Goal: Information Seeking & Learning: Learn about a topic

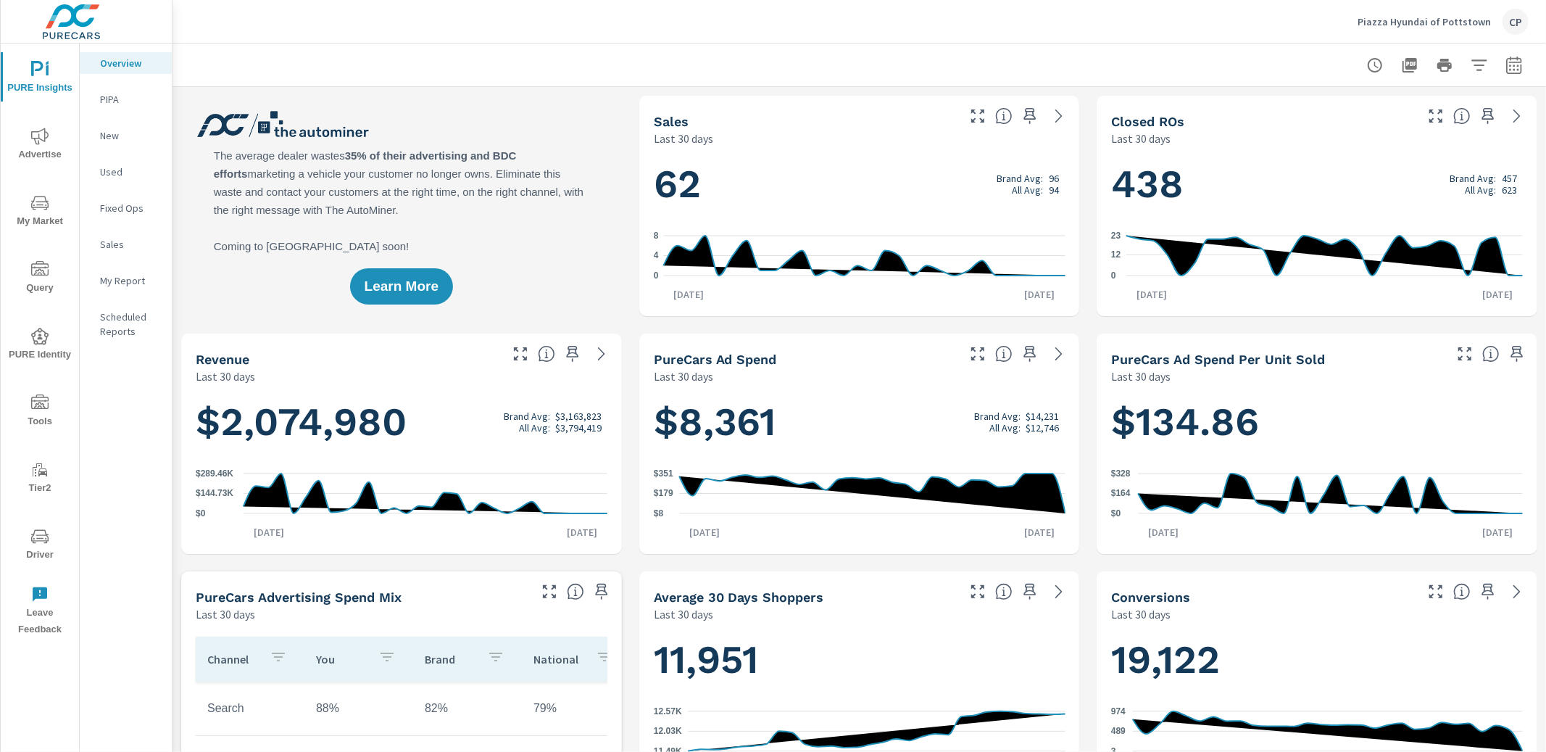
drag, startPoint x: 816, startPoint y: 62, endPoint x: 807, endPoint y: 63, distance: 8.8
click at [812, 62] on div at bounding box center [859, 64] width 1339 height 43
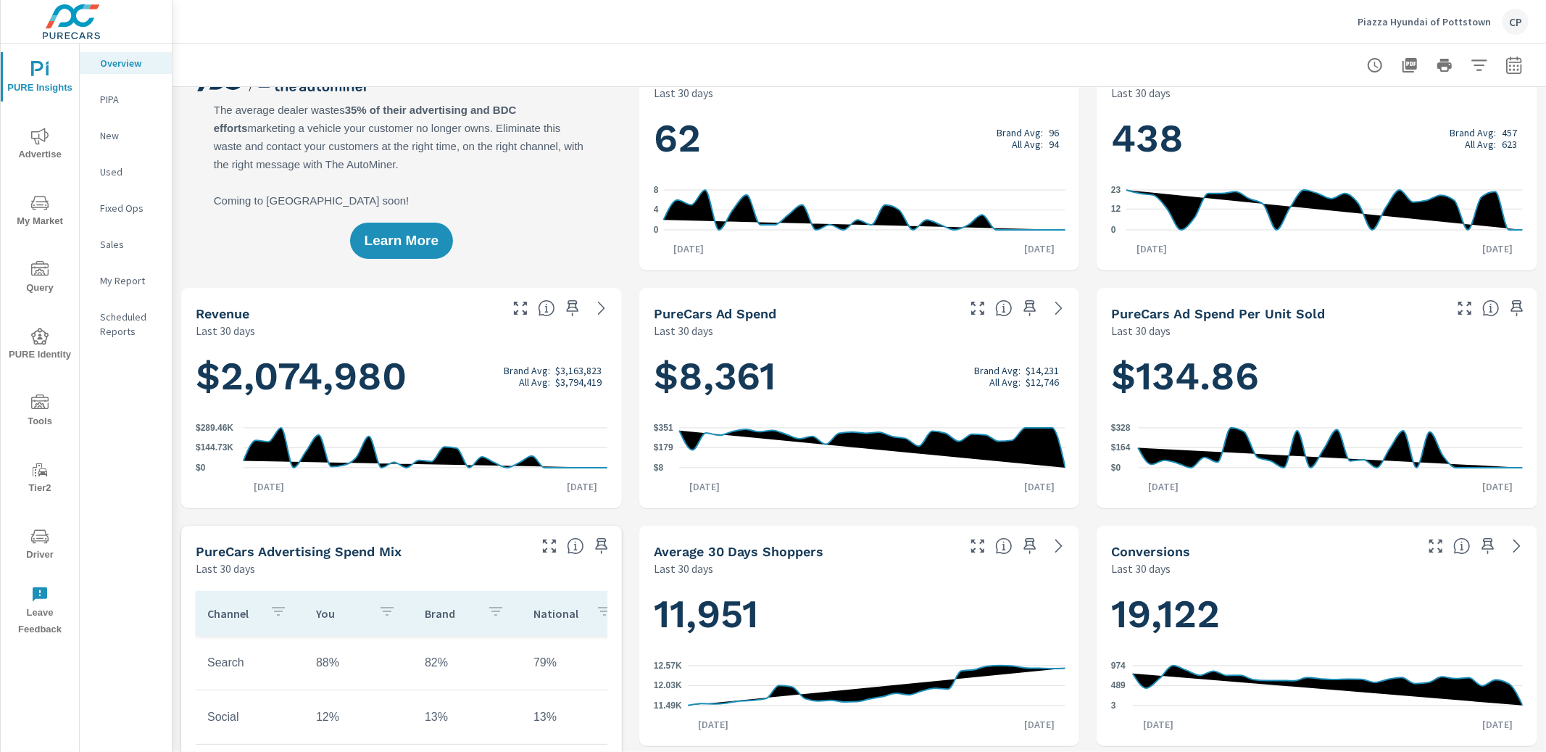
scroll to position [46, 0]
click at [1530, 65] on div at bounding box center [858, 64] width 1373 height 43
click at [1521, 66] on icon "button" at bounding box center [1513, 64] width 15 height 17
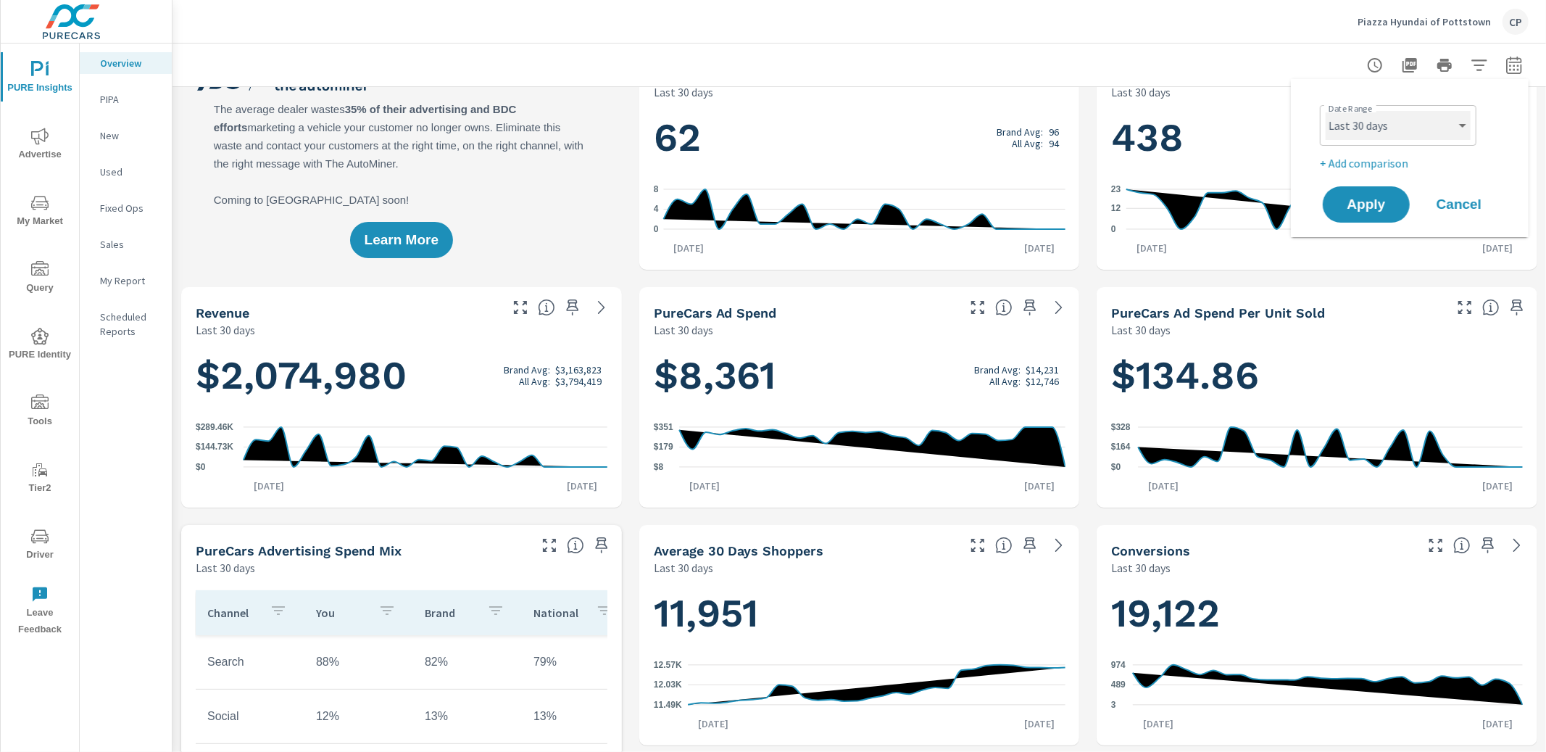
click at [1423, 126] on select "Custom Yesterday Last week Last 7 days Last 14 days Last 30 days Last 45 days L…" at bounding box center [1398, 125] width 145 height 29
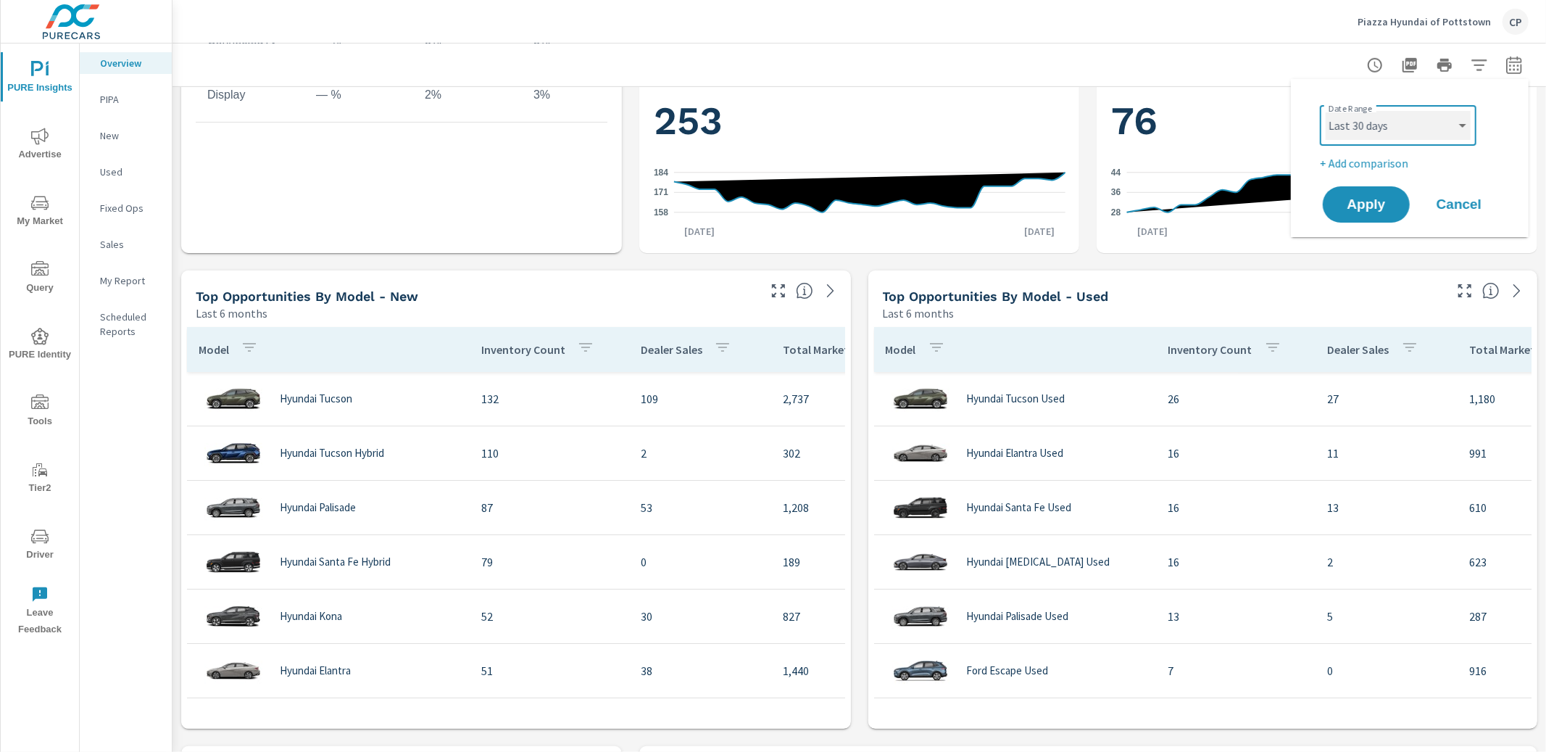
scroll to position [742, 0]
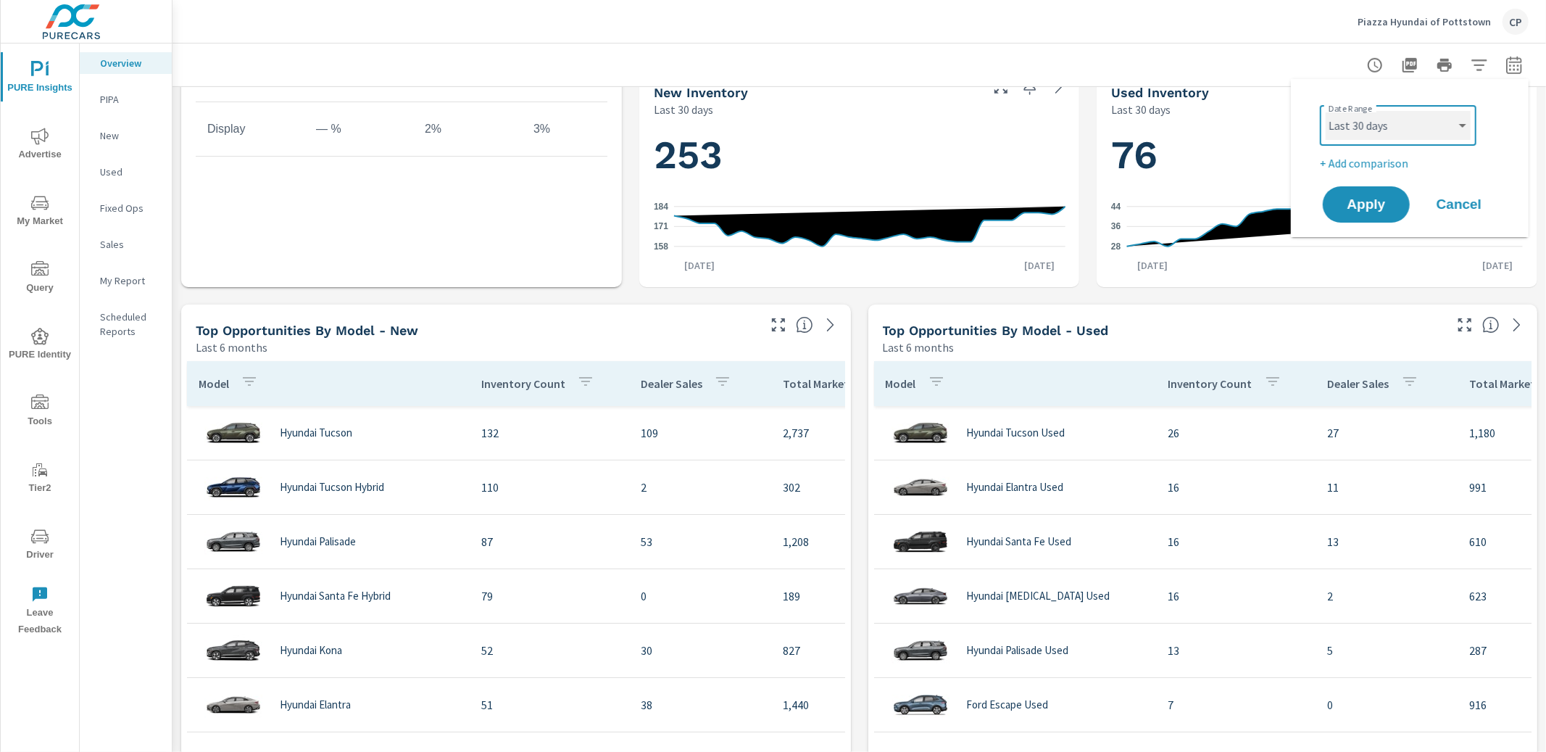
click at [1407, 136] on select "Custom Yesterday Last week Last 7 days Last 14 days Last 30 days Last 45 days L…" at bounding box center [1398, 125] width 145 height 29
click at [1326, 111] on select "Custom Yesterday Last week Last 7 days Last 14 days Last 30 days Last 45 days L…" at bounding box center [1398, 125] width 145 height 29
select select "Month to date"
click at [1377, 159] on p "+ Add comparison" at bounding box center [1413, 162] width 186 height 17
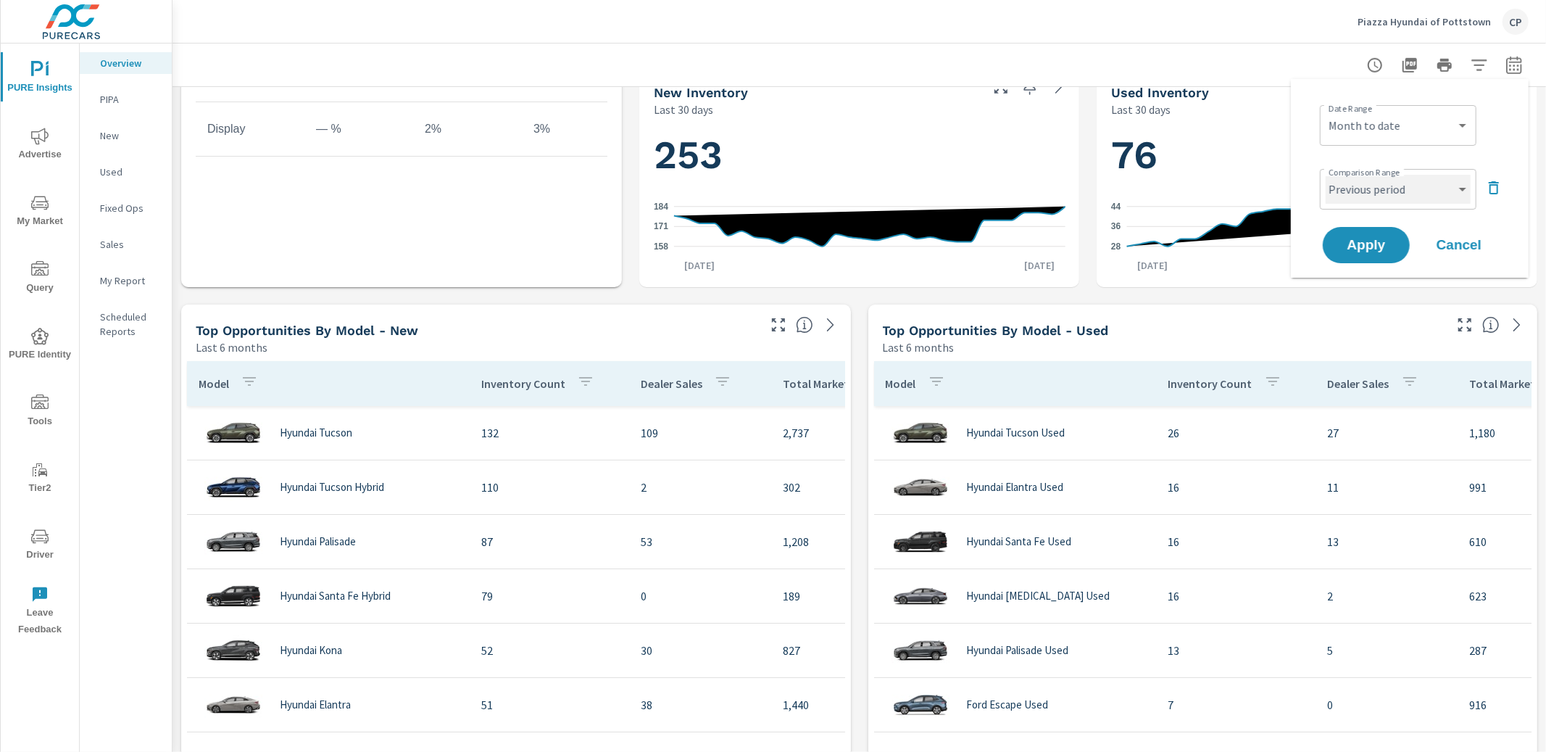
click at [1393, 187] on select "Custom Previous period Previous month Previous year" at bounding box center [1398, 189] width 145 height 29
click at [1326, 175] on select "Custom Previous period Previous month Previous year" at bounding box center [1398, 189] width 145 height 29
select select "custom"
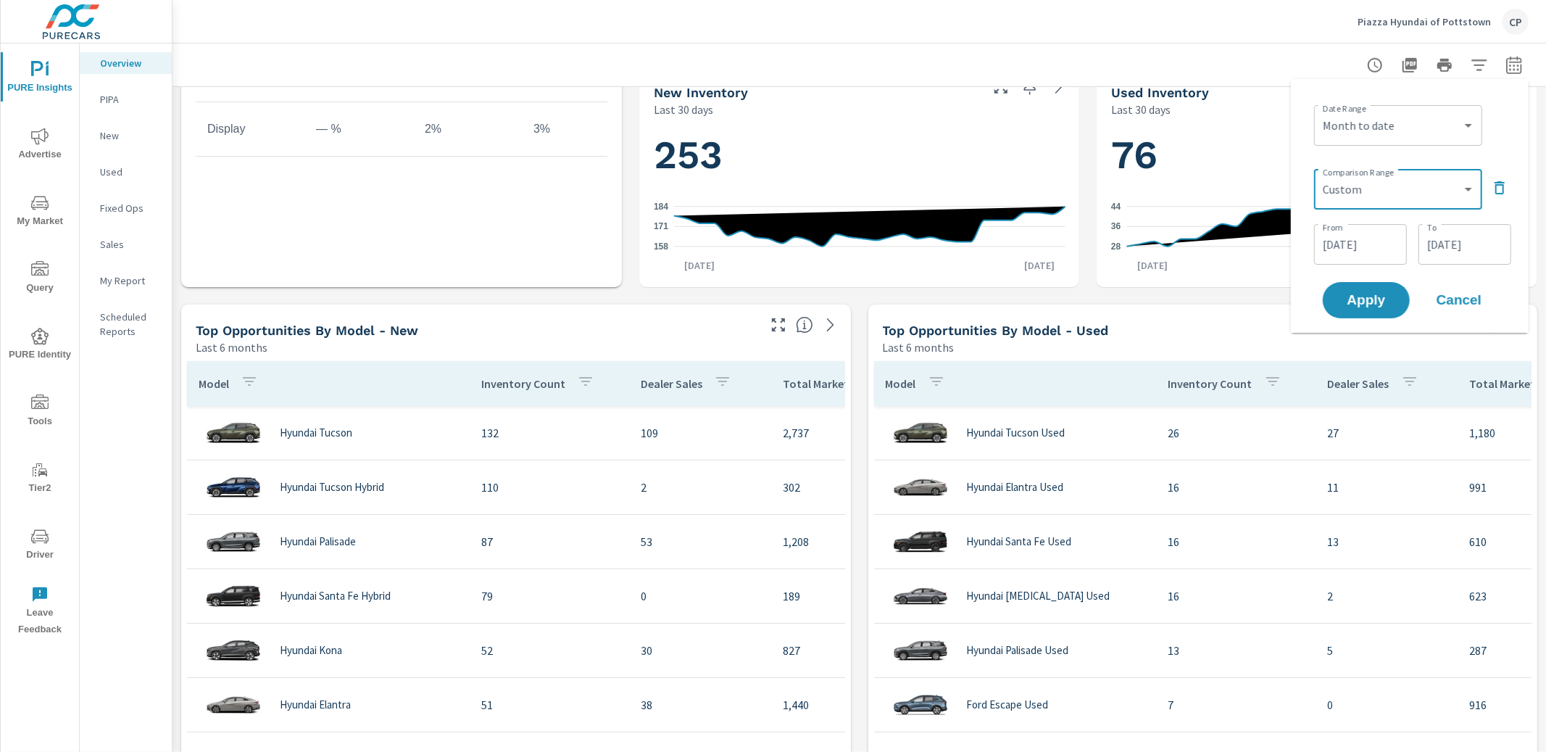
click at [1349, 246] on input "08/06/2025" at bounding box center [1360, 244] width 81 height 29
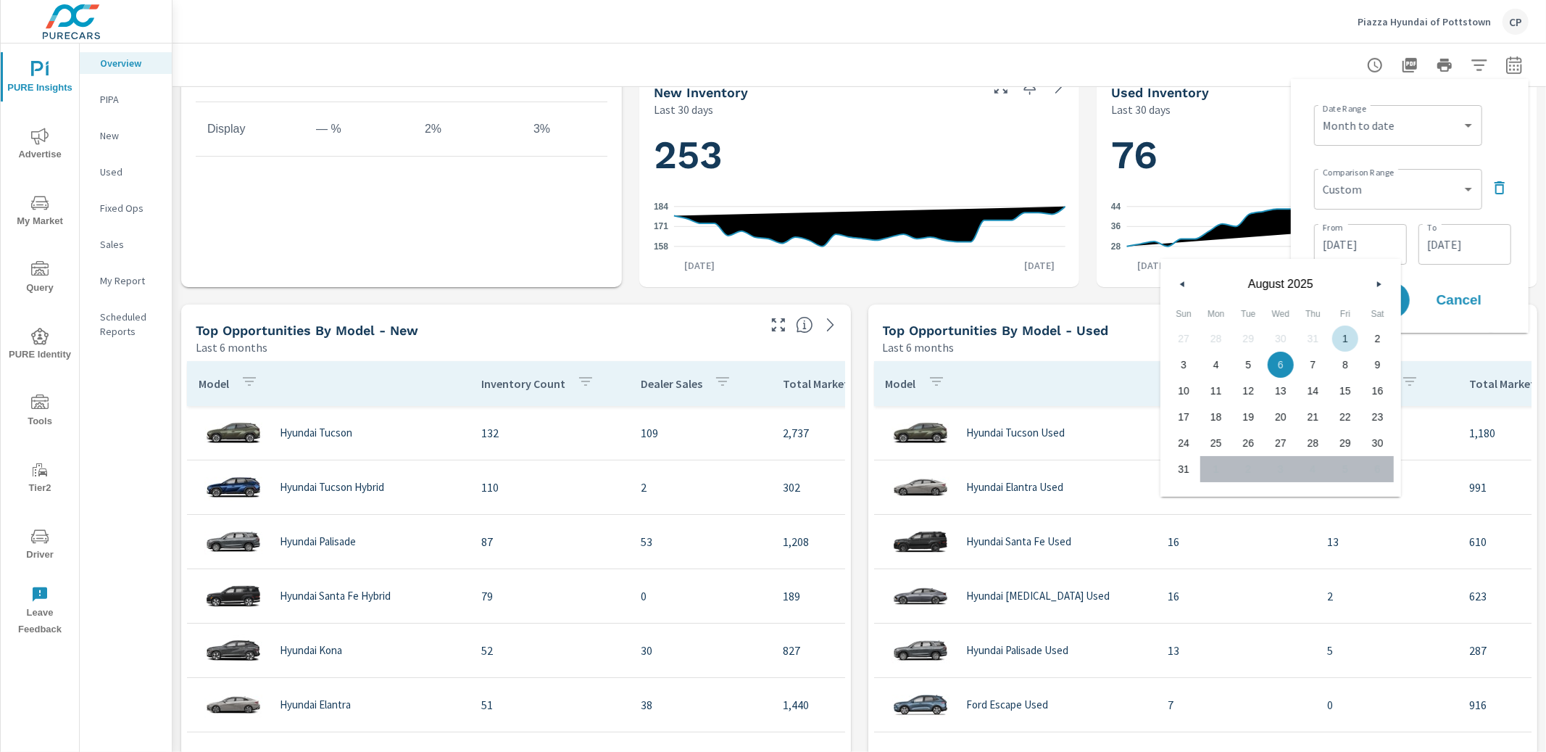
click at [1338, 333] on span "1" at bounding box center [1345, 338] width 33 height 19
type input "08/01/2025"
click at [1453, 259] on div "08/31/2025 To" at bounding box center [1464, 244] width 93 height 41
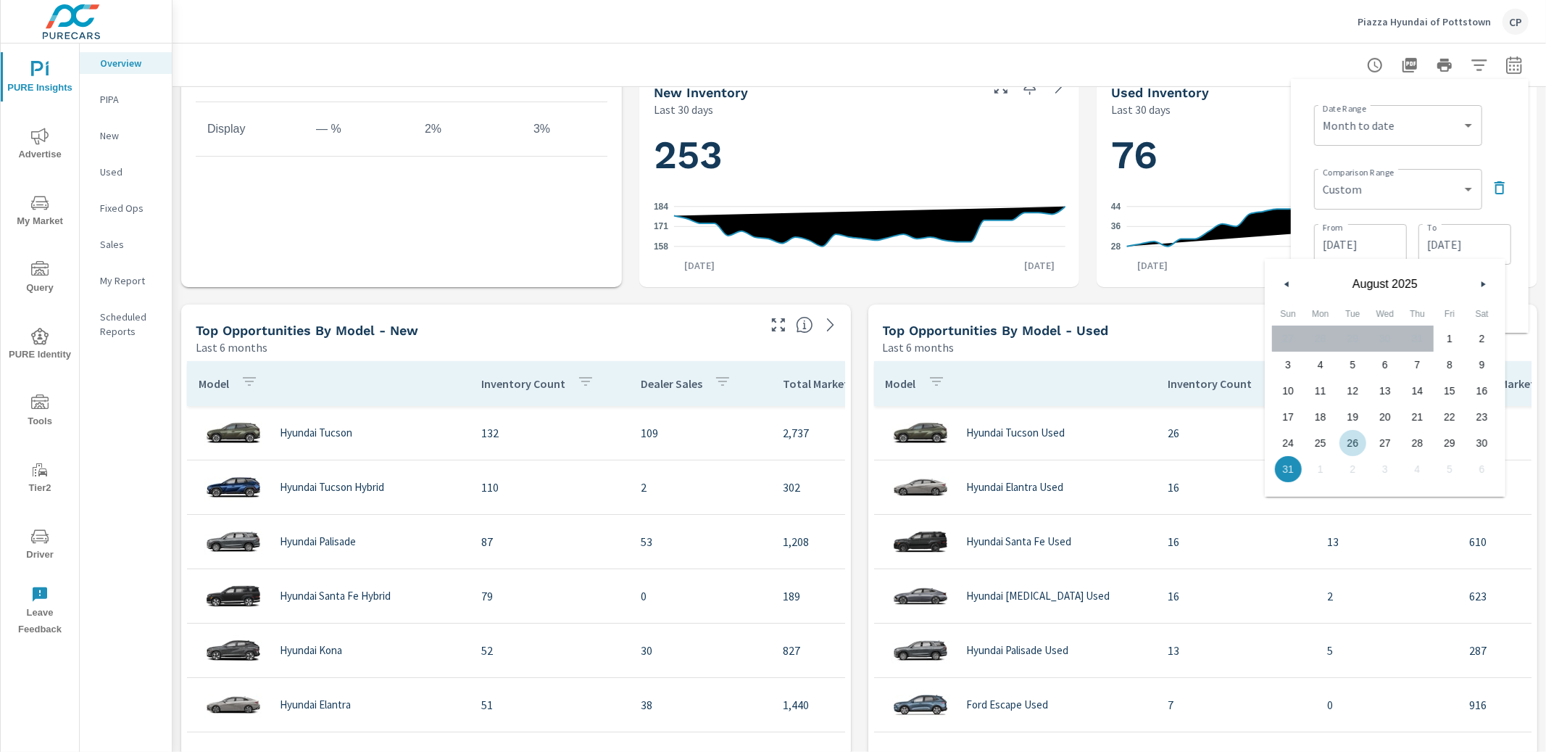
click at [1357, 439] on span "26" at bounding box center [1352, 442] width 33 height 19
click at [1522, 259] on div "Date Range Custom Yesterday Last week Last 7 days Last 14 days Last 30 days Las…" at bounding box center [1410, 206] width 238 height 254
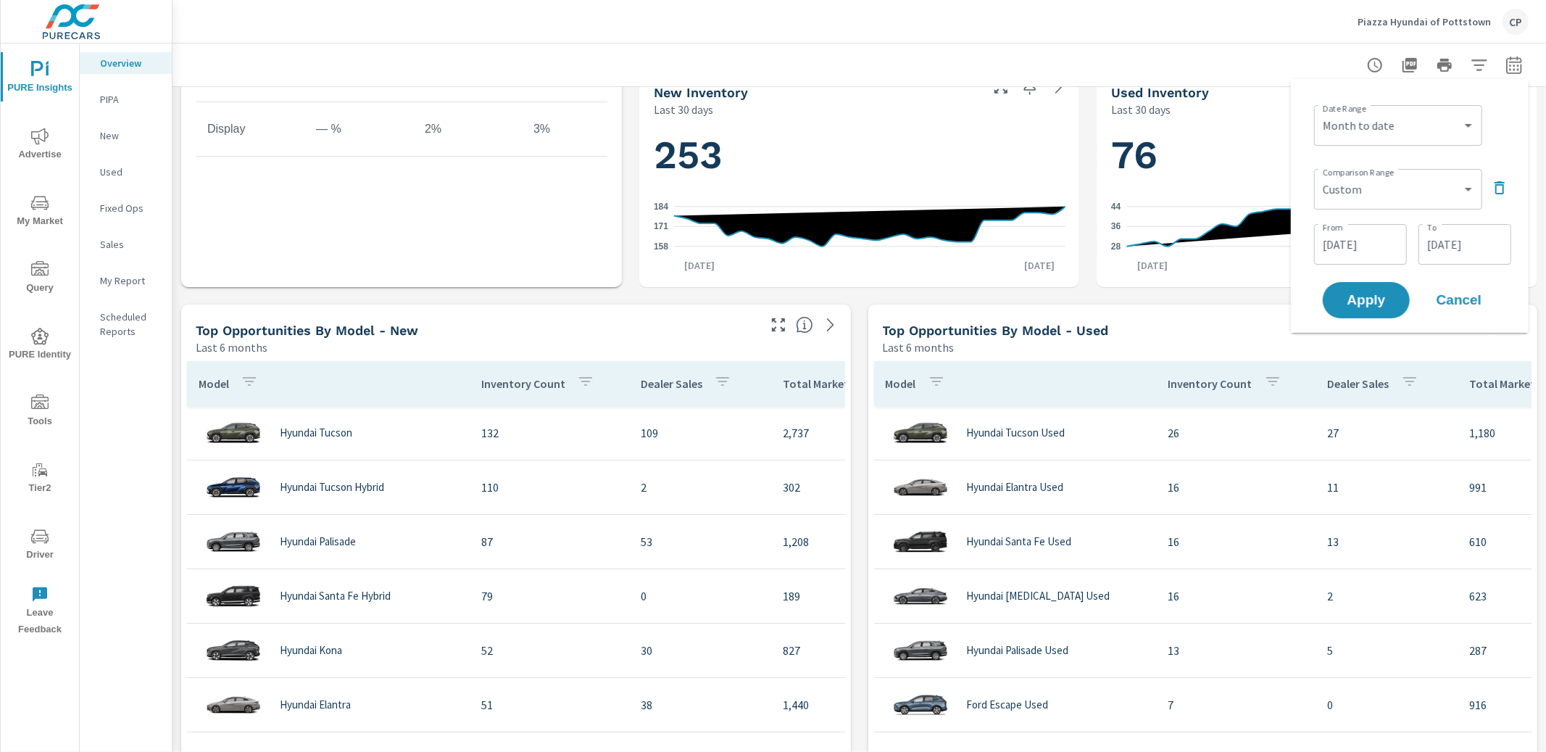
click at [1443, 109] on div "Custom Yesterday Last week Last 7 days Last 14 days Last 30 days Last 45 days L…" at bounding box center [1398, 125] width 168 height 41
click at [1417, 127] on select "Custom Yesterday Last week Last 7 days Last 14 days Last 30 days Last 45 days L…" at bounding box center [1398, 125] width 157 height 29
click at [1486, 237] on input "08/26/2025" at bounding box center [1464, 244] width 81 height 29
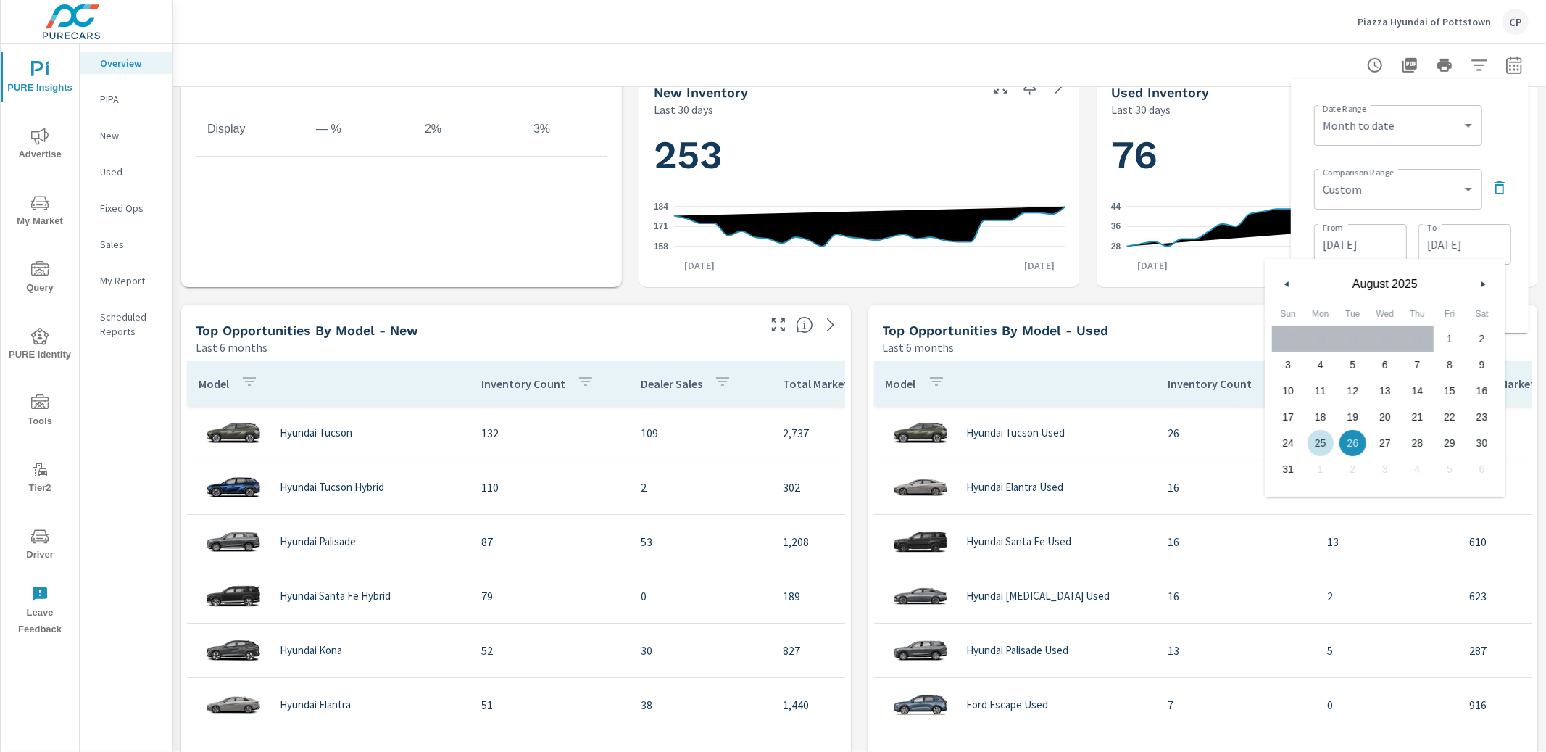
click at [1328, 443] on span "25" at bounding box center [1321, 442] width 33 height 19
type input "08/25/2025"
click at [1395, 143] on div "Custom Yesterday Last week Last 7 days Last 14 days Last 30 days Last 45 days L…" at bounding box center [1398, 125] width 168 height 41
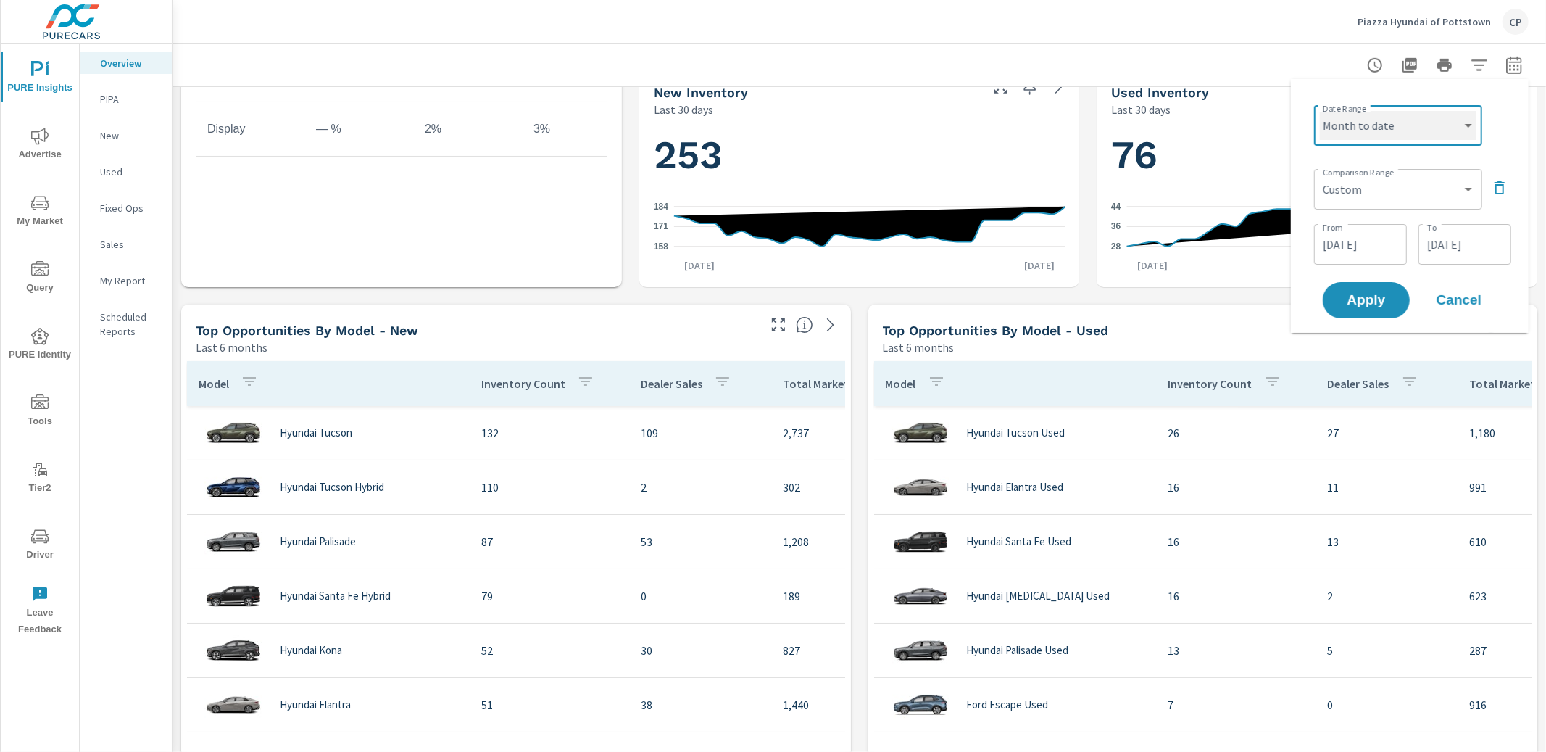
click at [1394, 129] on select "Custom Yesterday Last week Last 7 days Last 14 days Last 30 days Last 45 days L…" at bounding box center [1398, 125] width 157 height 29
click at [1320, 111] on select "Custom Yesterday Last week Last 7 days Last 14 days Last 30 days Last 45 days L…" at bounding box center [1398, 125] width 157 height 29
select select "custom"
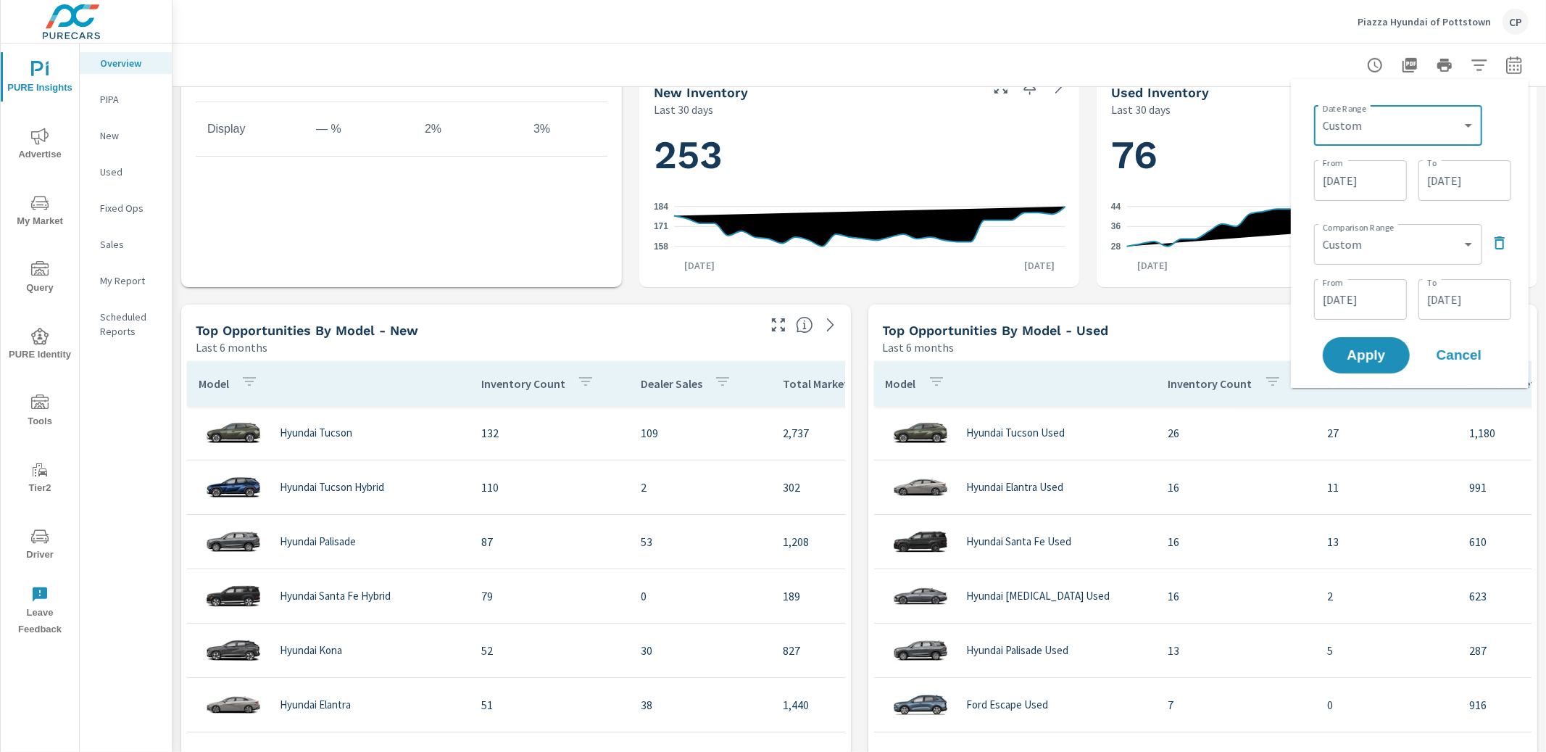
click at [1469, 193] on input "09/26/2025" at bounding box center [1464, 180] width 81 height 29
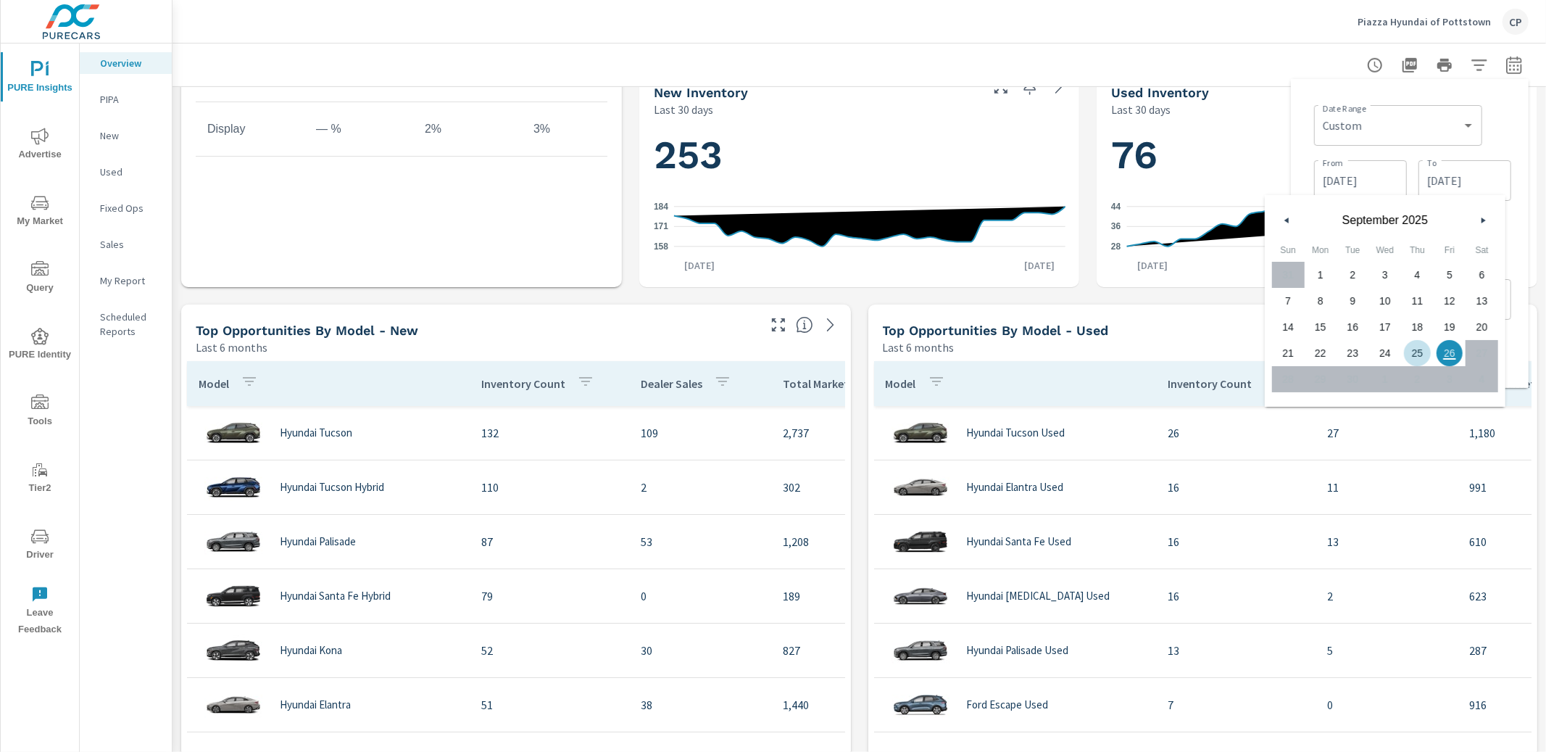
click at [1416, 355] on span "25" at bounding box center [1417, 353] width 33 height 19
type input "09/25/2025"
click at [1504, 125] on div "Date Range Custom Yesterday Last week Last 7 days Last 14 days Last 30 days Las…" at bounding box center [1412, 123] width 197 height 49
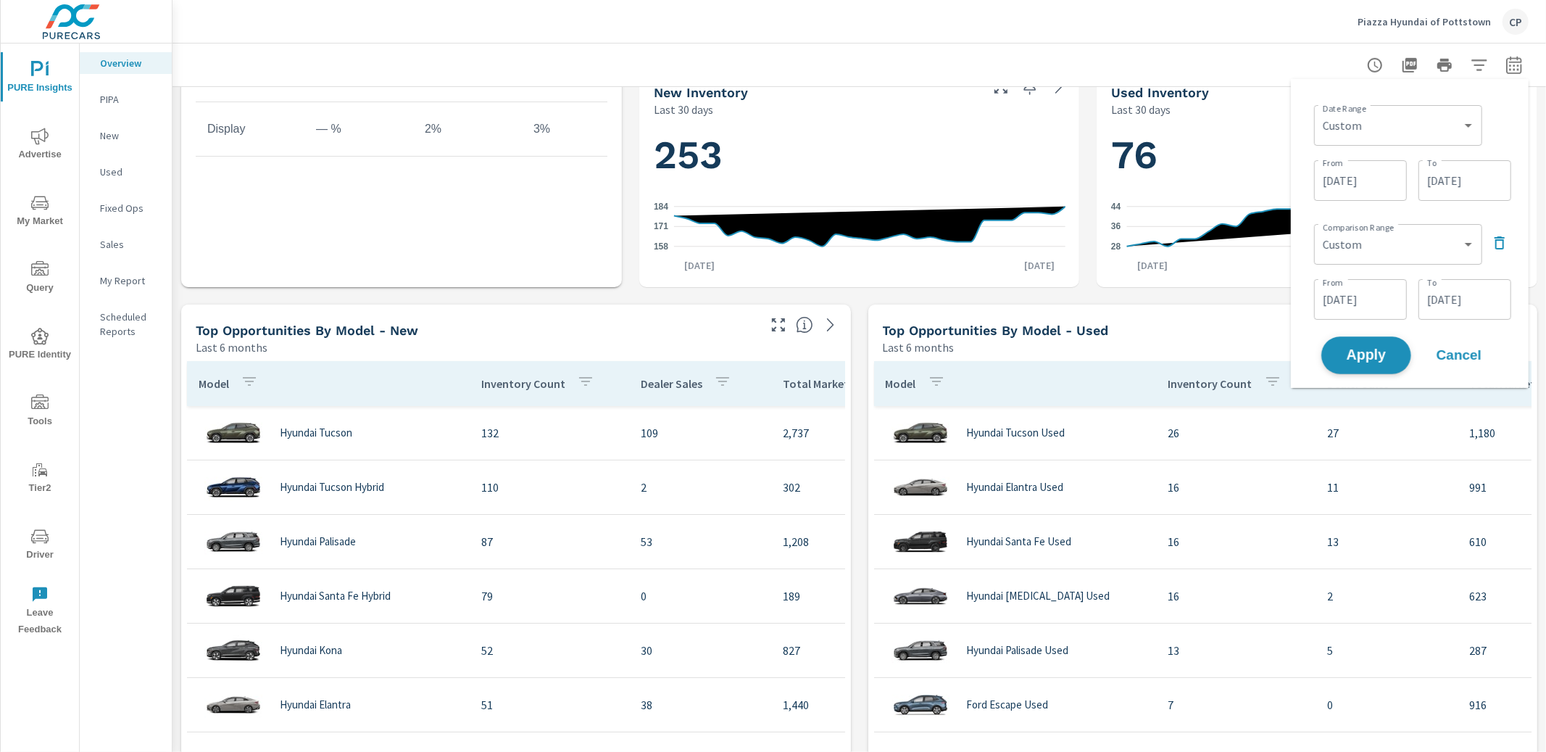
click at [1374, 368] on button "Apply" at bounding box center [1366, 355] width 90 height 38
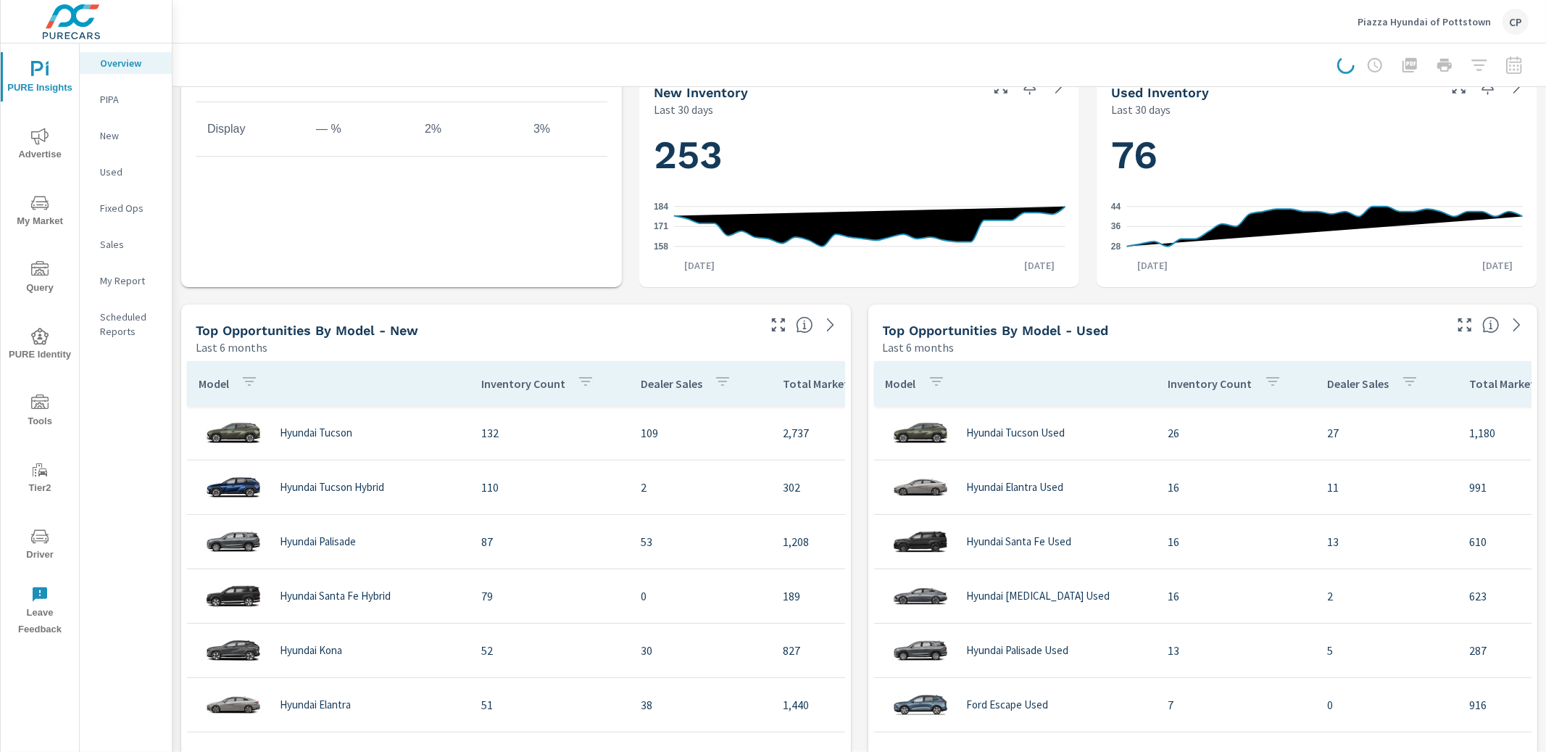
scroll to position [744, 0]
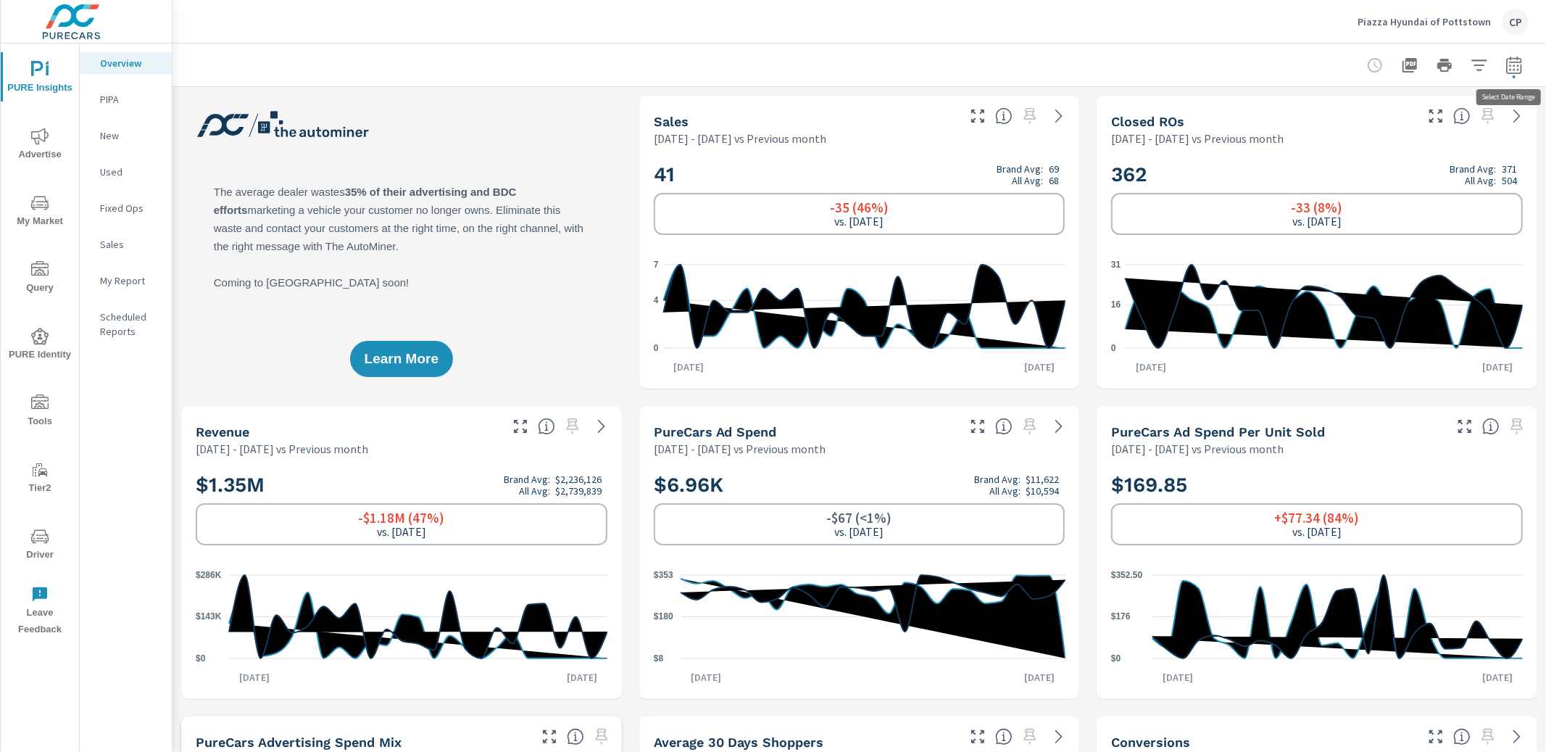
click at [1508, 65] on icon "button" at bounding box center [1513, 65] width 17 height 17
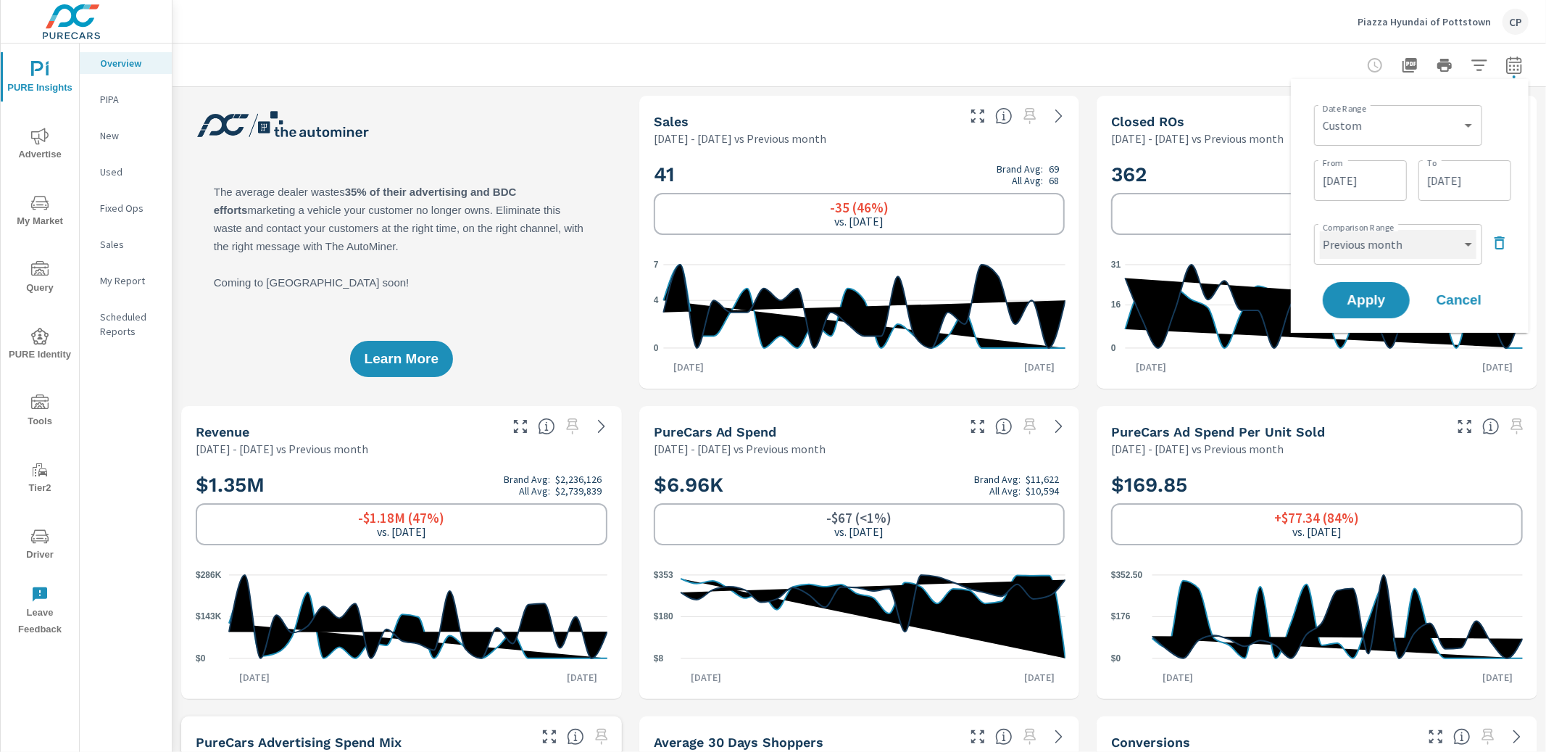
click at [1460, 241] on select "Custom Previous period Previous month Previous year" at bounding box center [1398, 244] width 157 height 29
click at [1320, 230] on select "Custom Previous period Previous month Previous year" at bounding box center [1398, 244] width 157 height 29
select select "Previous year"
click at [1382, 294] on span "Apply" at bounding box center [1365, 301] width 59 height 14
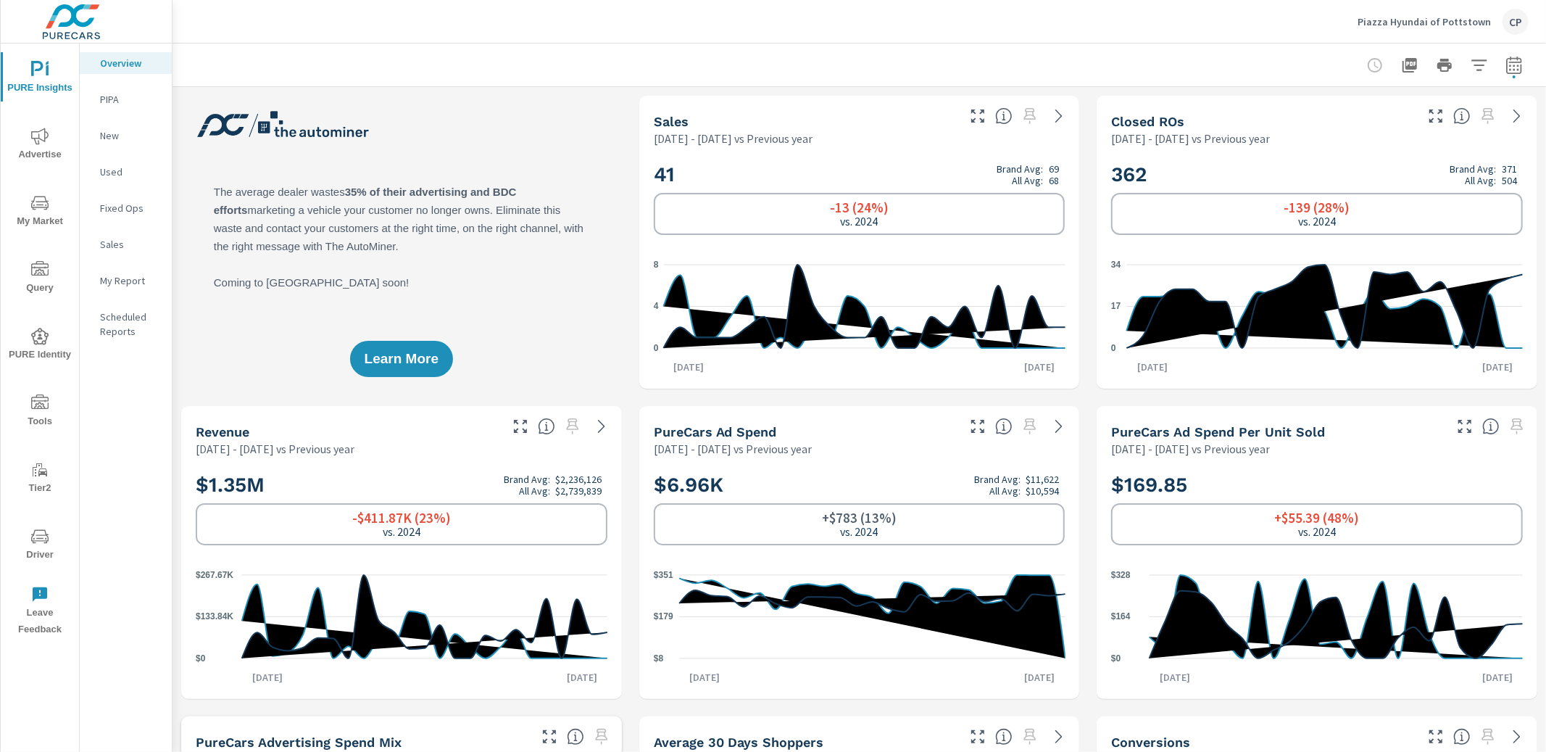
click at [1530, 67] on div at bounding box center [858, 64] width 1373 height 43
click at [1513, 67] on icon "button" at bounding box center [1513, 65] width 17 height 17
select select "Previous year"
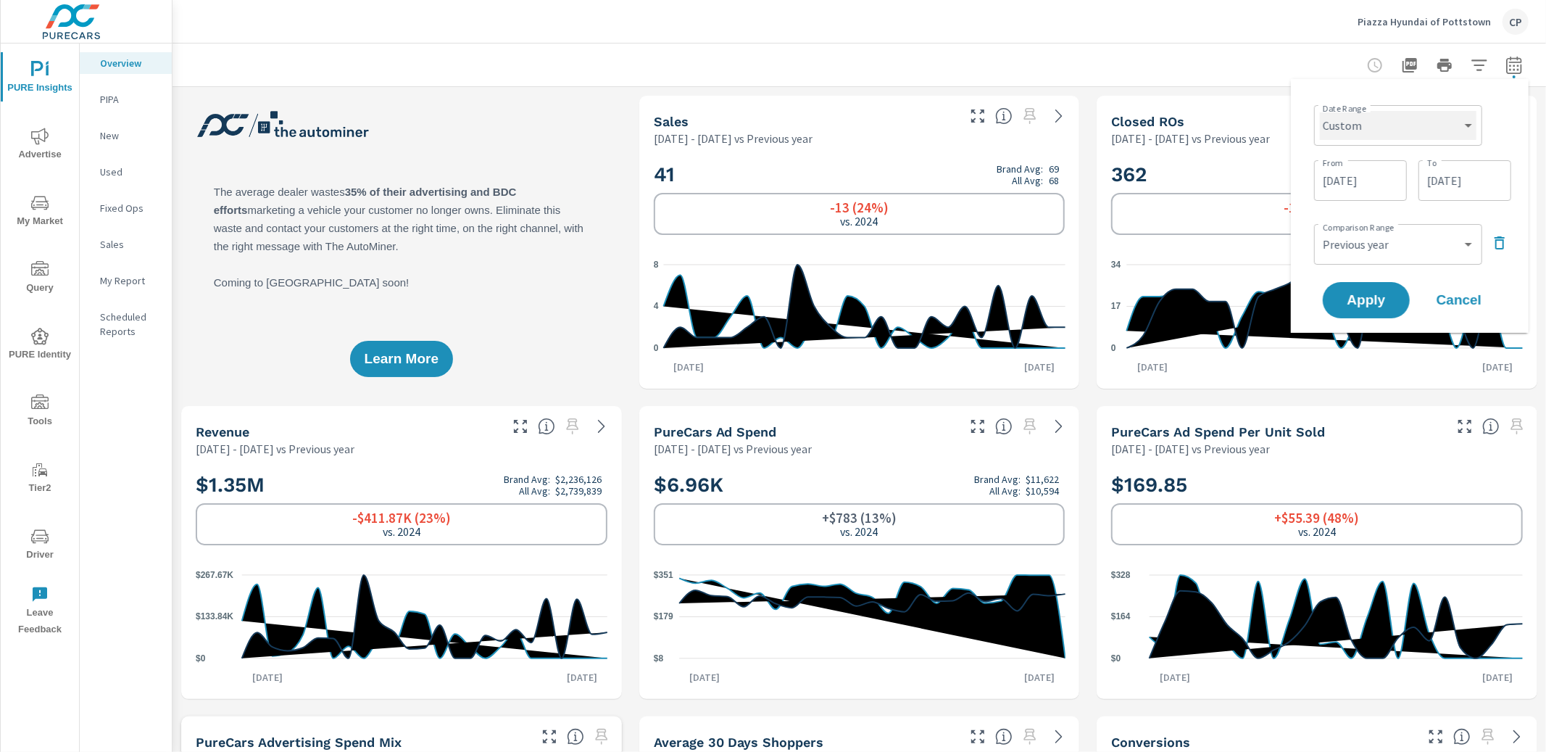
click at [1435, 118] on select "Custom Yesterday Last week Last 7 days Last 14 days Last 30 days Last 45 days L…" at bounding box center [1398, 125] width 157 height 29
click at [1498, 246] on icon "button" at bounding box center [1499, 242] width 17 height 17
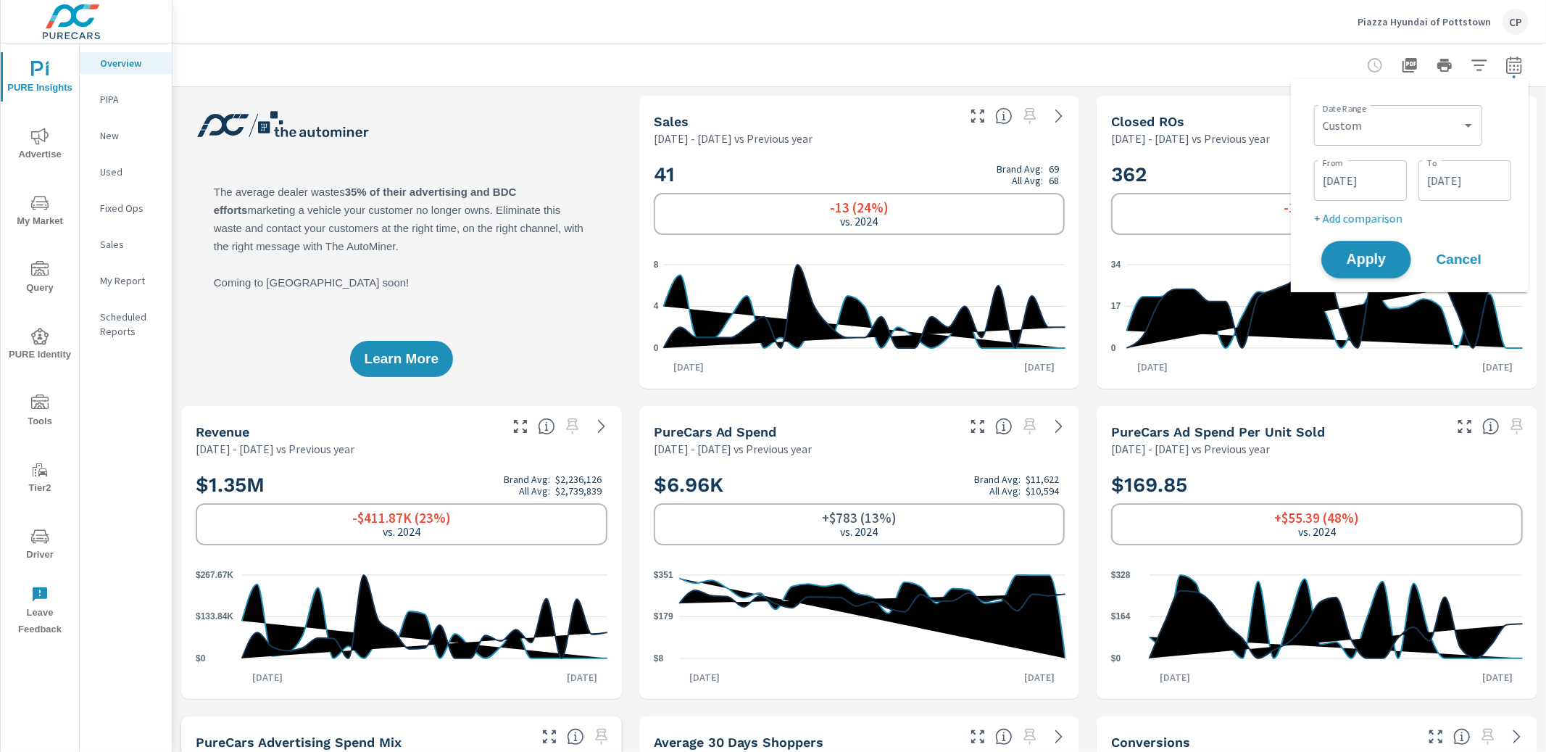
click at [1399, 275] on div "Apply Cancel" at bounding box center [1413, 259] width 186 height 42
click at [1394, 267] on button "Apply" at bounding box center [1366, 260] width 90 height 38
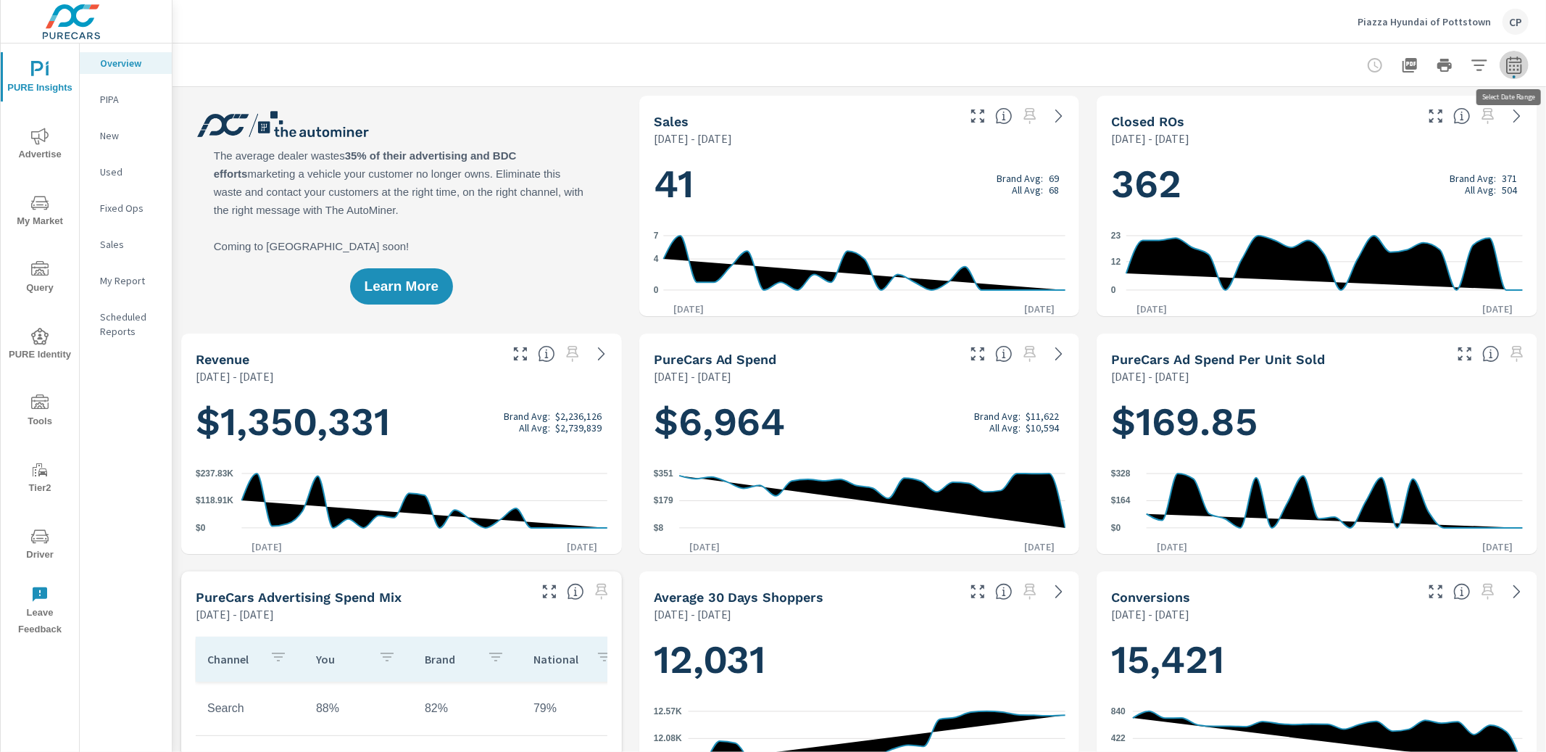
click at [1504, 62] on button "button" at bounding box center [1514, 65] width 29 height 29
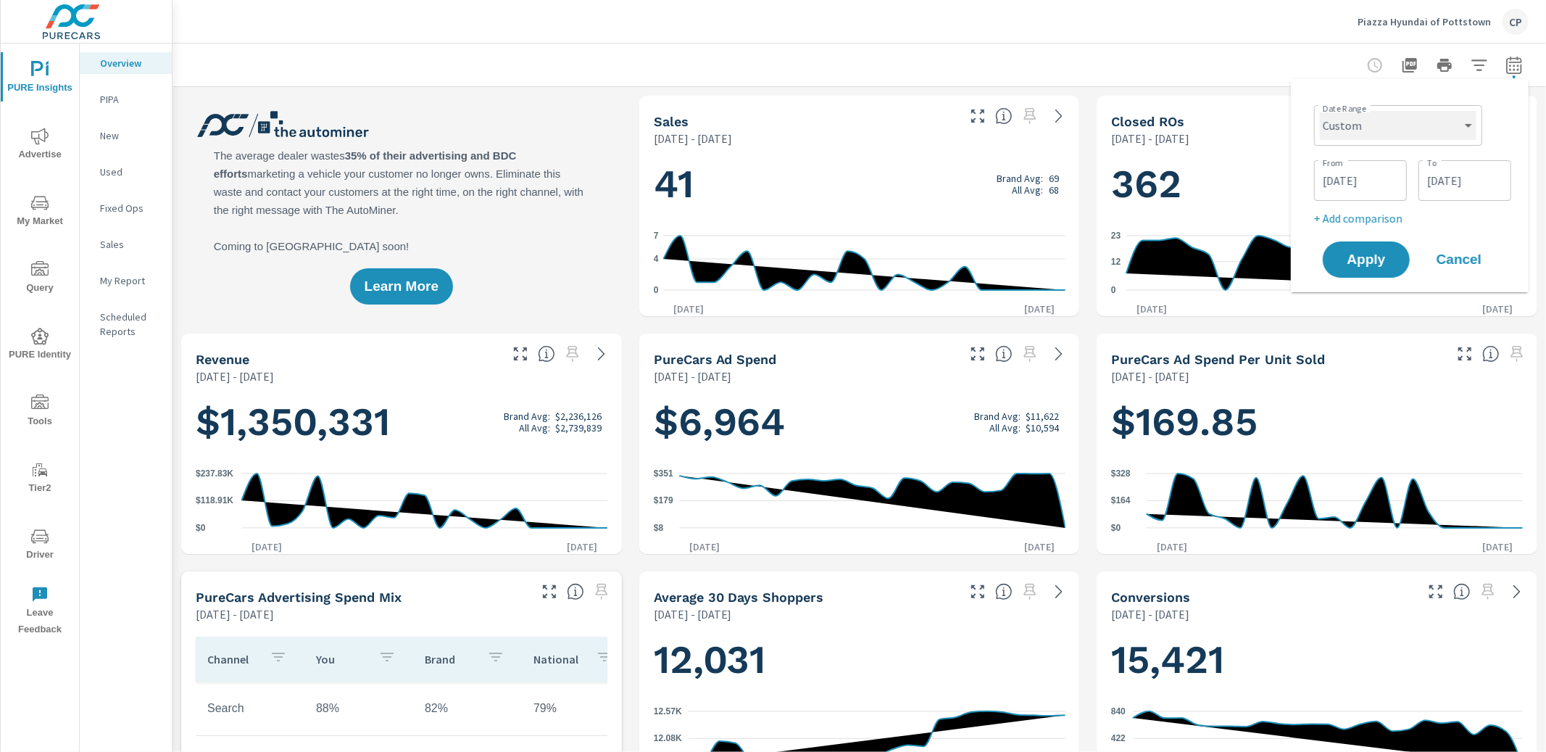
click at [1423, 117] on select "Custom Yesterday Last week Last 7 days Last 14 days Last 30 days Last 45 days L…" at bounding box center [1398, 125] width 157 height 29
click at [1381, 212] on p "+ Add comparison" at bounding box center [1412, 217] width 197 height 17
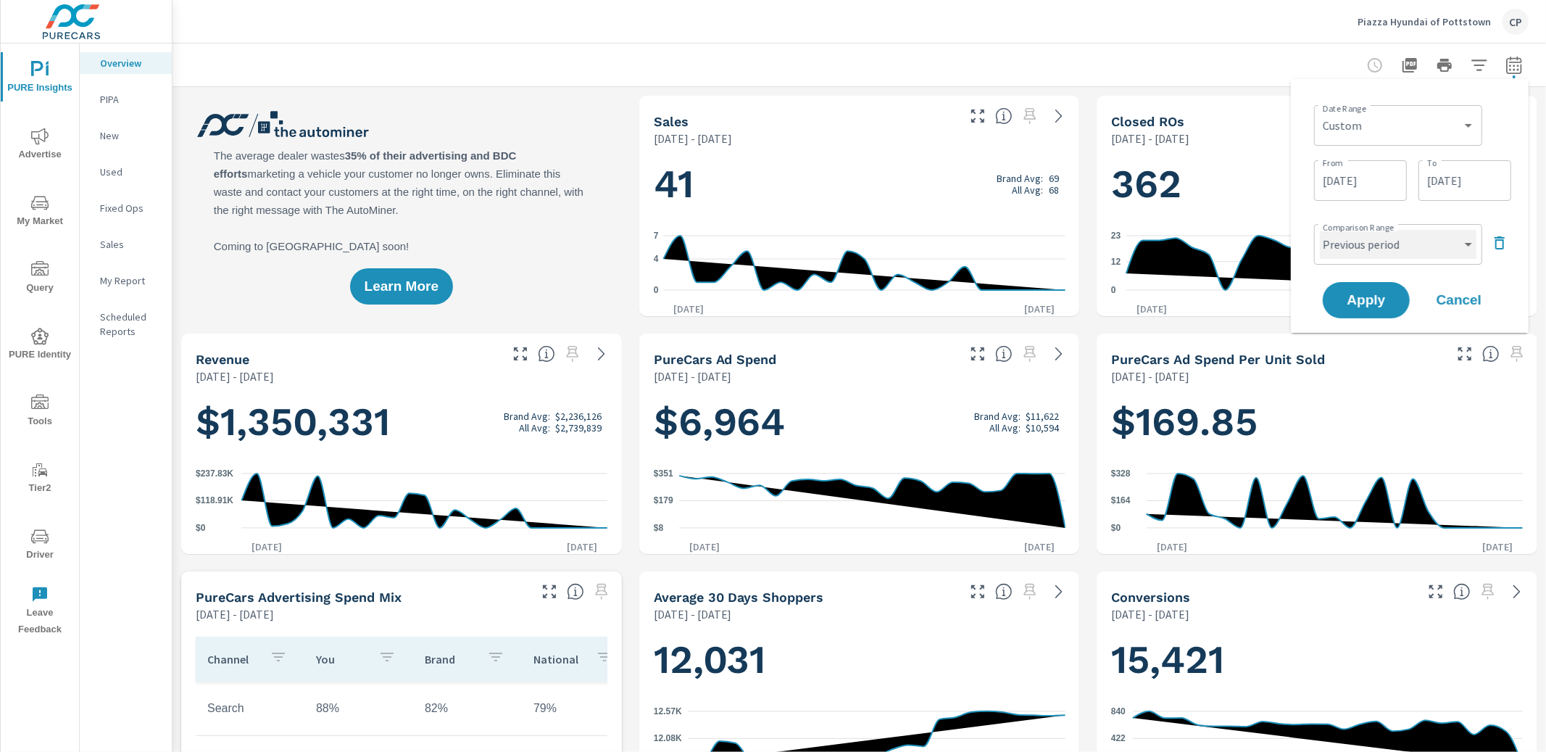
click at [1365, 251] on select "Custom Previous period Previous month Previous year" at bounding box center [1398, 244] width 157 height 29
click at [1320, 230] on select "Custom Previous period Previous month Previous year" at bounding box center [1398, 244] width 157 height 29
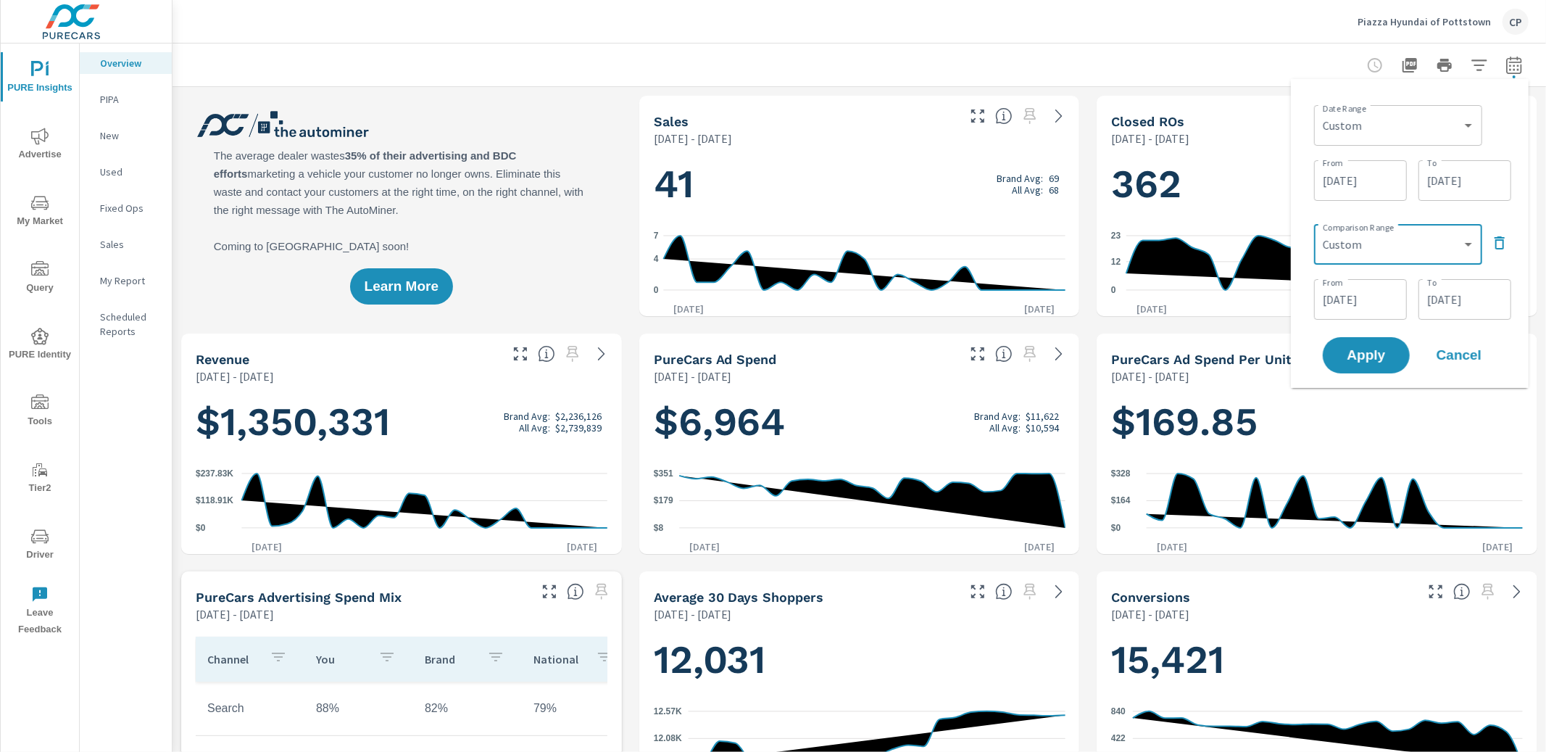
click at [1386, 285] on input "08/07/2025" at bounding box center [1360, 299] width 81 height 29
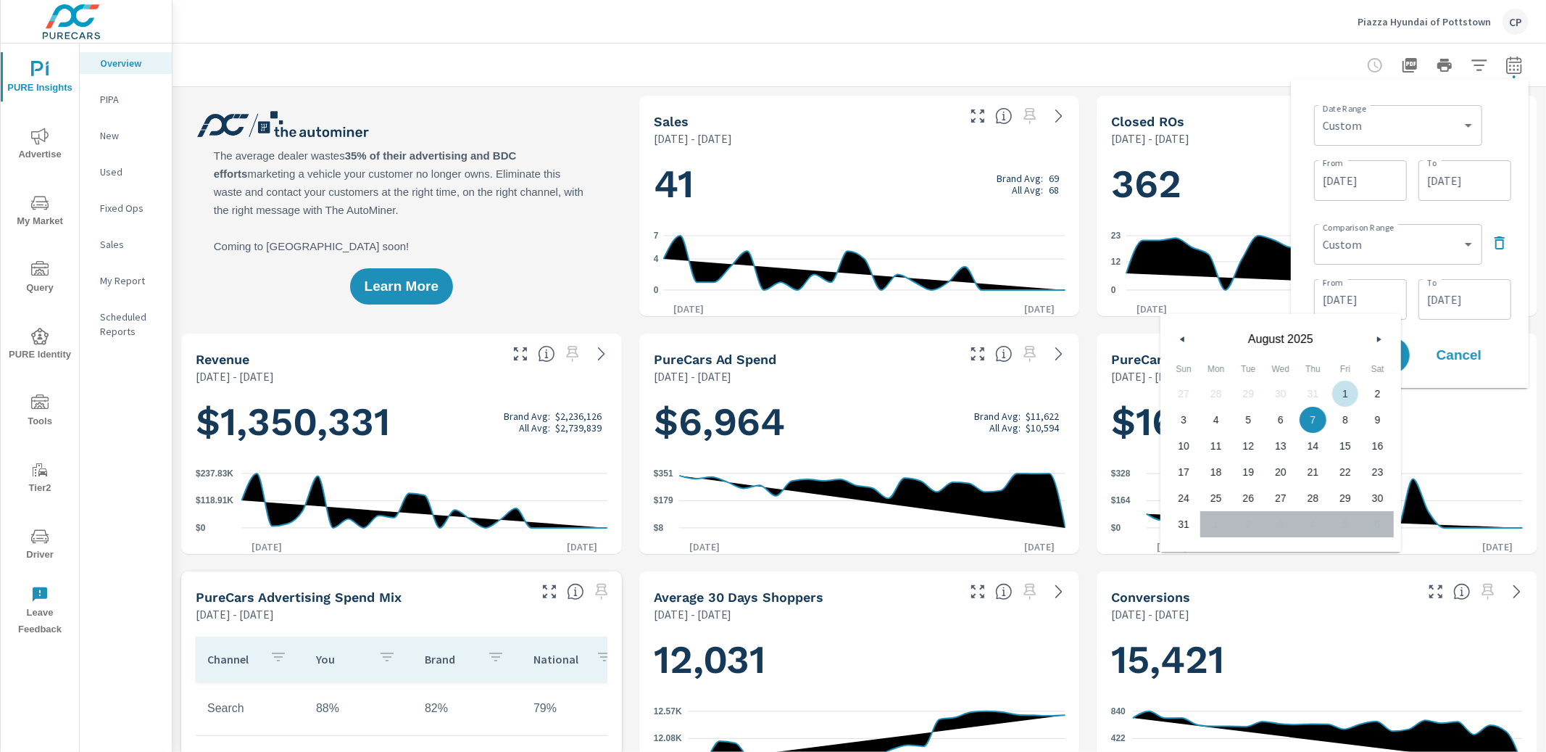
click at [1377, 333] on button "button" at bounding box center [1378, 338] width 17 height 17
click at [1378, 340] on icon "button" at bounding box center [1380, 339] width 7 height 6
click at [1374, 297] on input "08/07/2025" at bounding box center [1360, 299] width 81 height 29
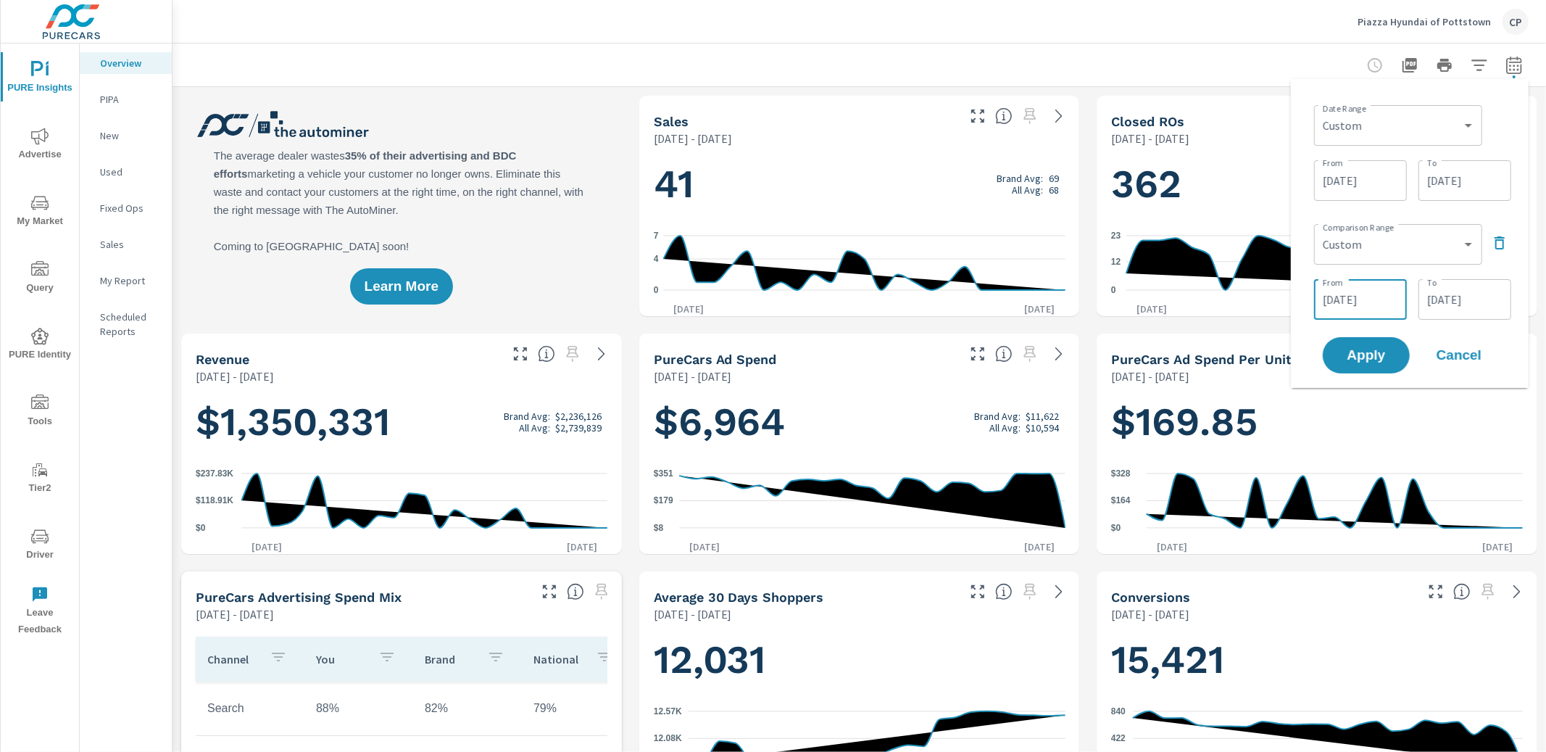
click at [1342, 297] on input "08/07/2025" at bounding box center [1360, 299] width 81 height 29
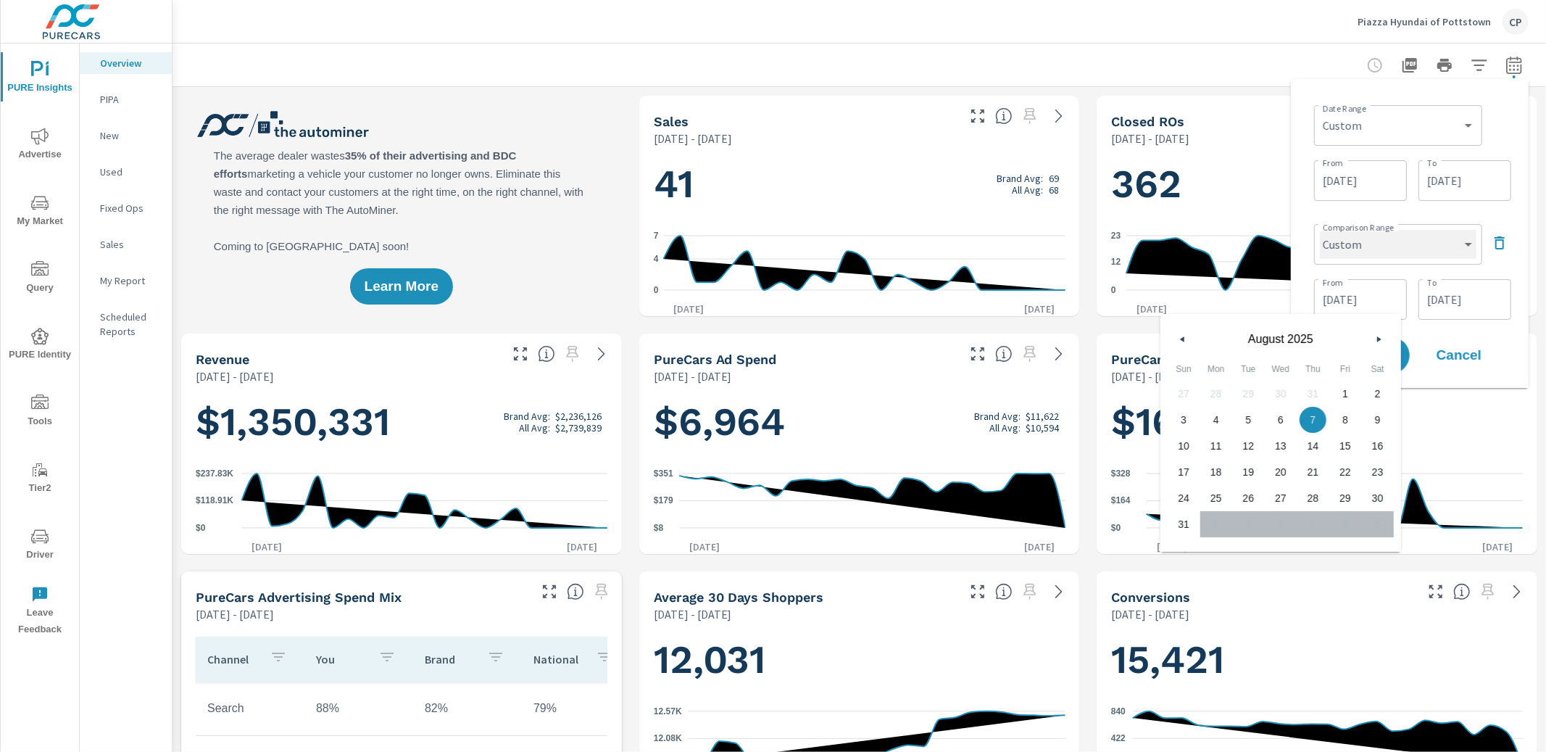
click at [1446, 245] on select "Custom Previous period Previous month Previous year" at bounding box center [1398, 244] width 157 height 29
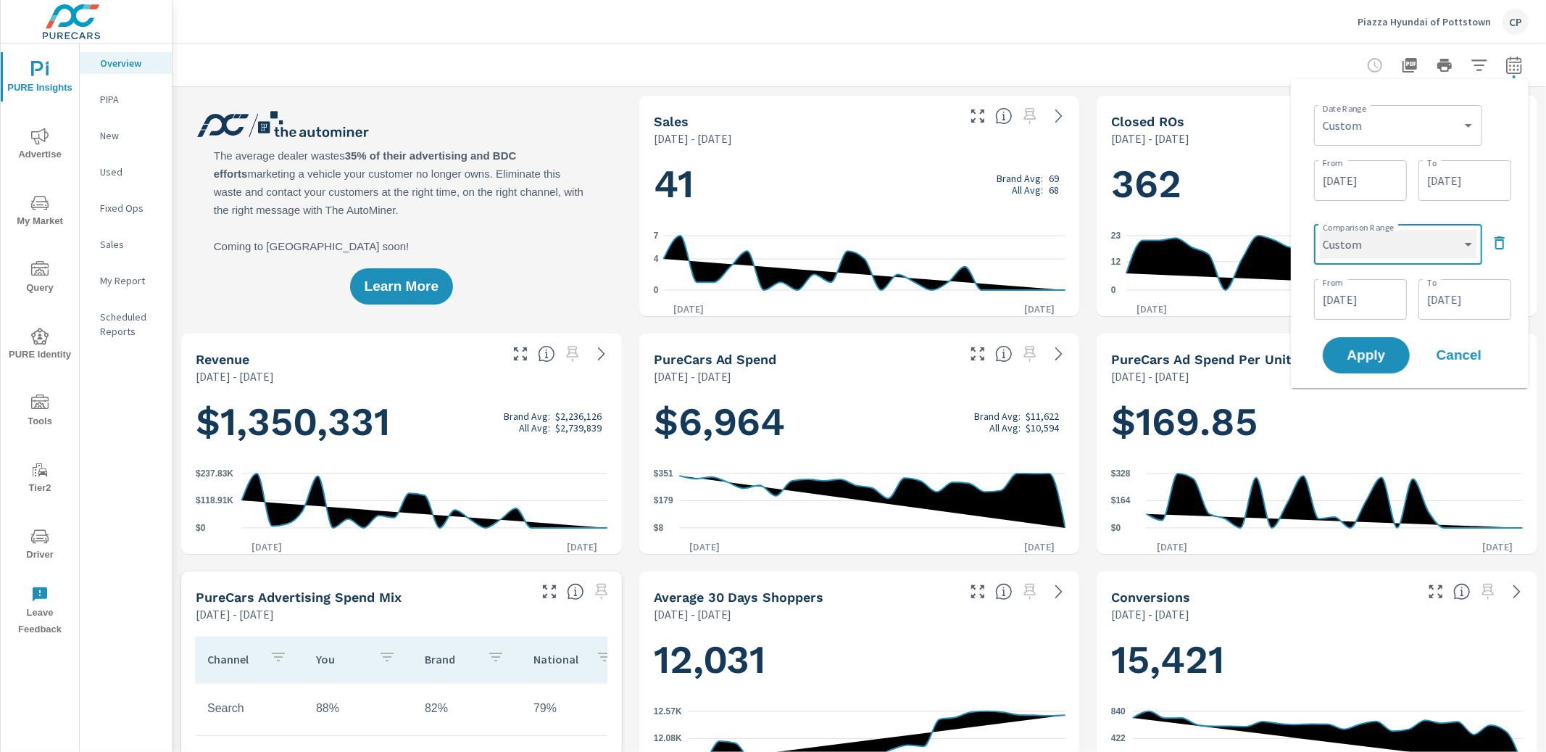
click at [1320, 230] on select "Custom Previous period Previous month Previous year" at bounding box center [1398, 244] width 157 height 29
click at [1411, 246] on select "Custom Previous period Previous month Previous year" at bounding box center [1398, 244] width 157 height 29
click at [1320, 230] on select "Custom Previous period Previous month Previous year" at bounding box center [1398, 244] width 157 height 29
select select "custom"
click at [1385, 357] on span "Apply" at bounding box center [1365, 356] width 59 height 14
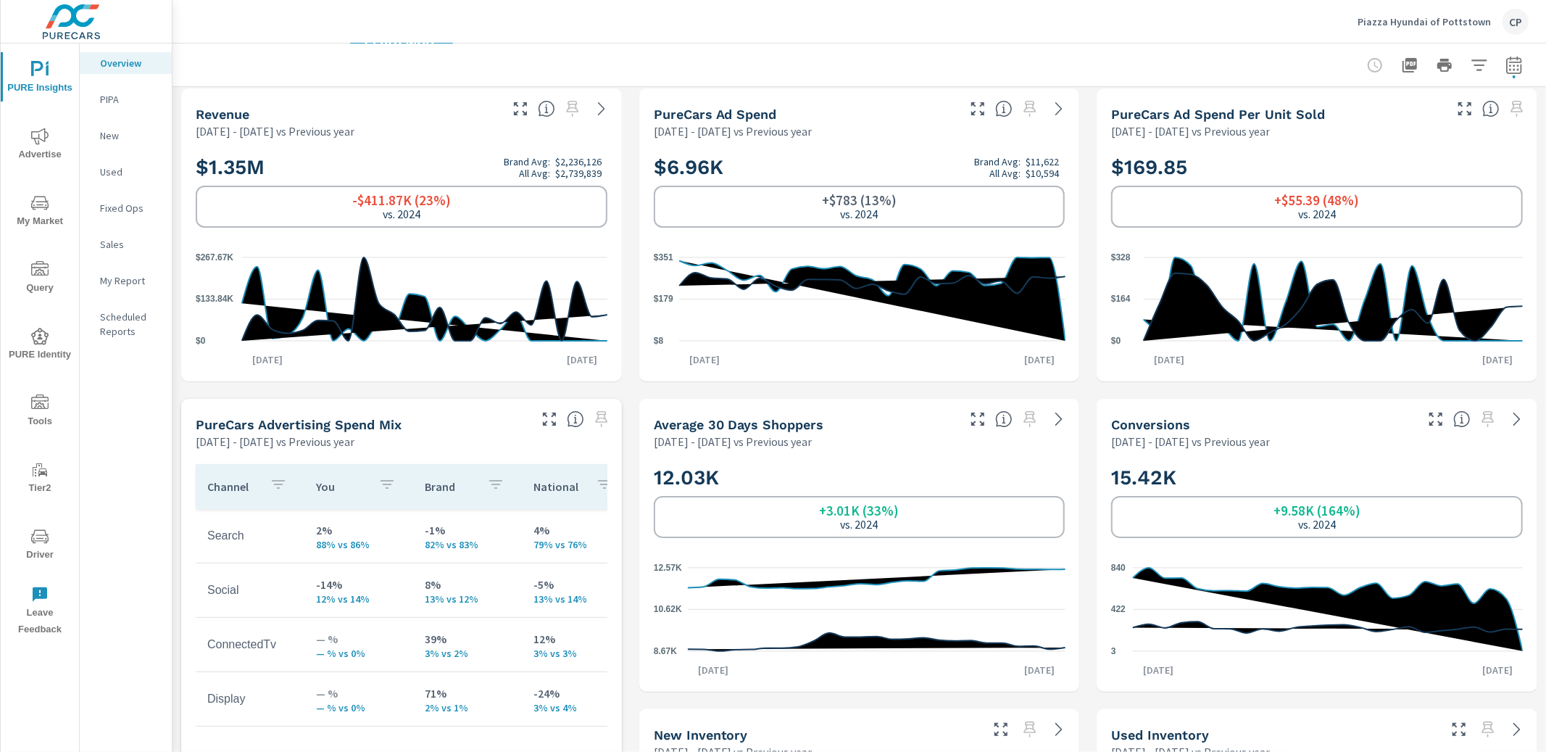
scroll to position [533, 0]
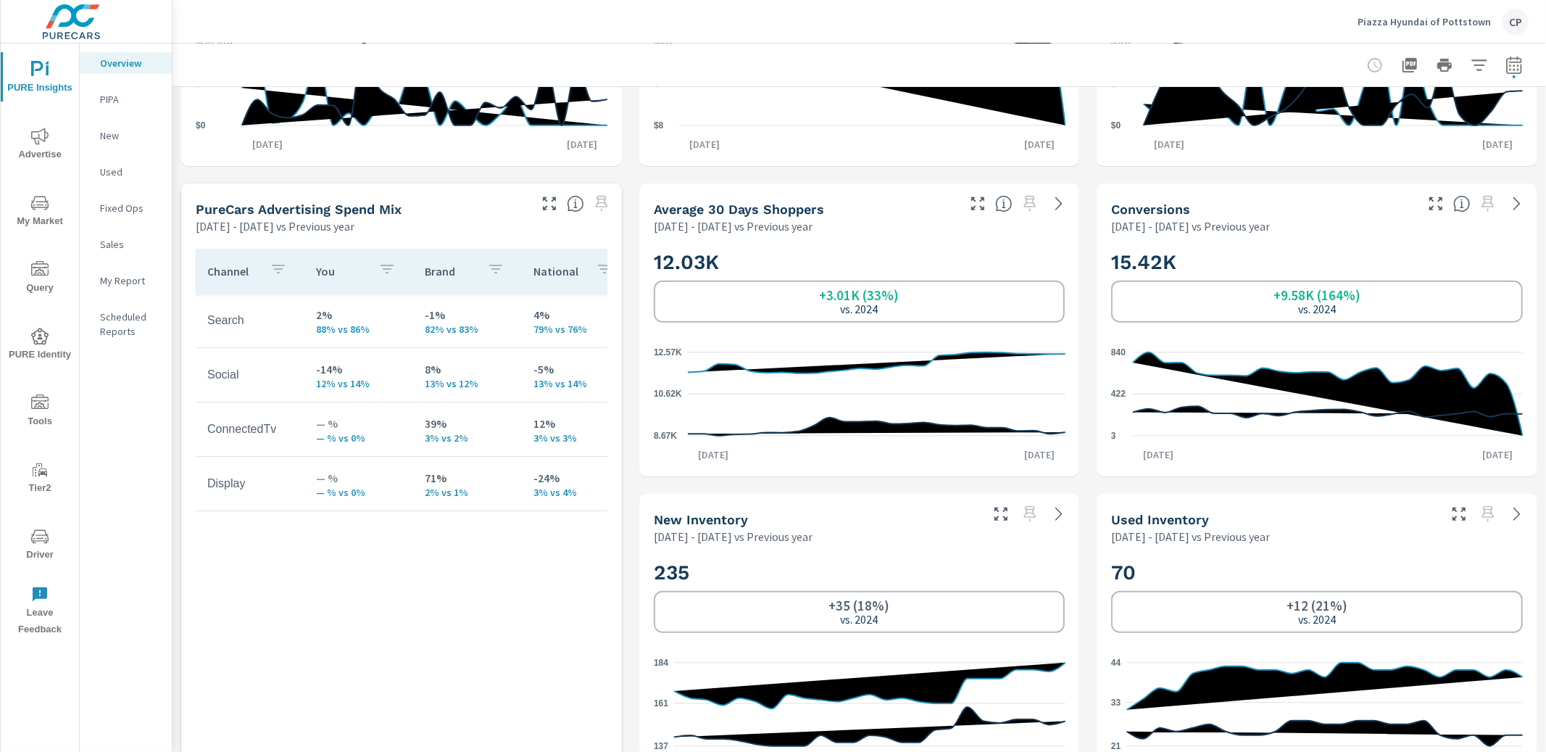
click at [129, 281] on p "My Report" at bounding box center [130, 280] width 60 height 14
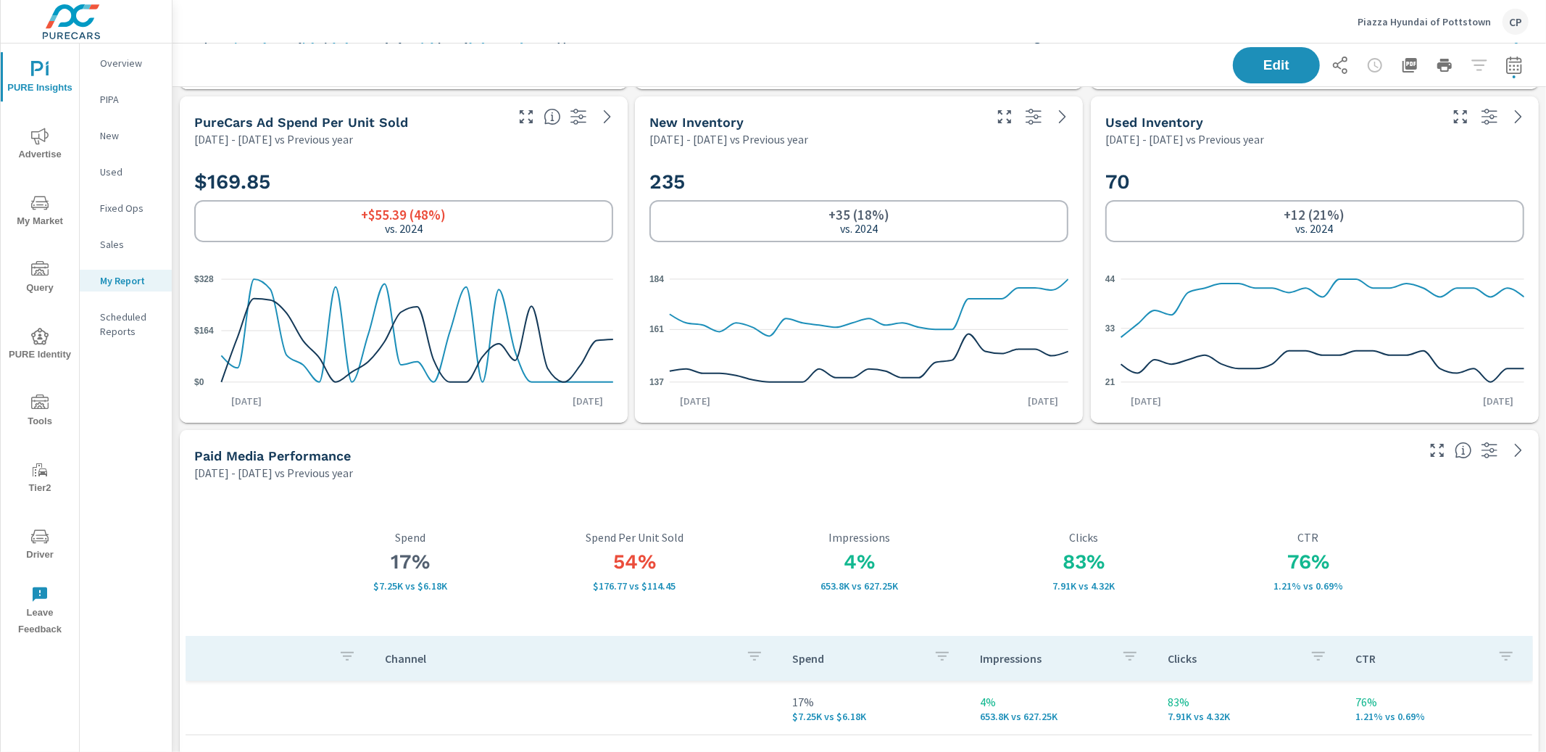
scroll to position [303, 0]
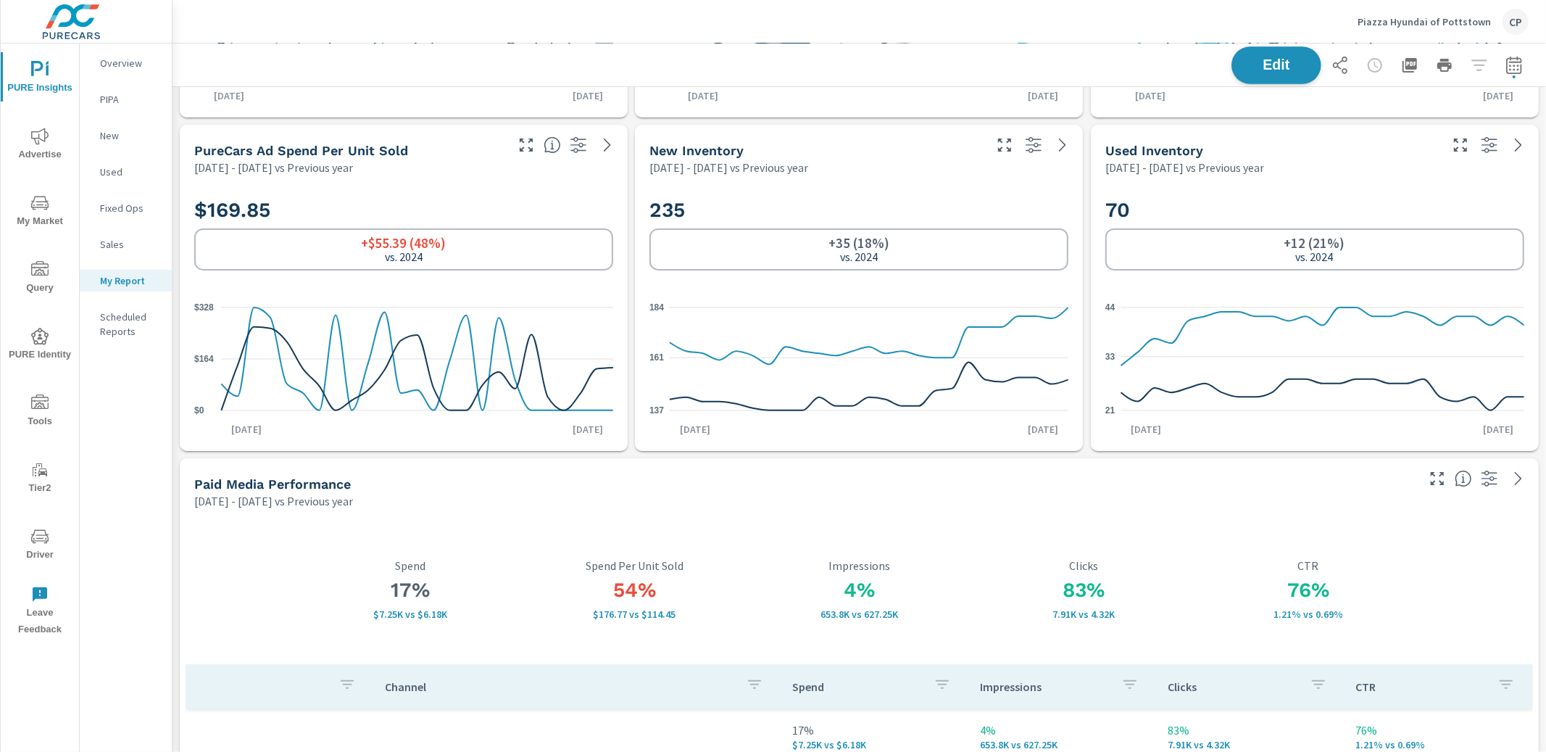
click at [1252, 56] on button "Edit" at bounding box center [1276, 65] width 90 height 38
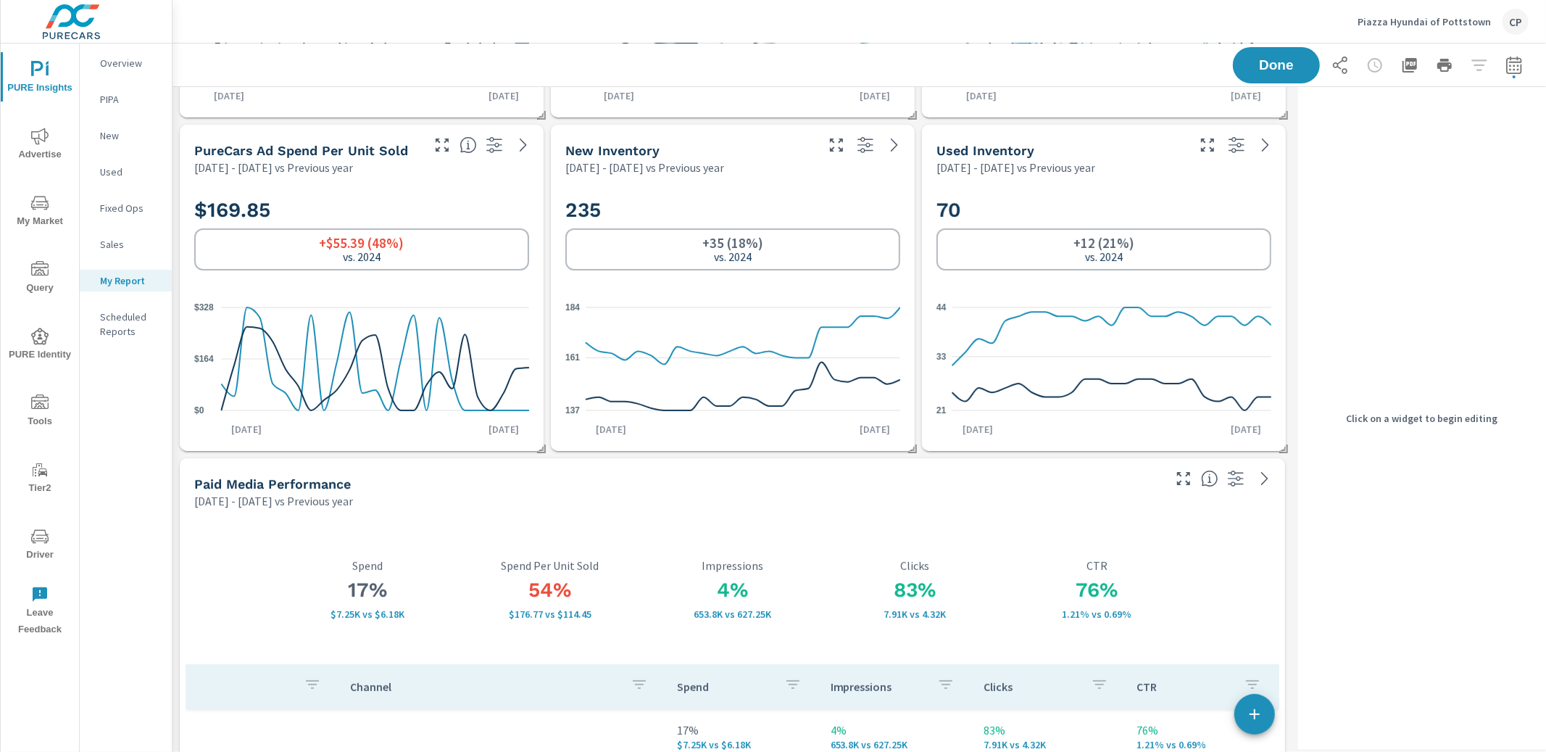
scroll to position [294, 0]
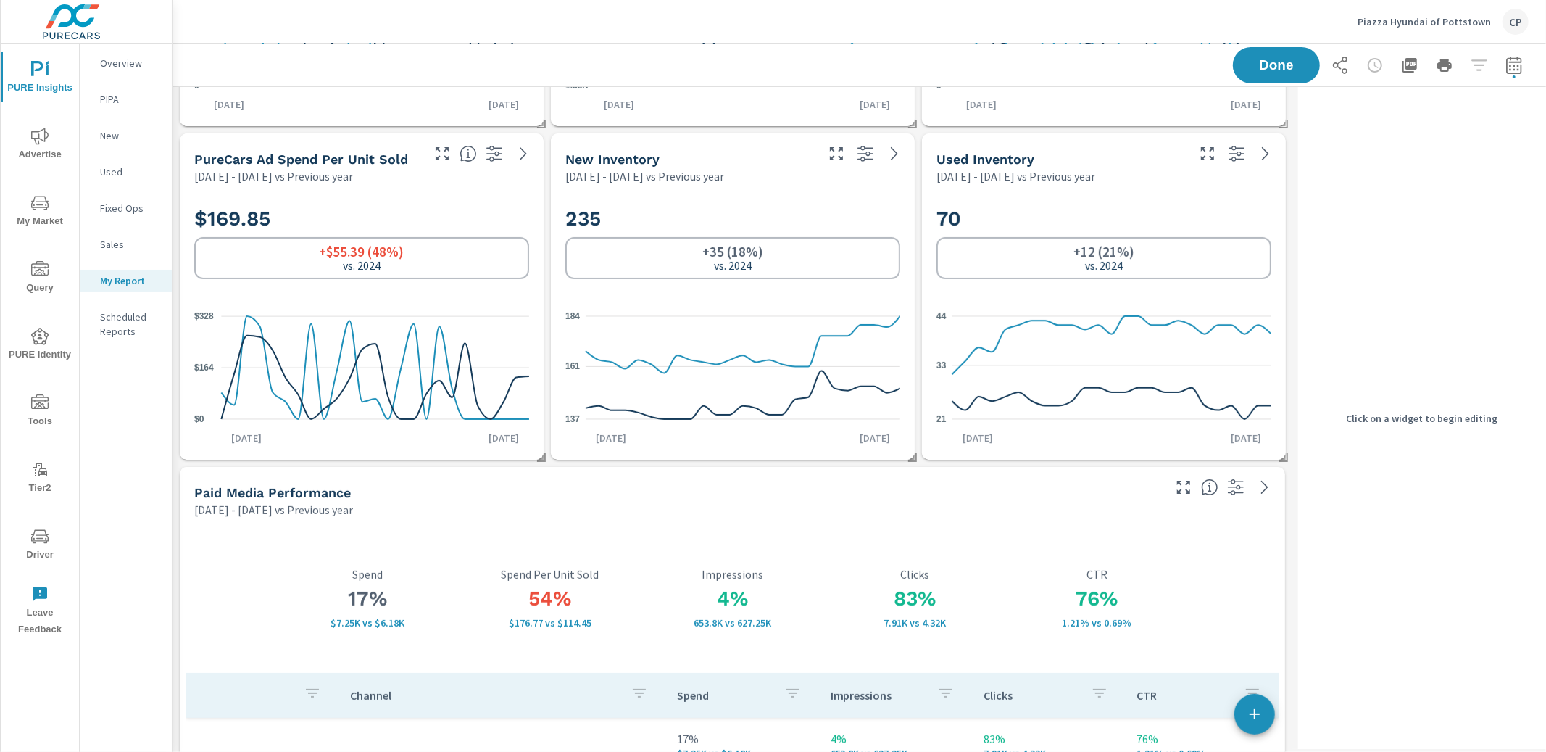
click at [491, 281] on div "$169.85 +$55.39 (48%) vs. 2024" at bounding box center [361, 243] width 335 height 88
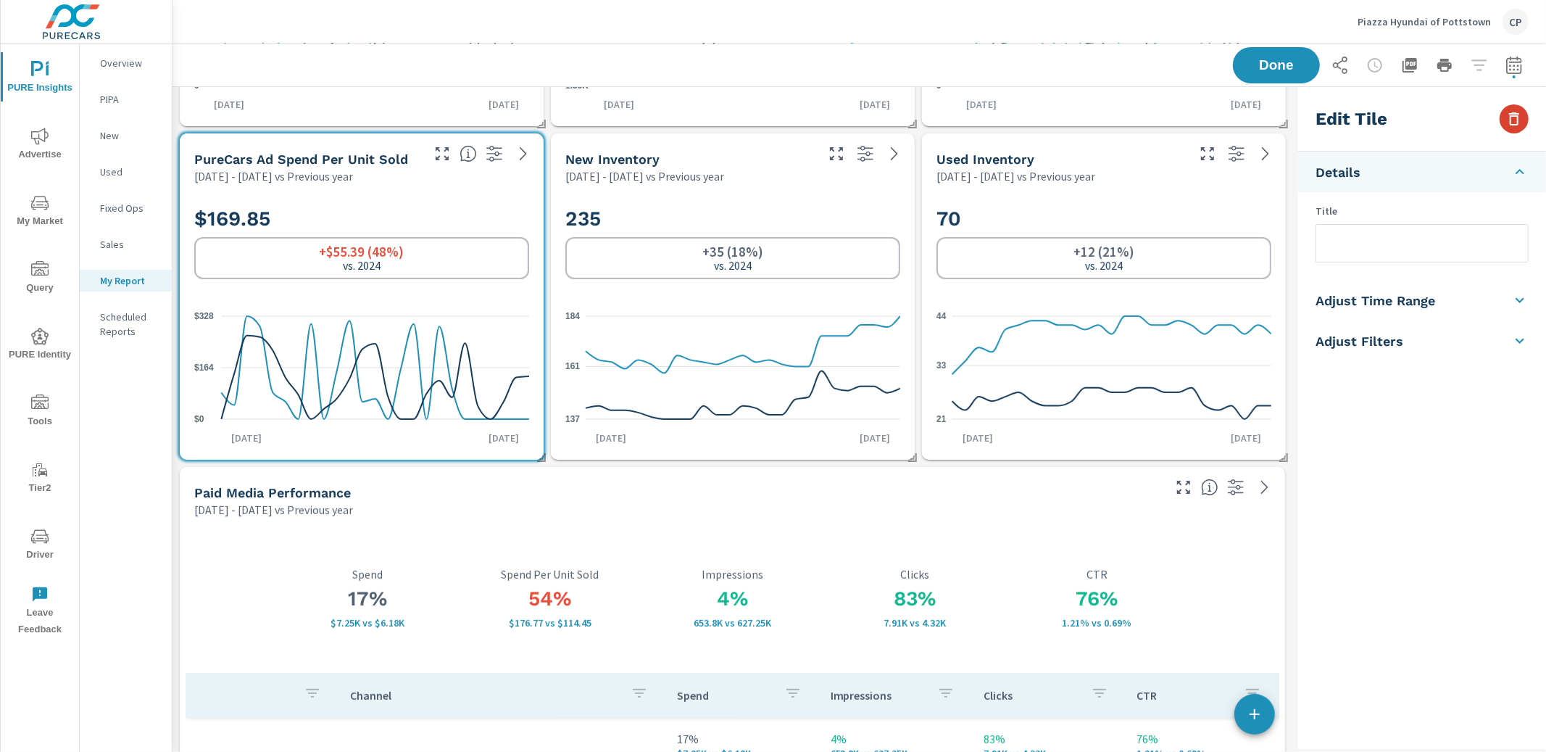
click at [1510, 120] on icon "button" at bounding box center [1513, 118] width 17 height 17
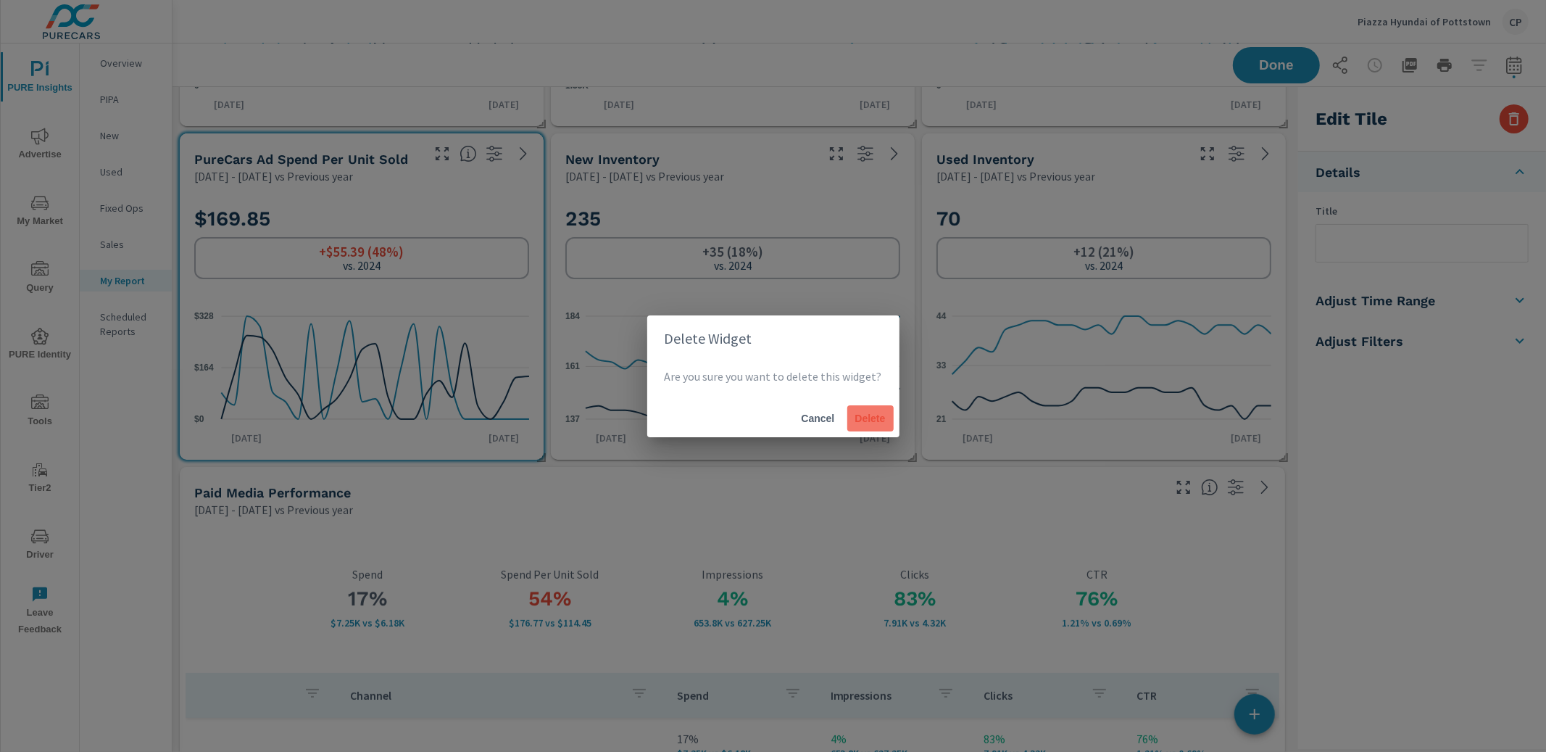
click at [862, 420] on span "Delete" at bounding box center [870, 418] width 35 height 13
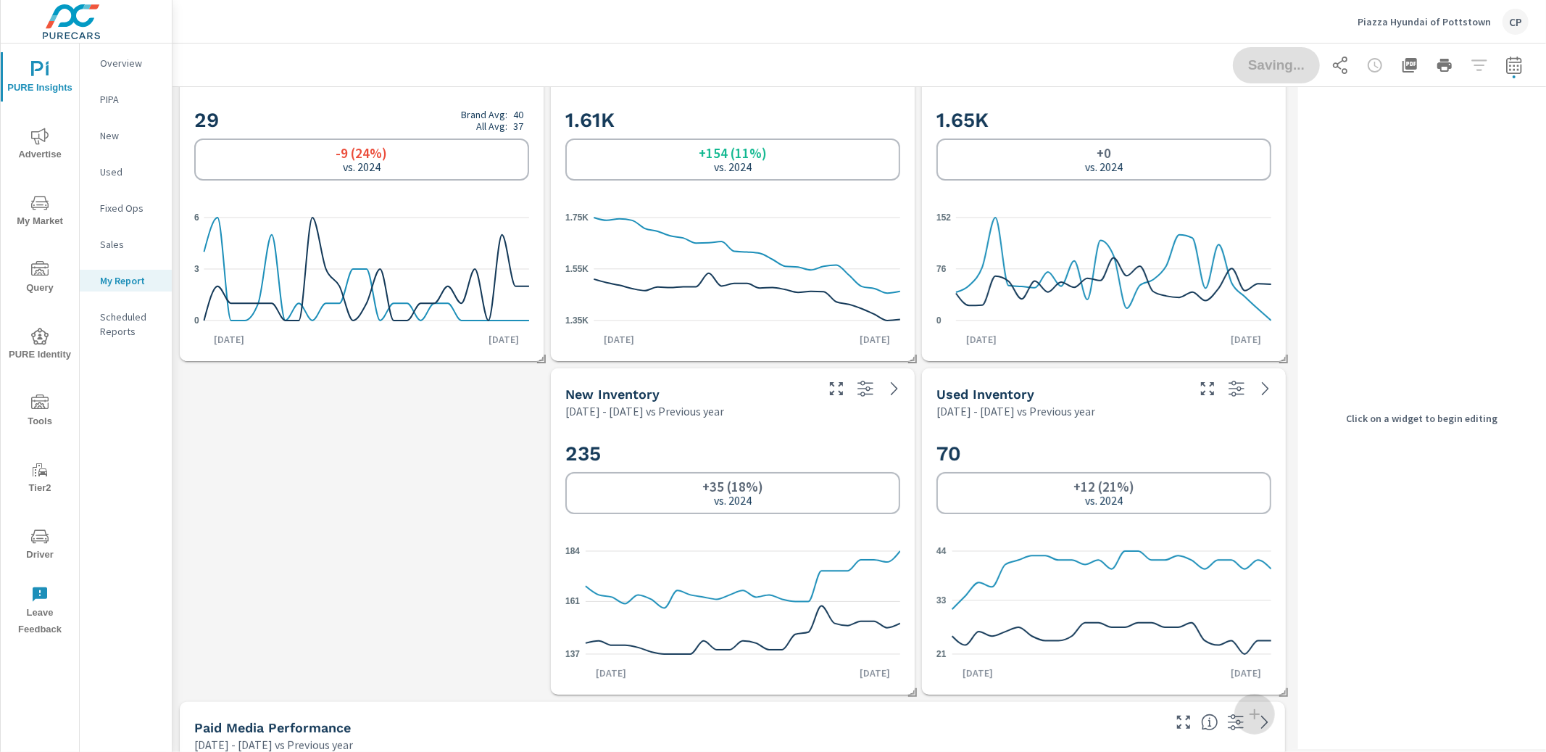
scroll to position [0, 0]
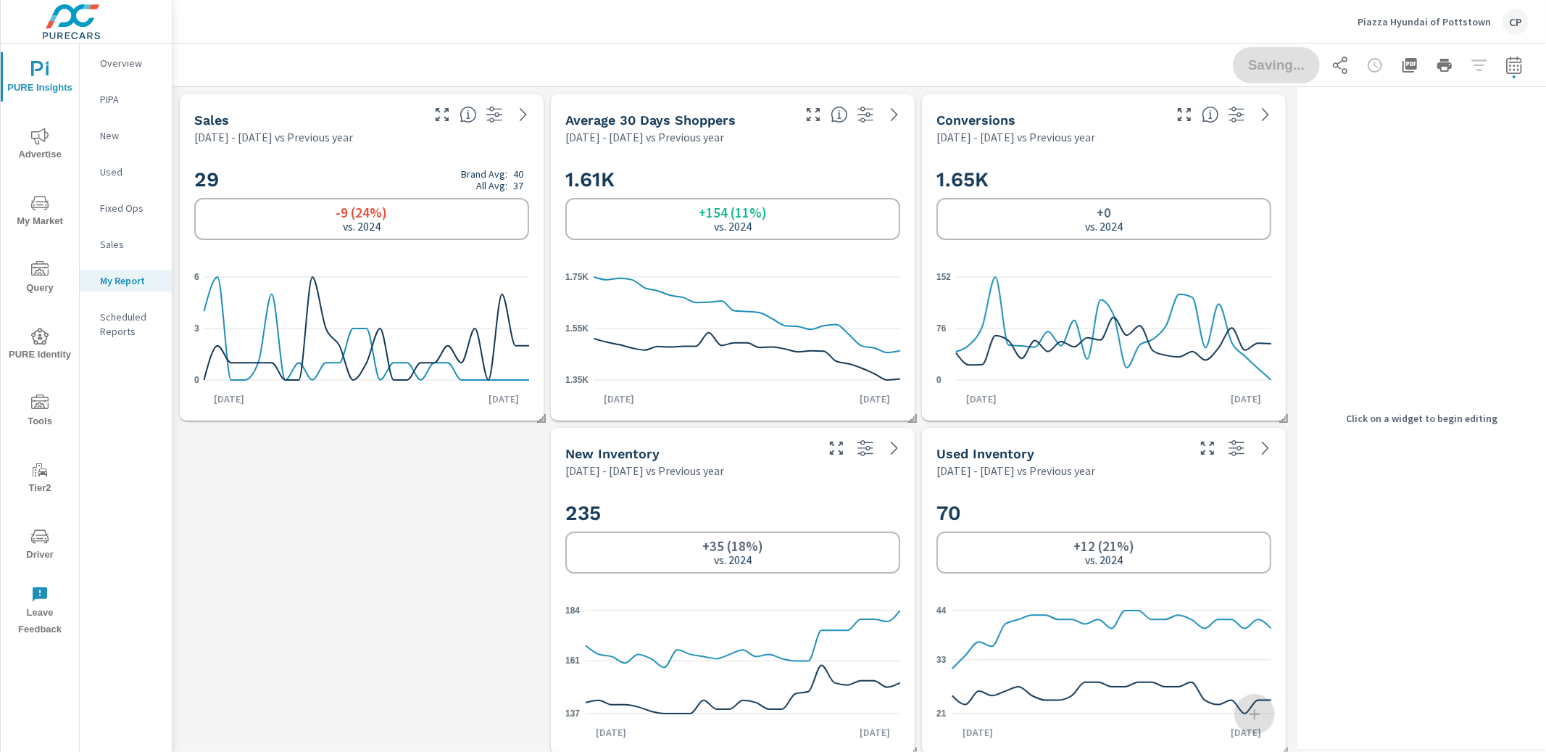
click at [130, 48] on nav "Overview PIPA New Used Fixed Ops Sales My Report Scheduled Reports" at bounding box center [126, 202] width 92 height 319
click at [120, 54] on div "Overview" at bounding box center [126, 63] width 92 height 22
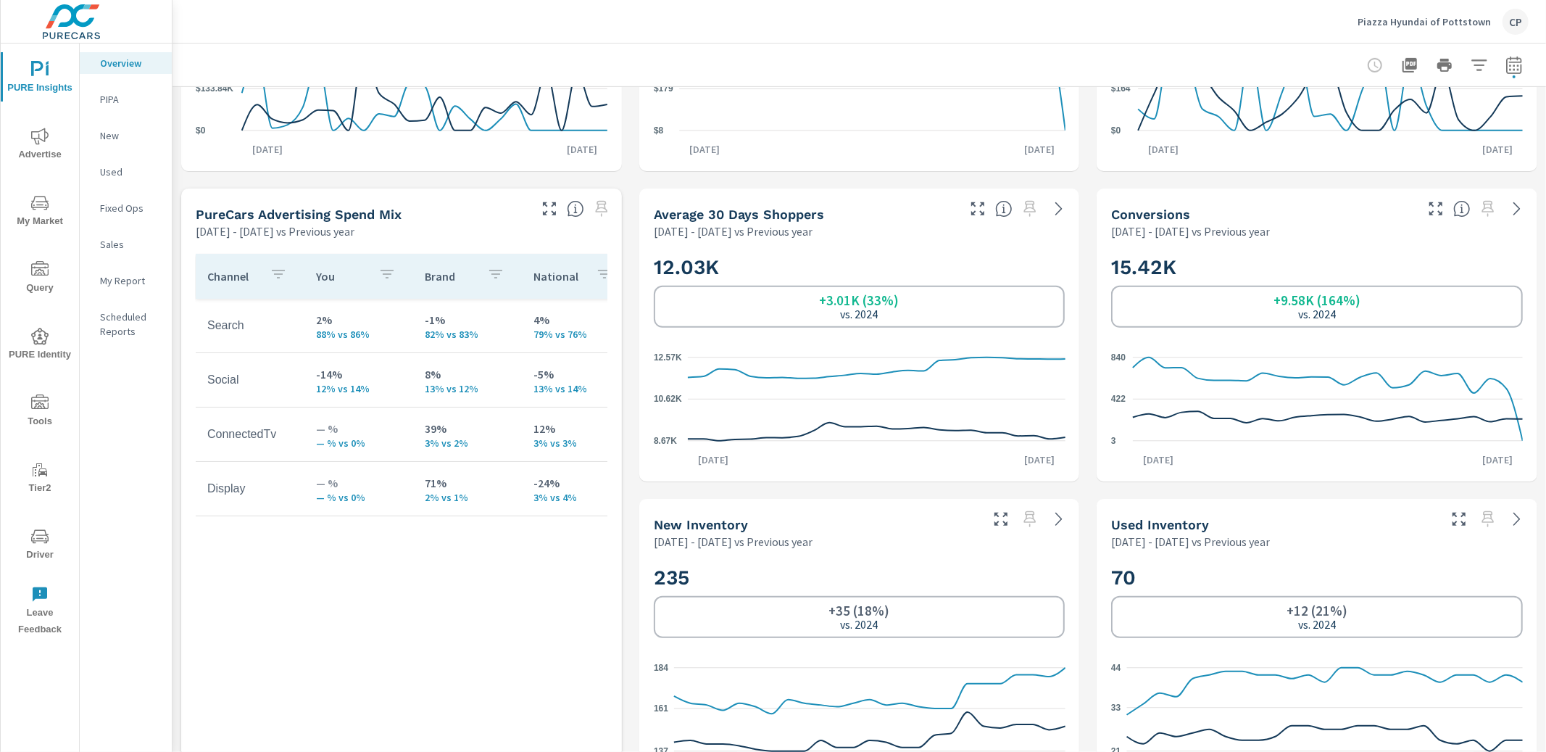
scroll to position [406, 0]
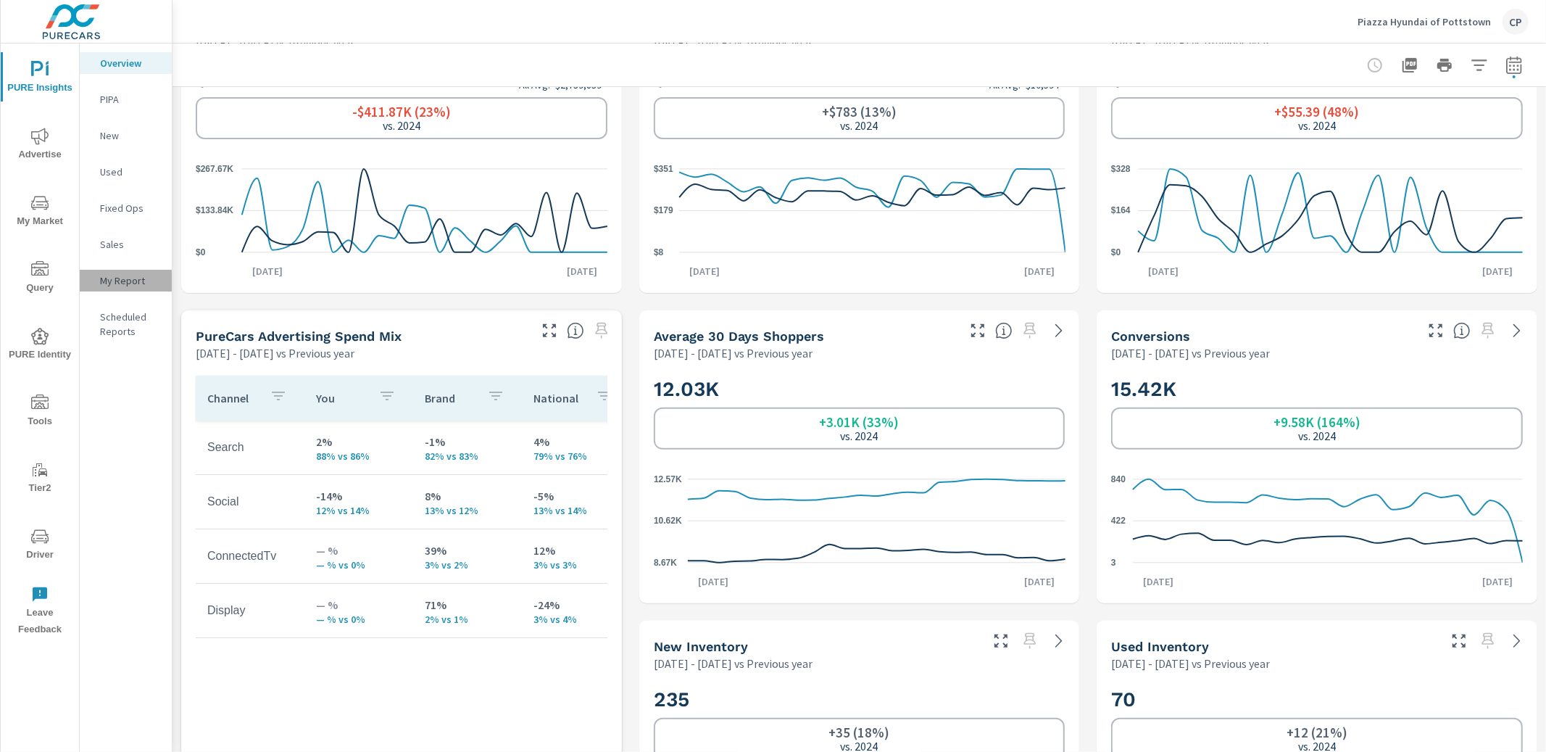
click at [122, 274] on p "My Report" at bounding box center [130, 280] width 60 height 14
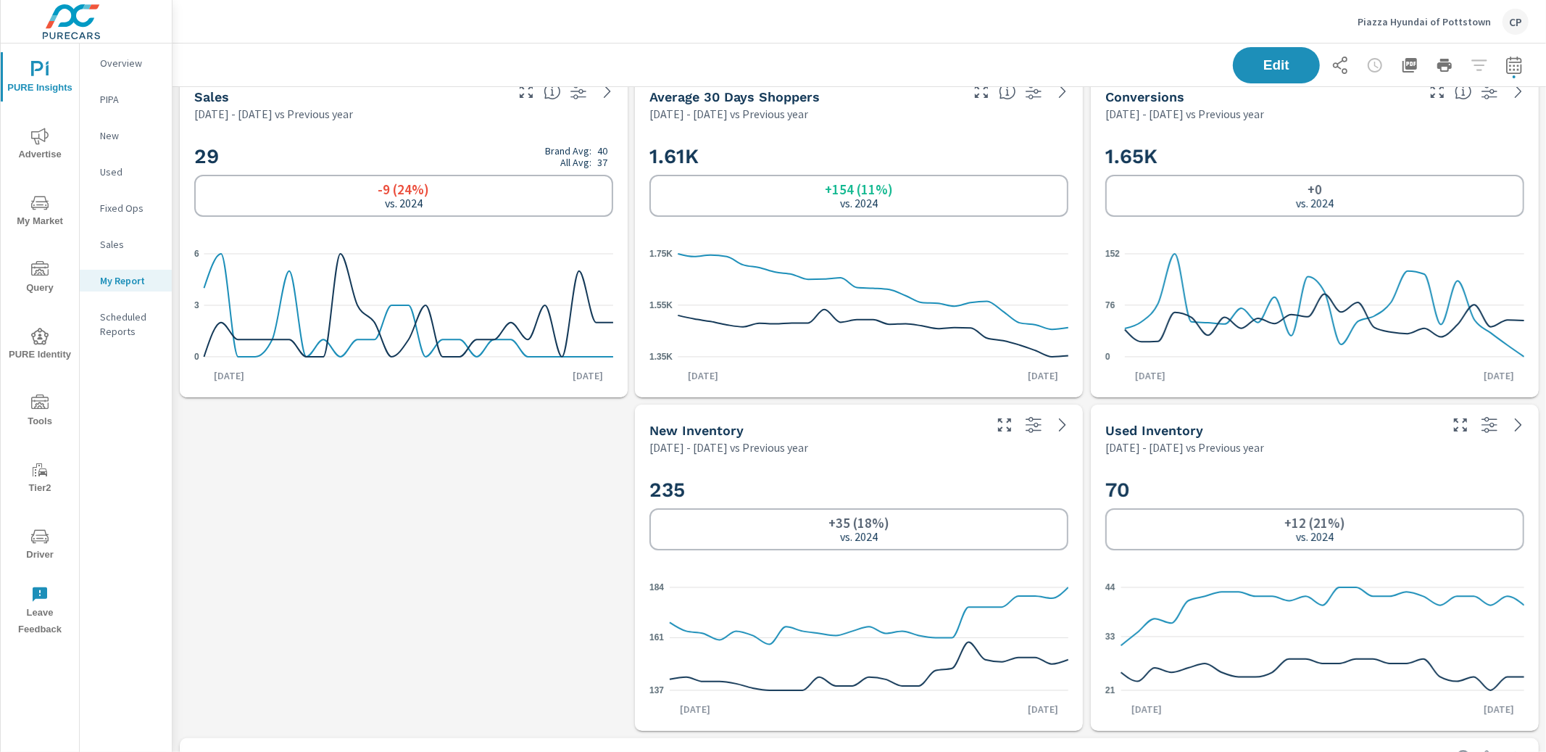
scroll to position [4009, 1373]
click at [30, 151] on span "Advertise" at bounding box center [40, 146] width 70 height 36
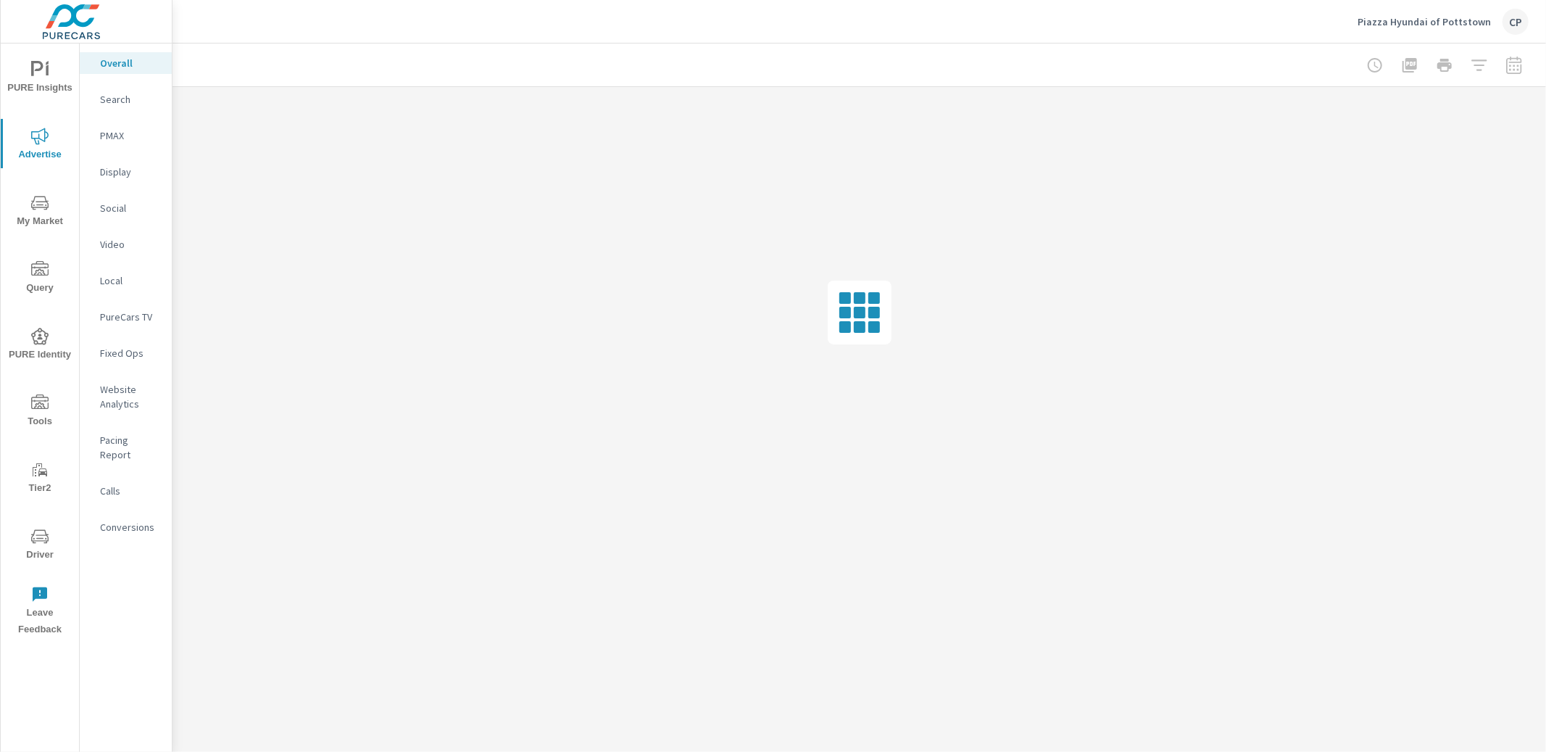
click at [128, 196] on nav "Overall Search PMAX Display Social Video Local PureCars TV Fixed Ops Website An…" at bounding box center [126, 300] width 92 height 515
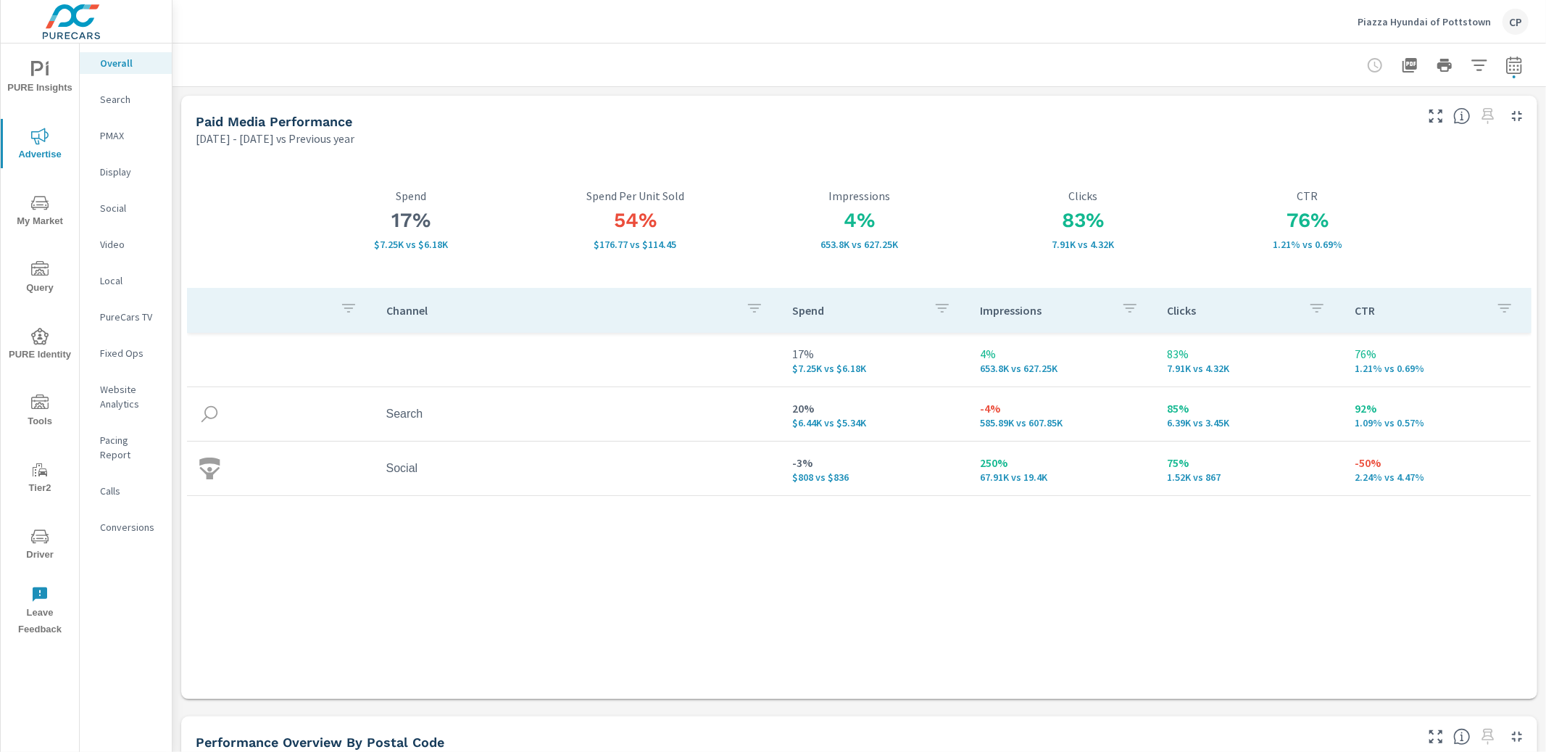
click at [1528, 69] on div at bounding box center [1444, 65] width 168 height 29
click at [1521, 70] on icon "button" at bounding box center [1513, 64] width 15 height 17
select select "Previous year"
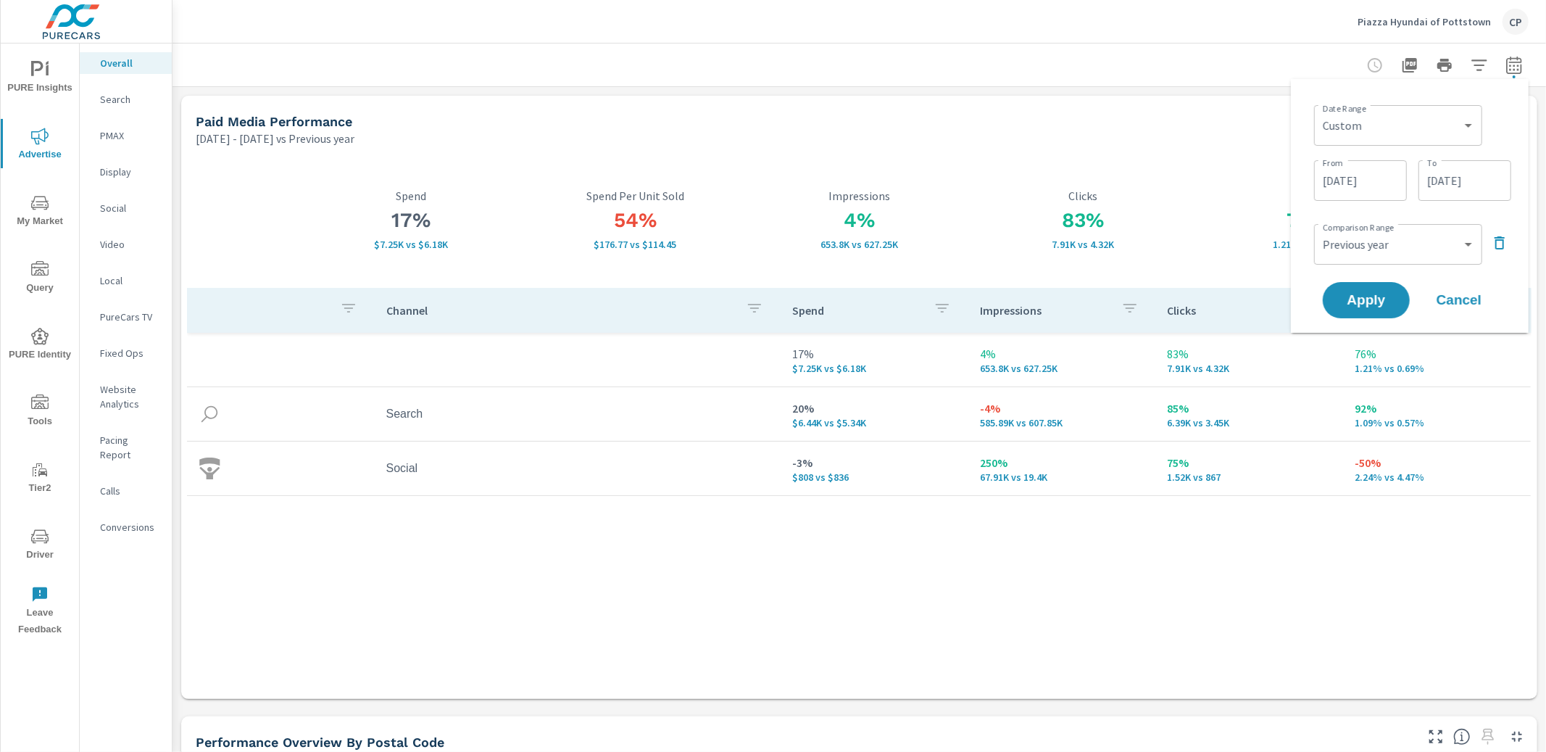
click at [1502, 246] on icon "button" at bounding box center [1499, 242] width 17 height 17
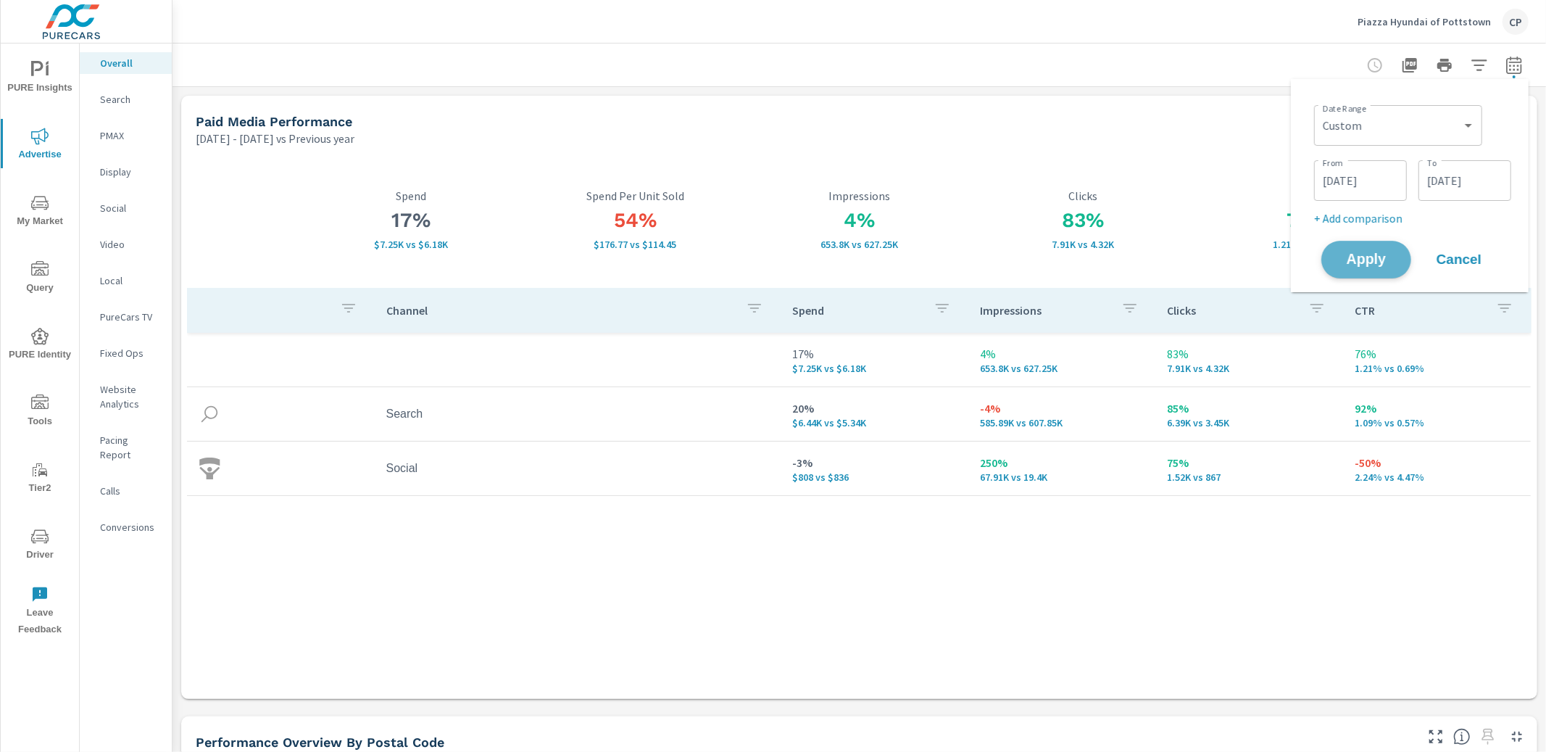
click at [1383, 247] on button "Apply" at bounding box center [1366, 260] width 90 height 38
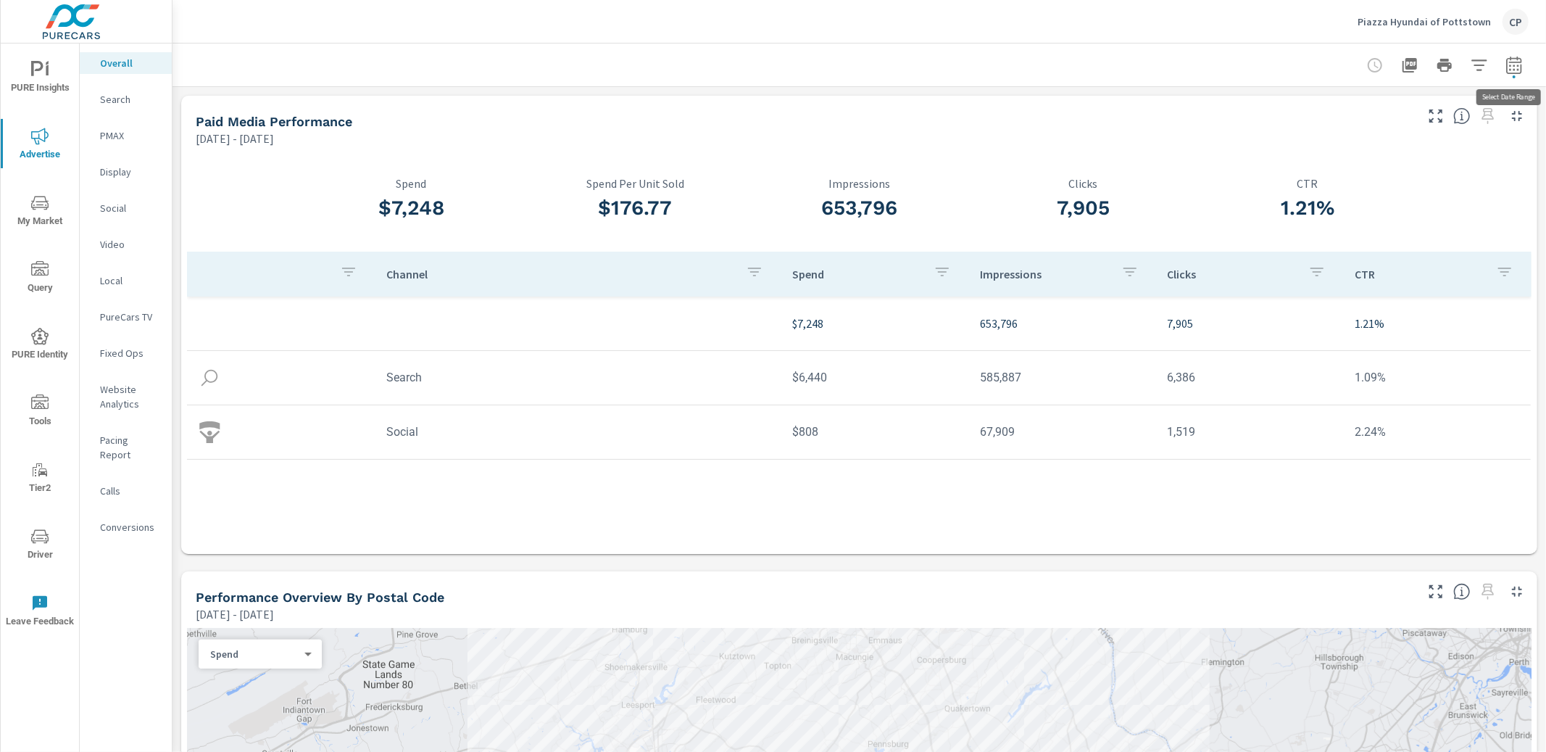
click at [1517, 71] on icon "button" at bounding box center [1513, 65] width 17 height 17
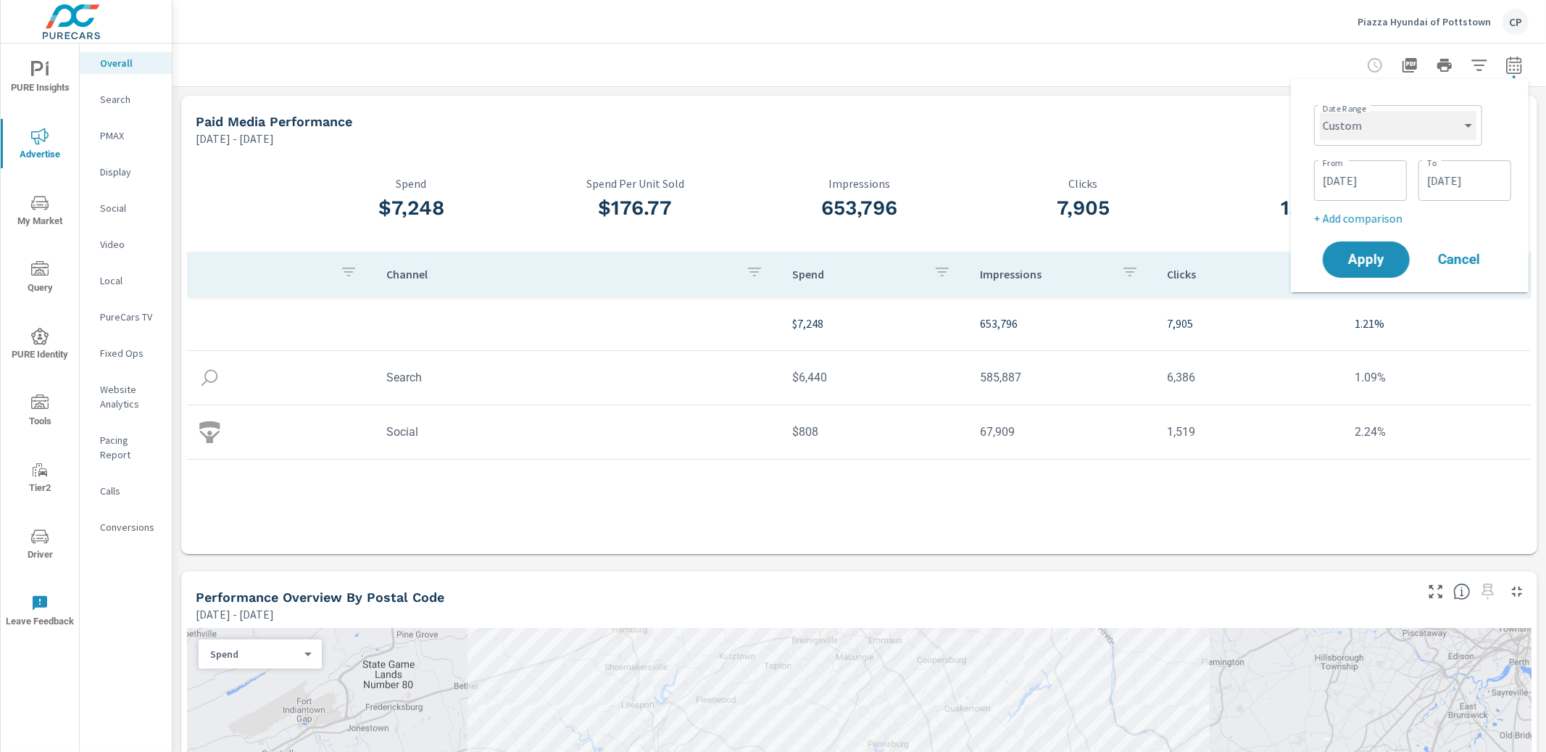
click at [1407, 120] on select "Custom Yesterday Last week Last 7 days Last 14 days Last 30 days Last 45 days L…" at bounding box center [1398, 125] width 157 height 29
click at [1320, 111] on select "Custom Yesterday Last week Last 7 days Last 14 days Last 30 days Last 45 days L…" at bounding box center [1398, 125] width 157 height 29
select select "Month to date"
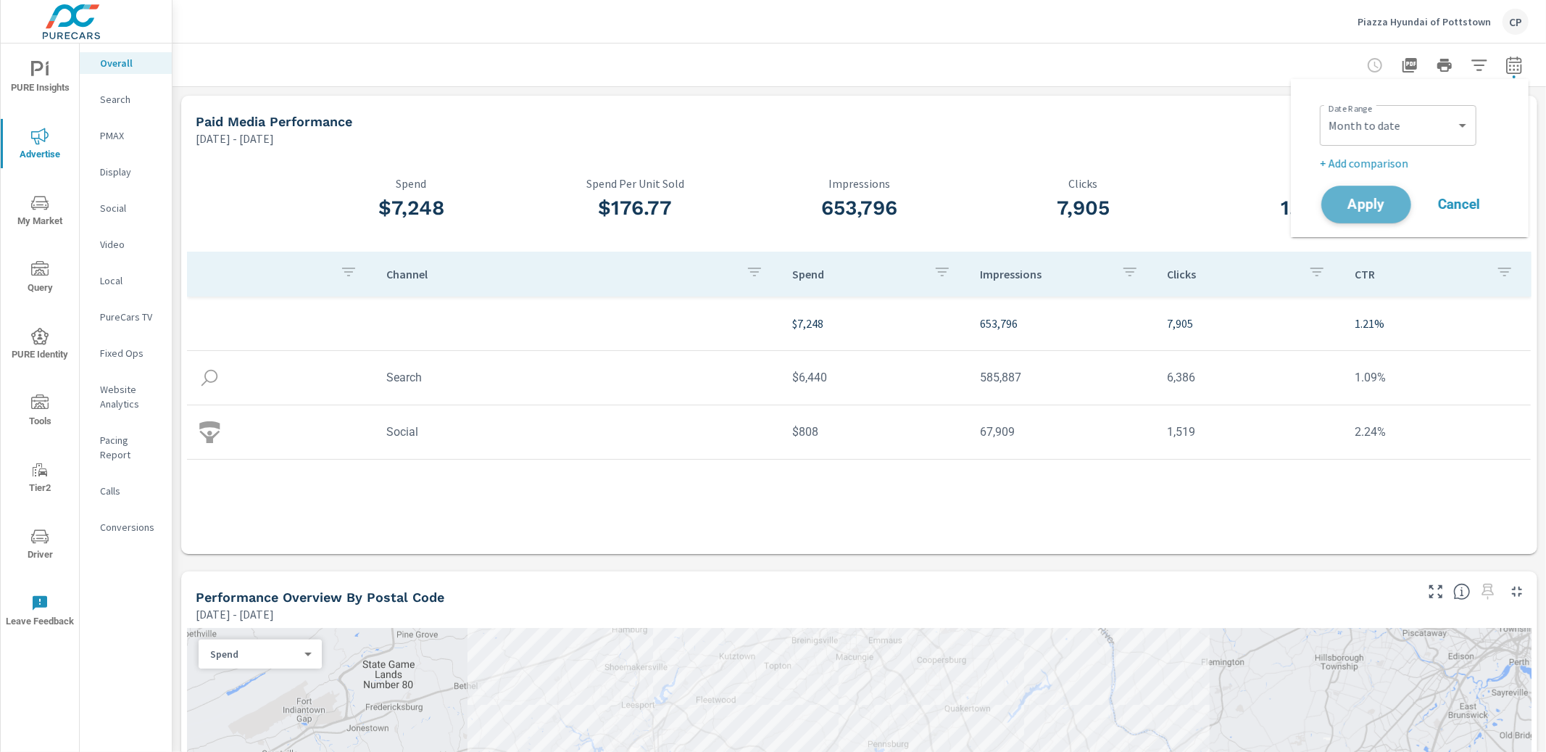
click at [1365, 206] on span "Apply" at bounding box center [1365, 205] width 59 height 14
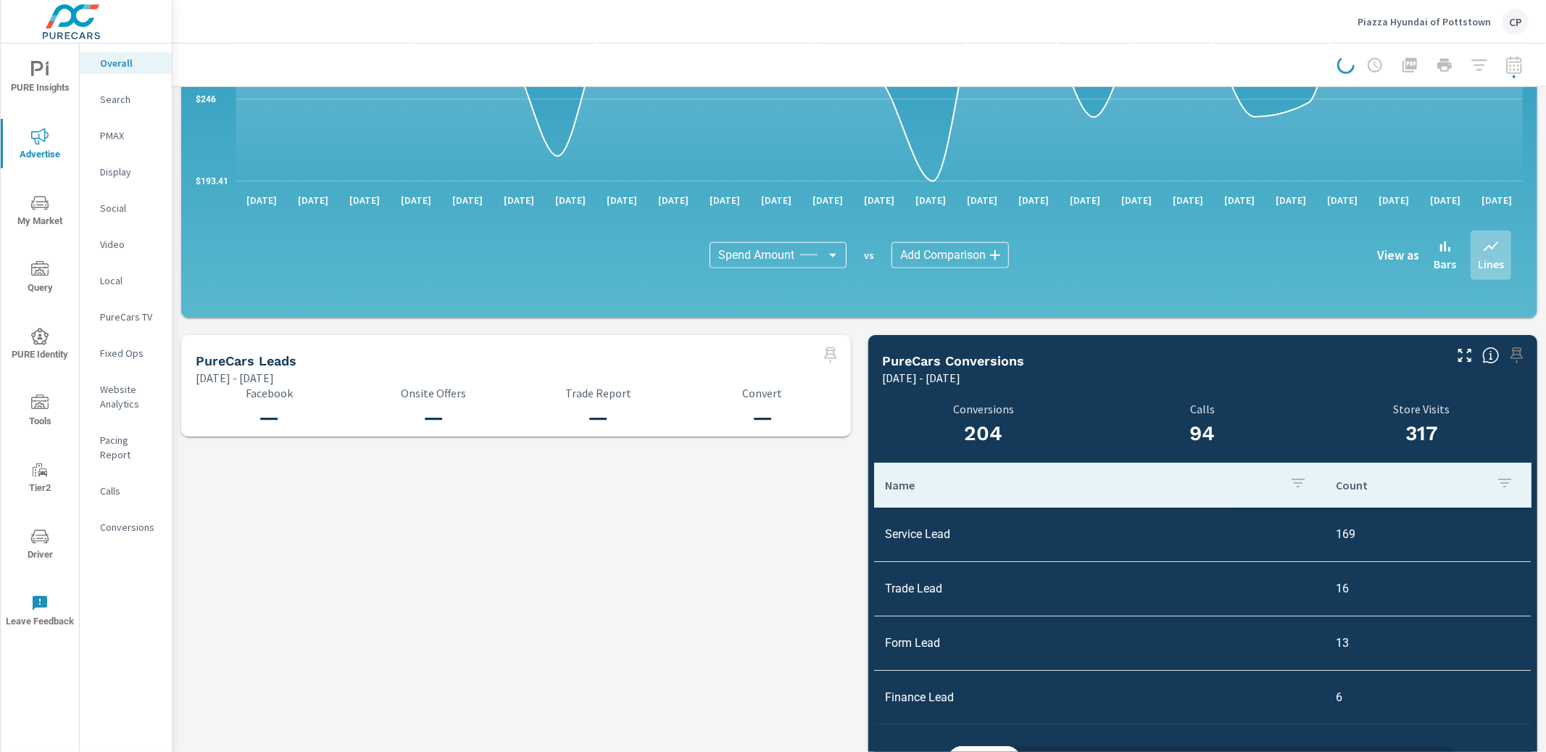
scroll to position [1355, 0]
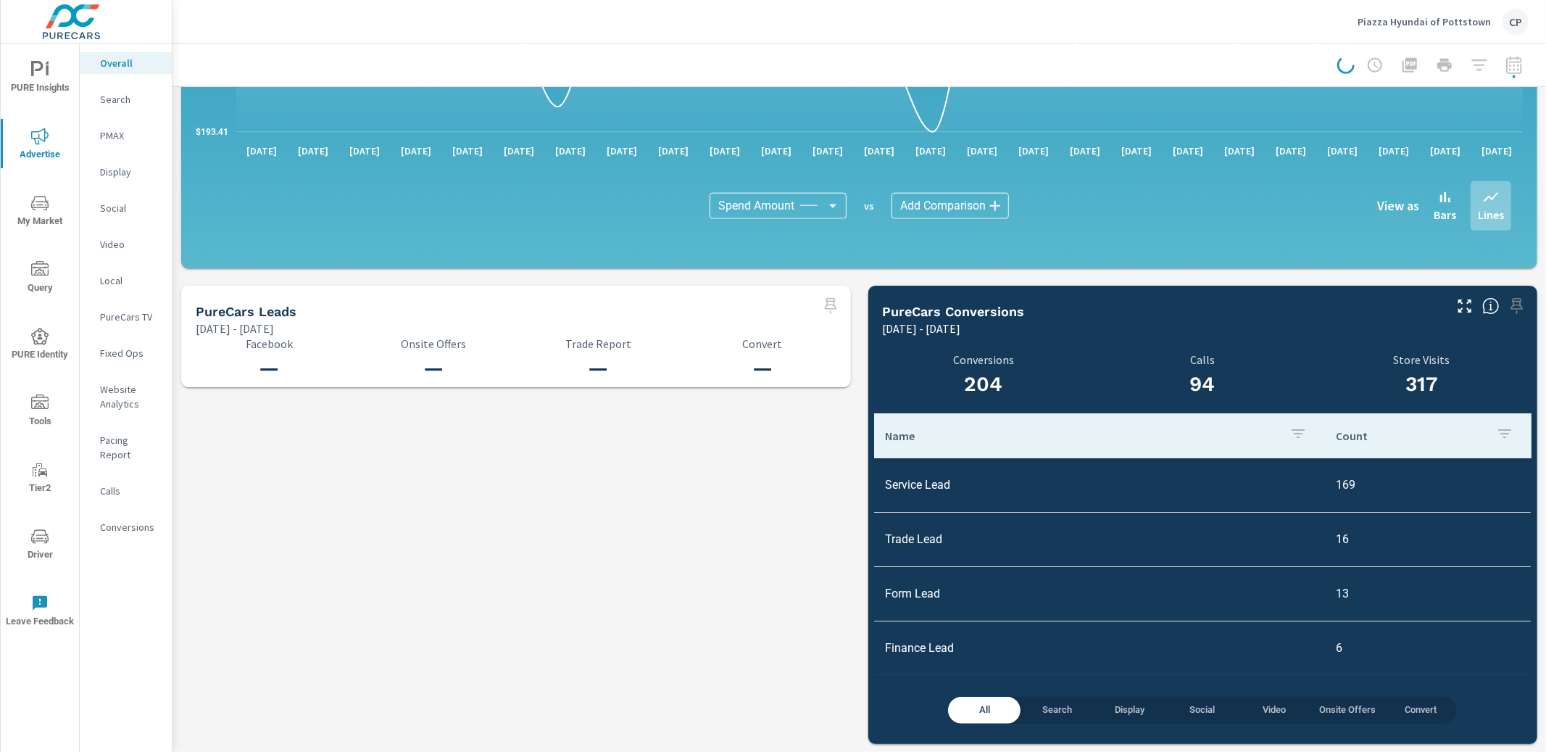
click at [121, 201] on p "Social" at bounding box center [130, 208] width 60 height 14
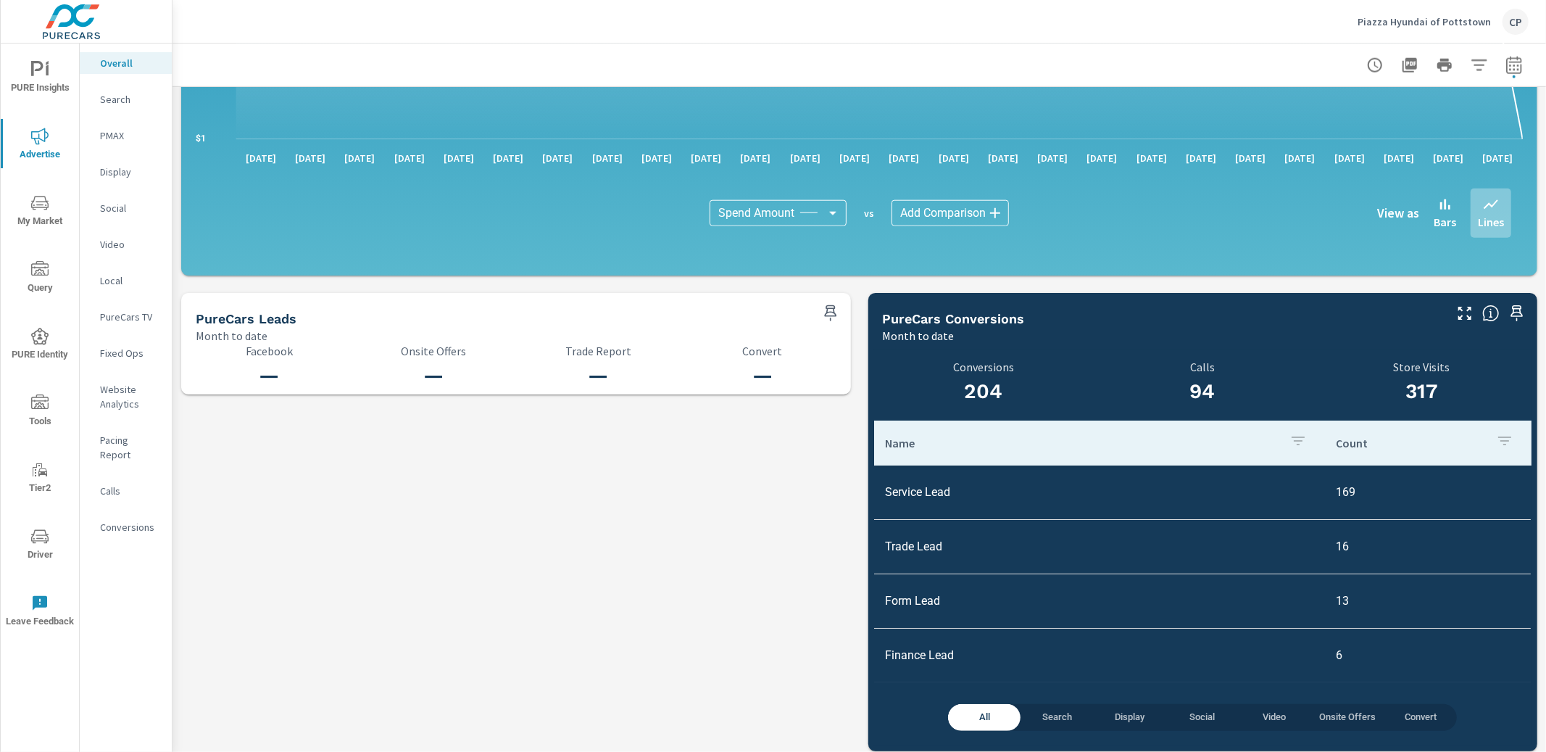
scroll to position [1355, 0]
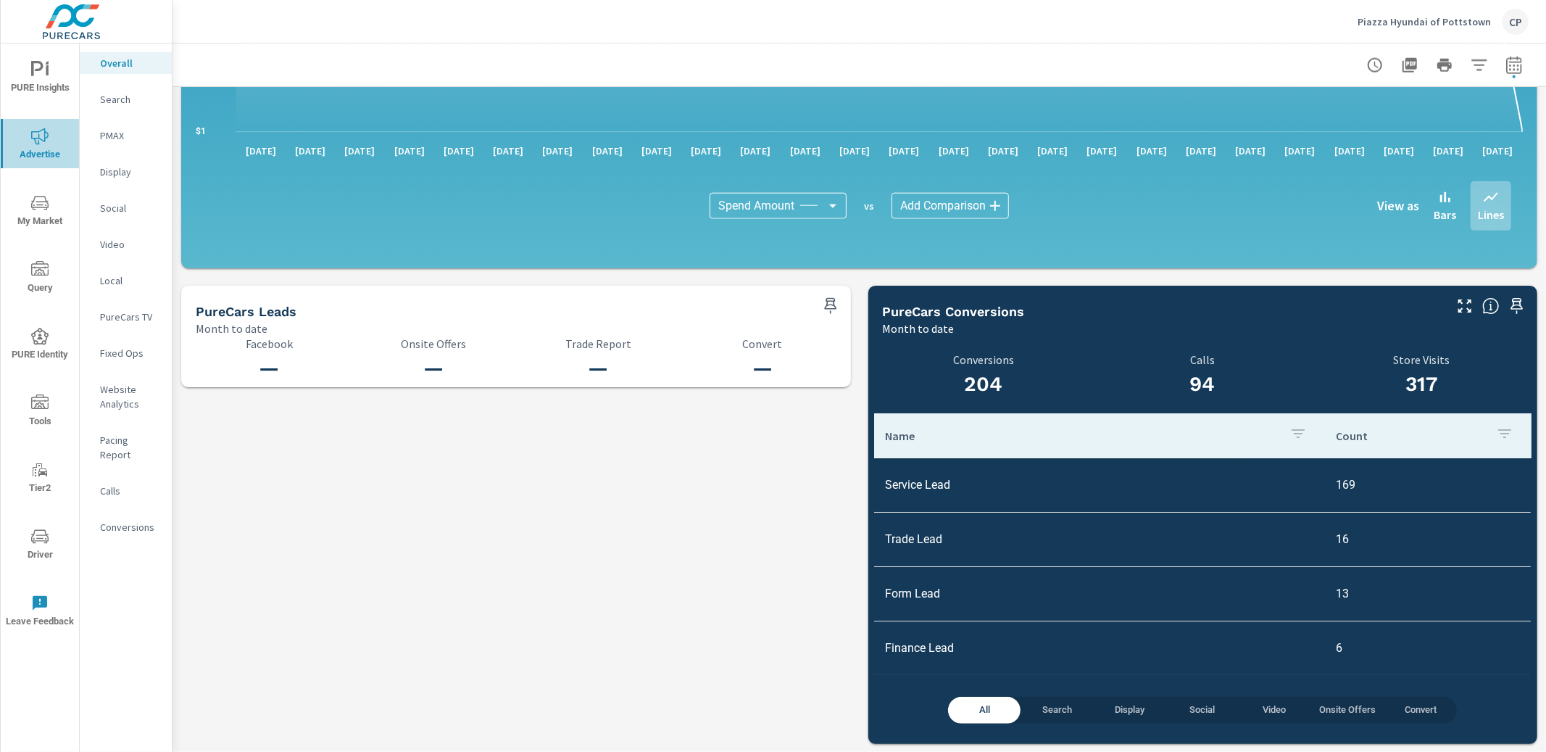
click at [49, 142] on span "Advertise" at bounding box center [40, 146] width 70 height 36
click at [91, 204] on div "Social" at bounding box center [126, 208] width 92 height 22
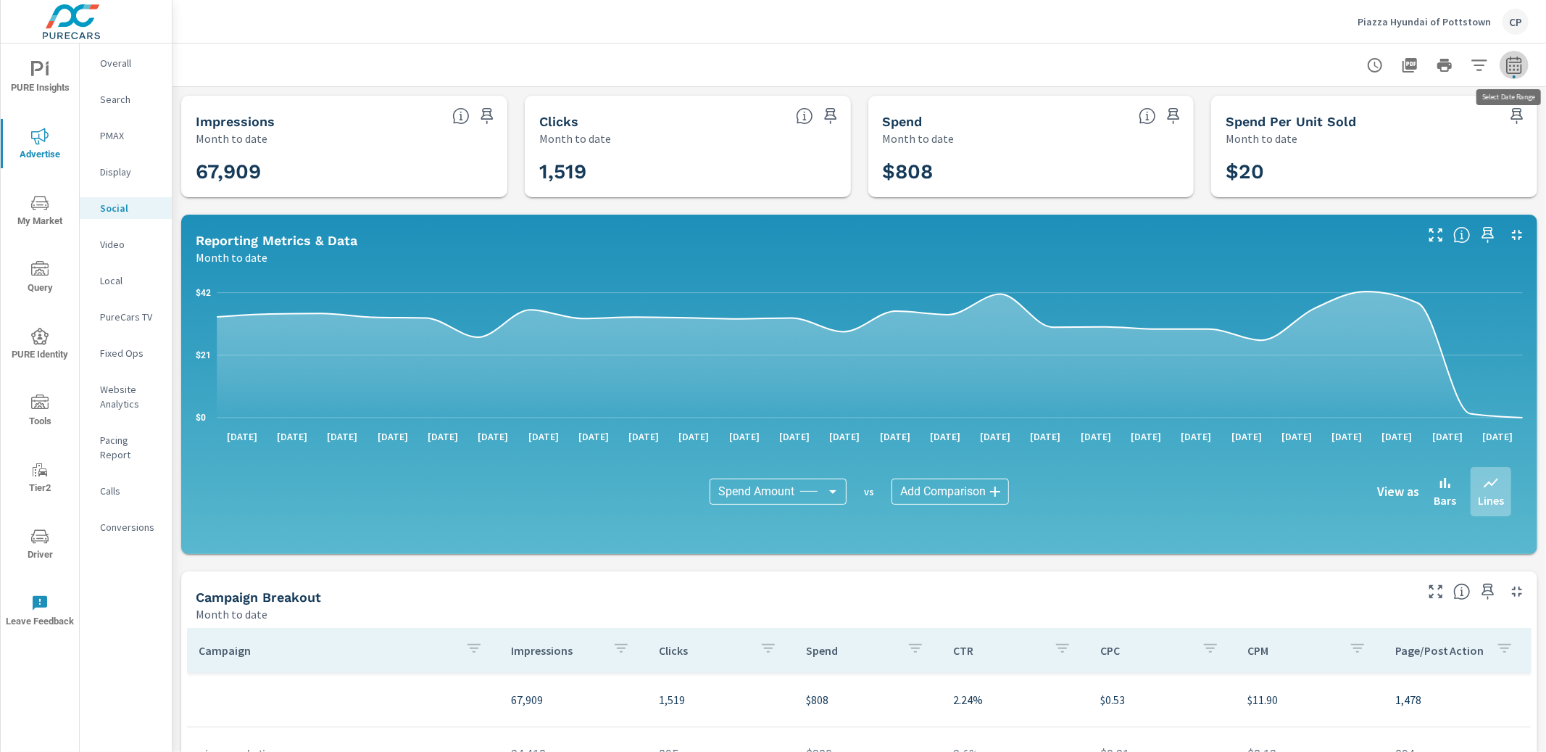
click at [1509, 64] on icon "button" at bounding box center [1513, 65] width 17 height 17
select select "Month to date"
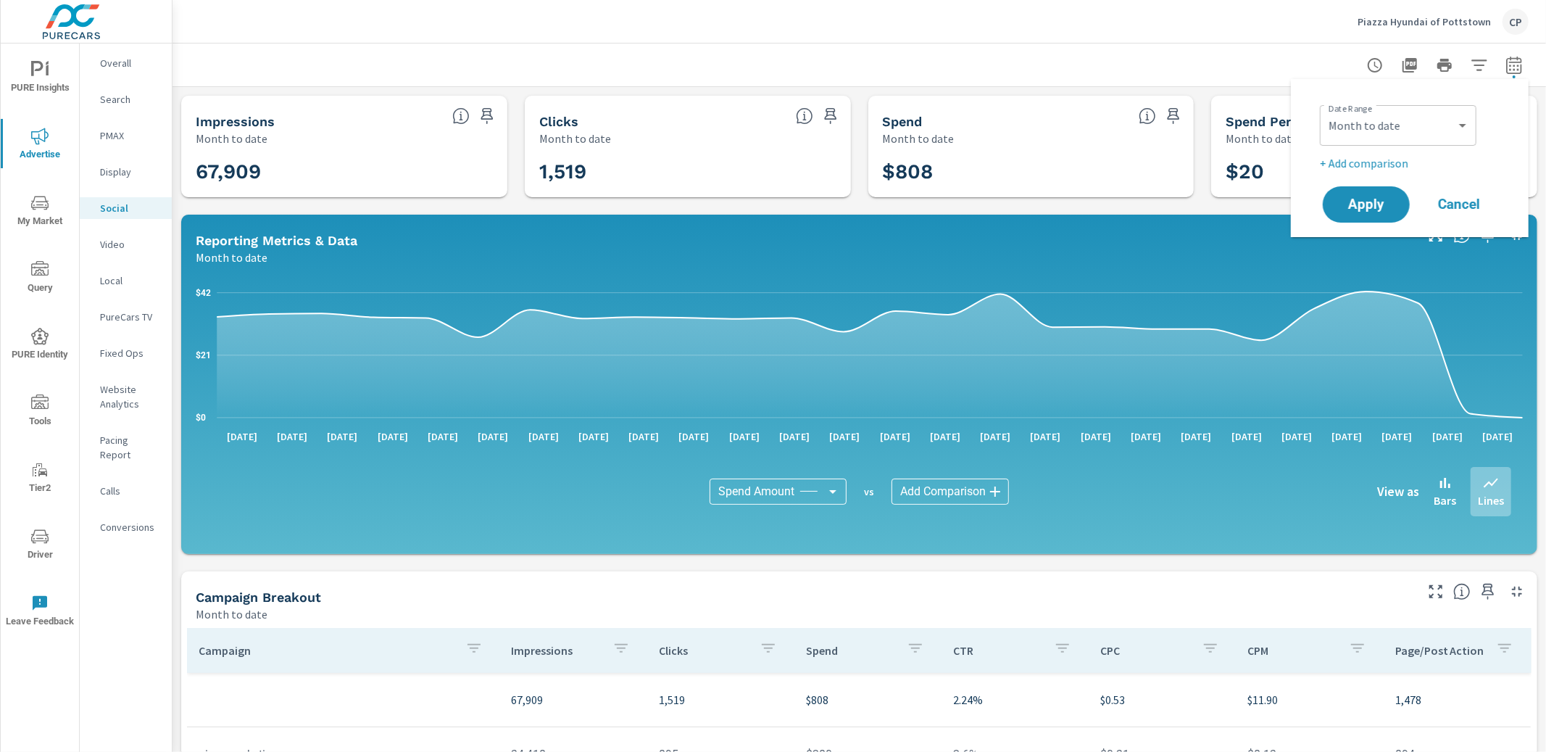
click at [1238, 51] on div at bounding box center [859, 64] width 1339 height 43
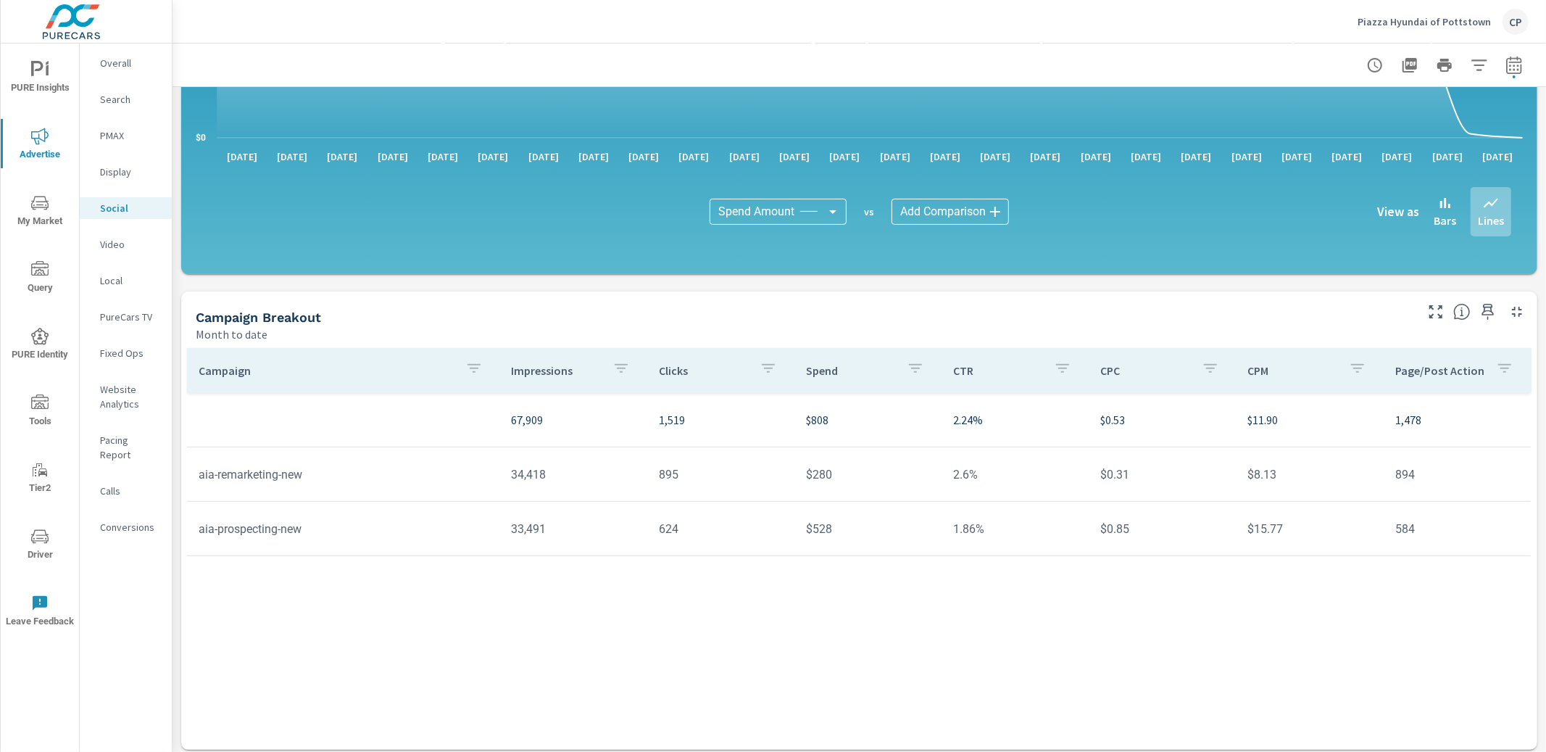
scroll to position [281, 0]
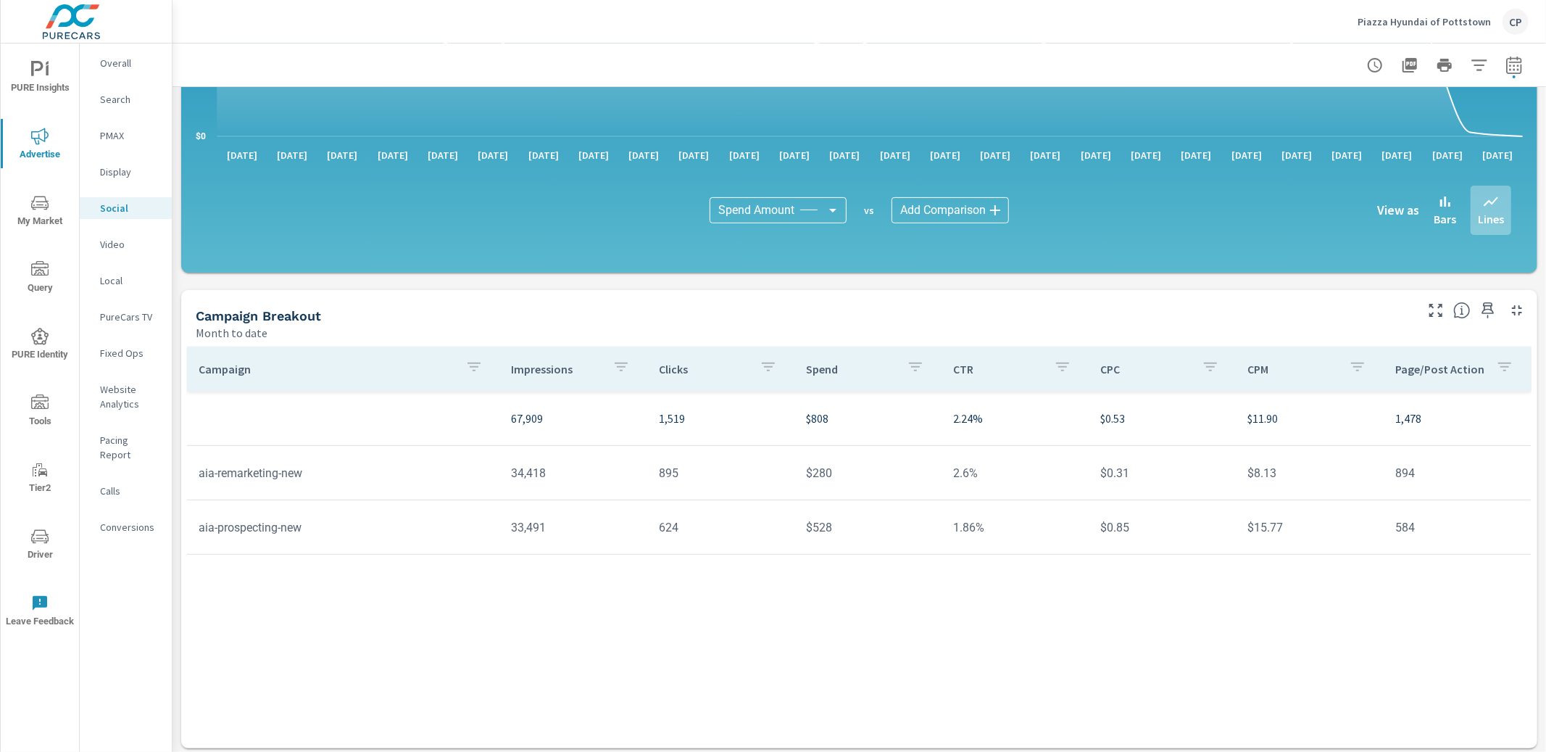
click at [45, 67] on icon "nav menu" at bounding box center [39, 69] width 17 height 17
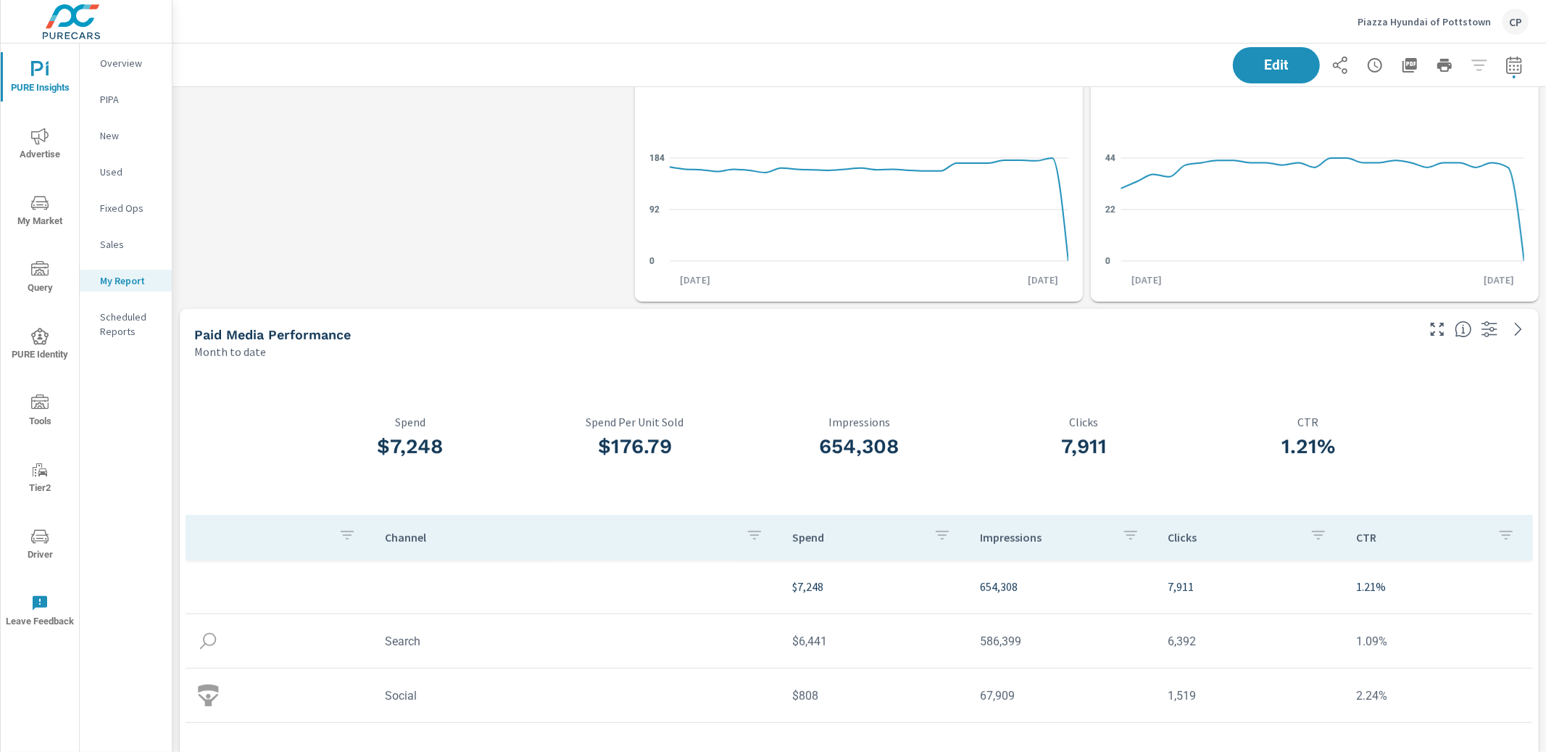
scroll to position [4009, 1373]
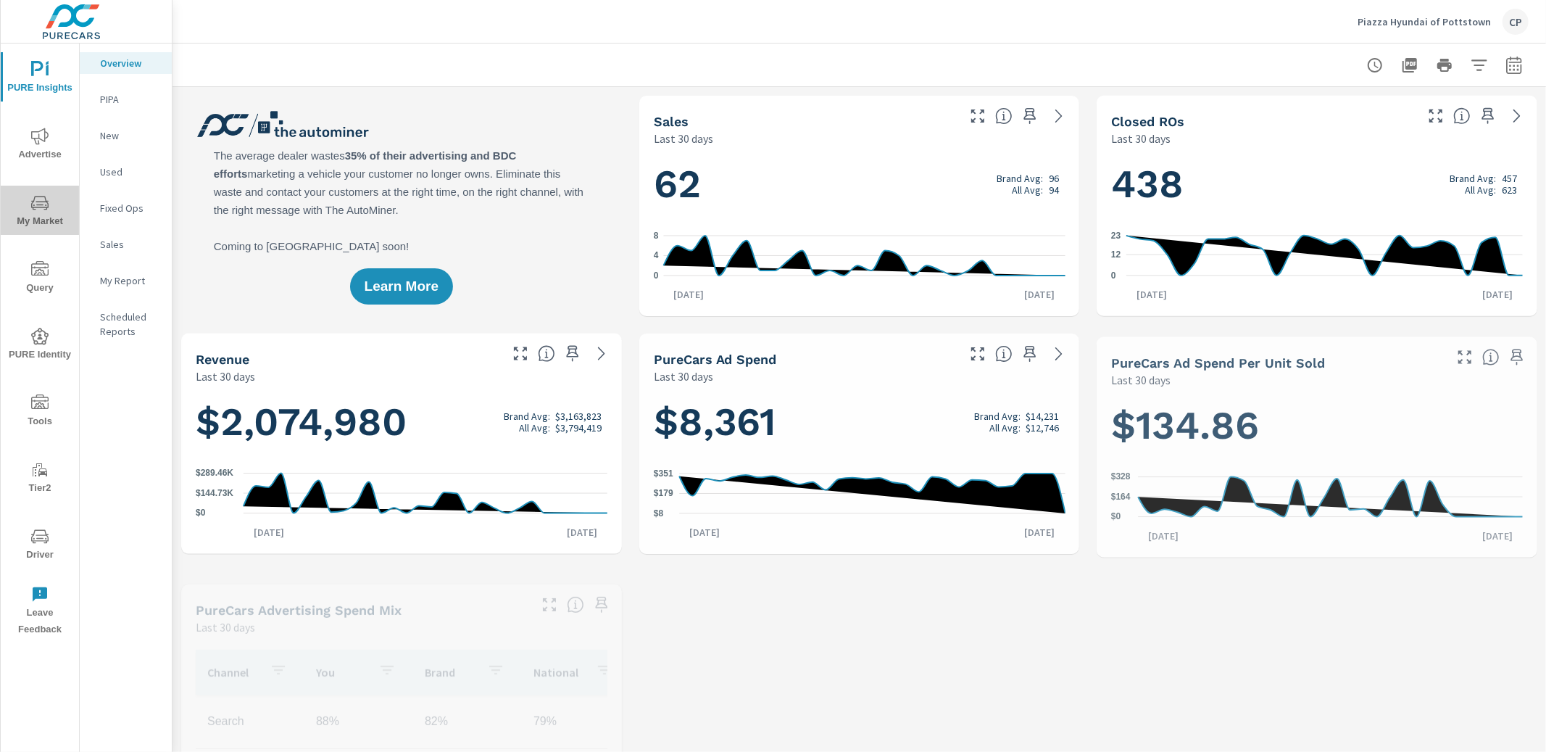
click at [42, 205] on icon "nav menu" at bounding box center [39, 202] width 17 height 17
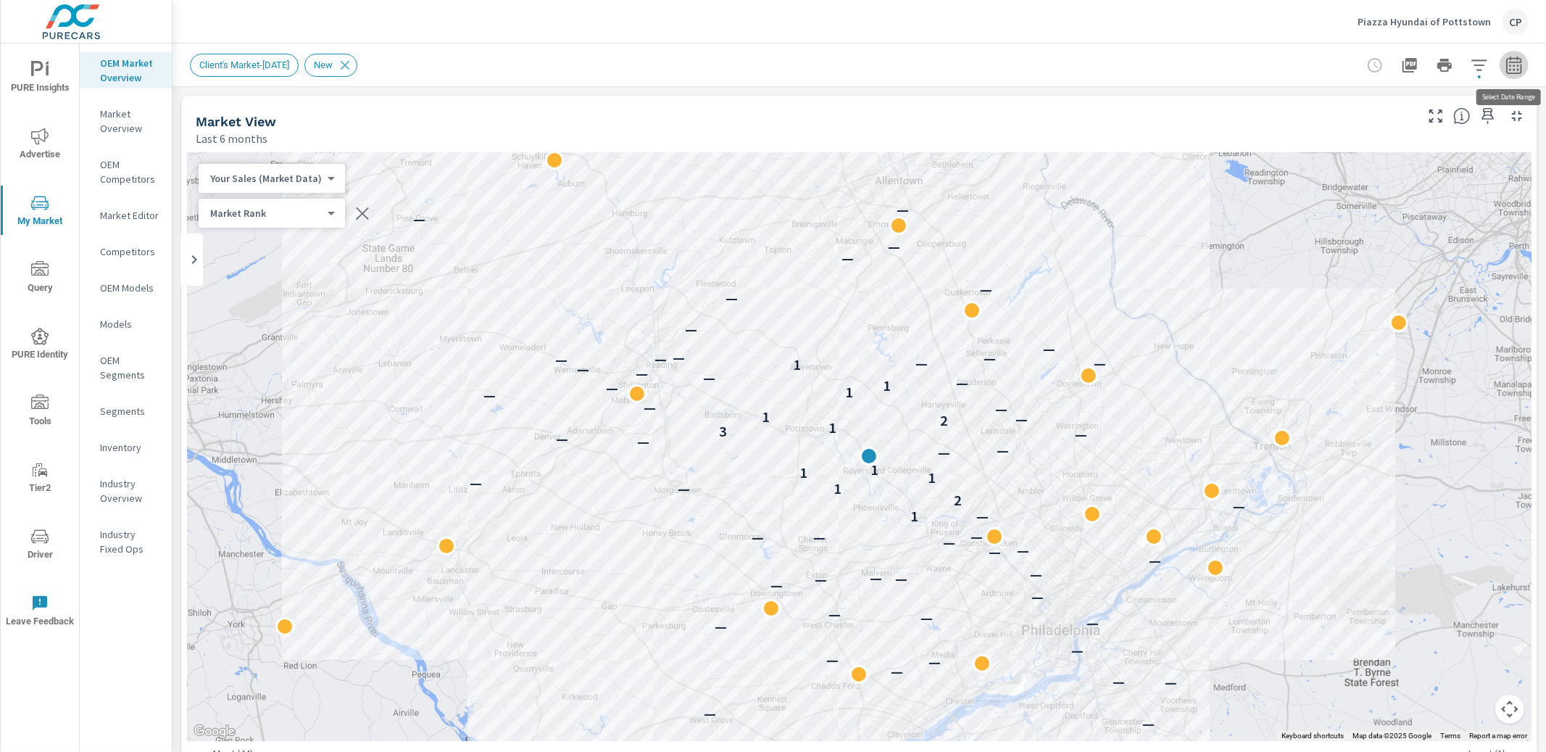
click at [1518, 67] on icon "button" at bounding box center [1513, 65] width 17 height 17
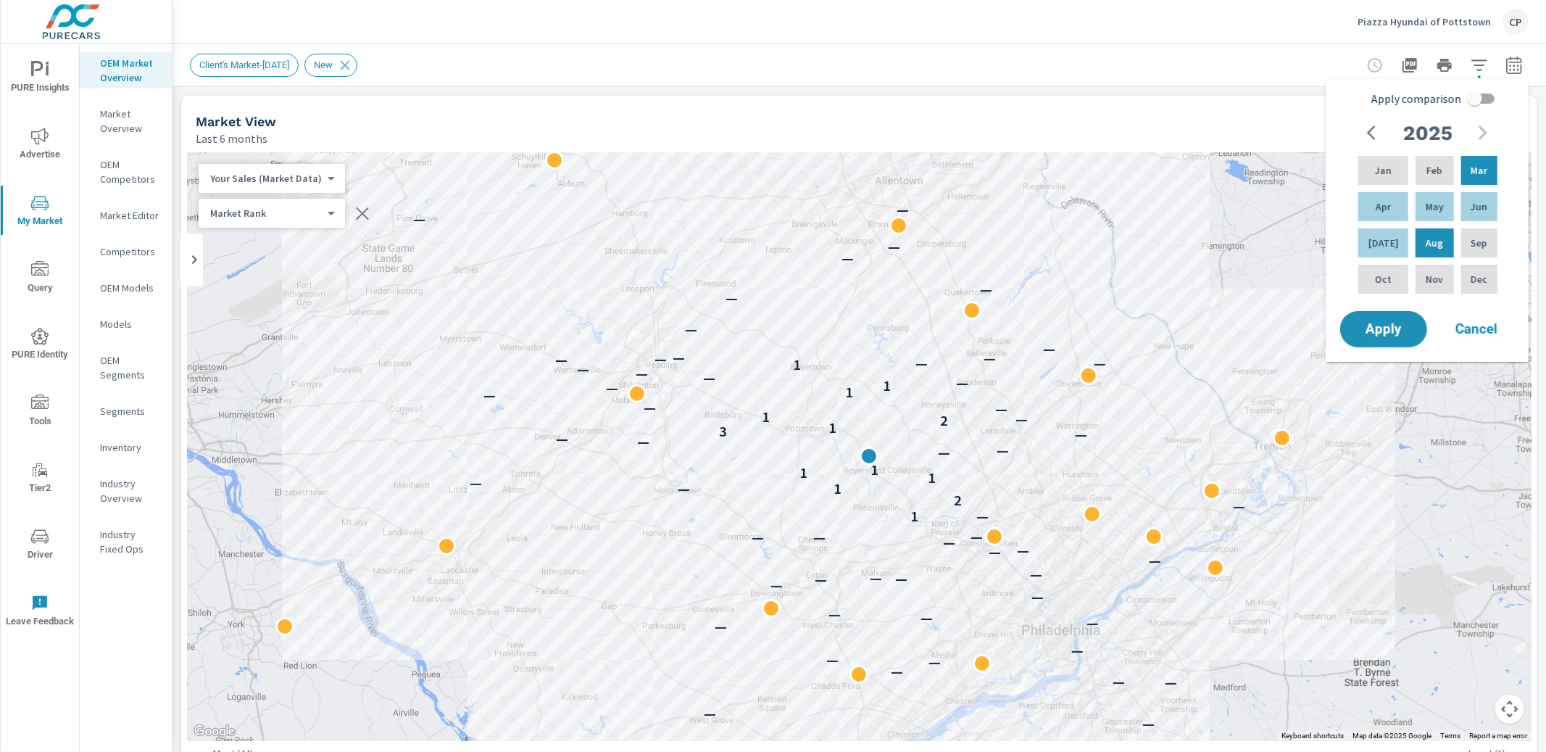
click at [1475, 100] on input "Apply comparison" at bounding box center [1475, 99] width 83 height 28
checkbox input "true"
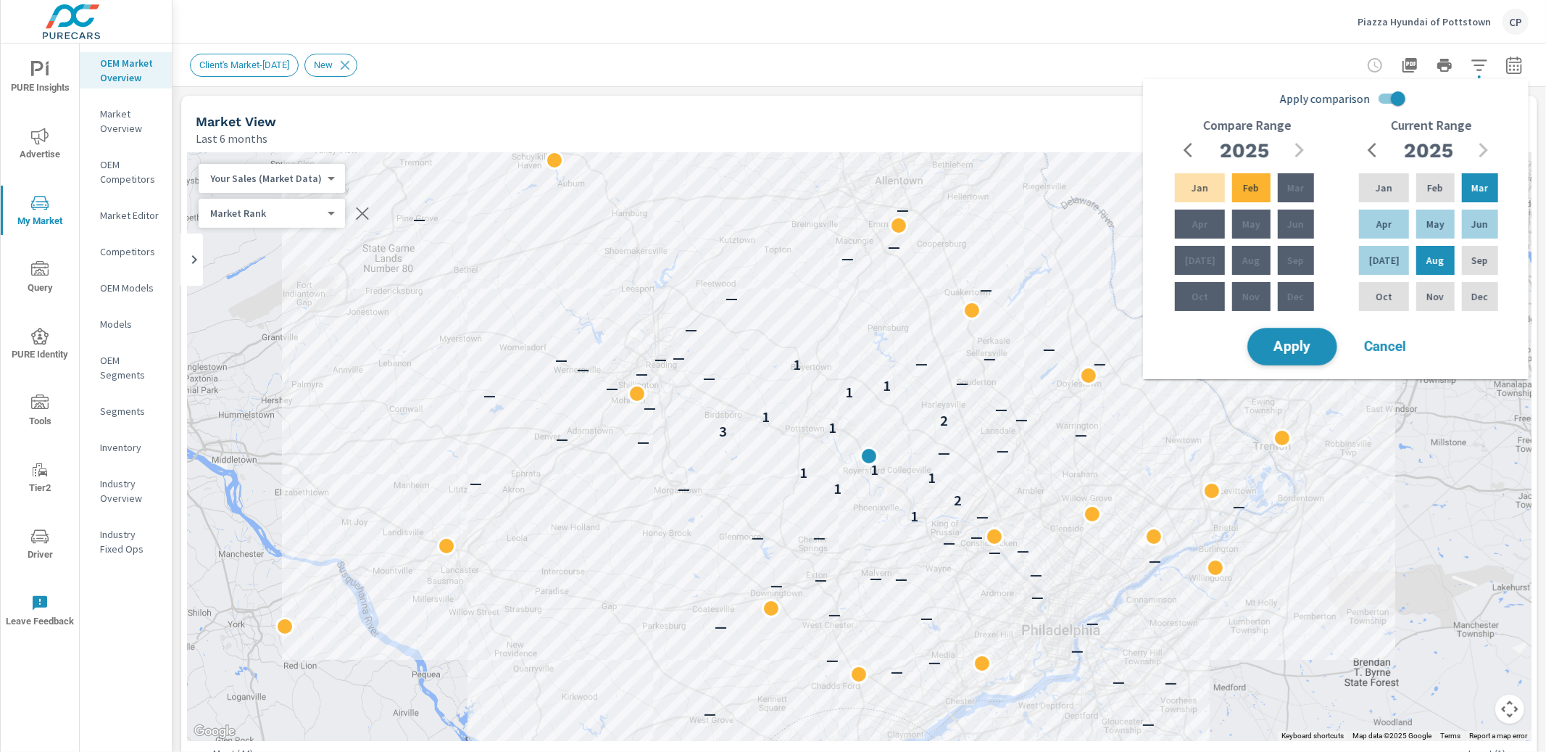
click at [1315, 336] on button "Apply" at bounding box center [1292, 347] width 90 height 38
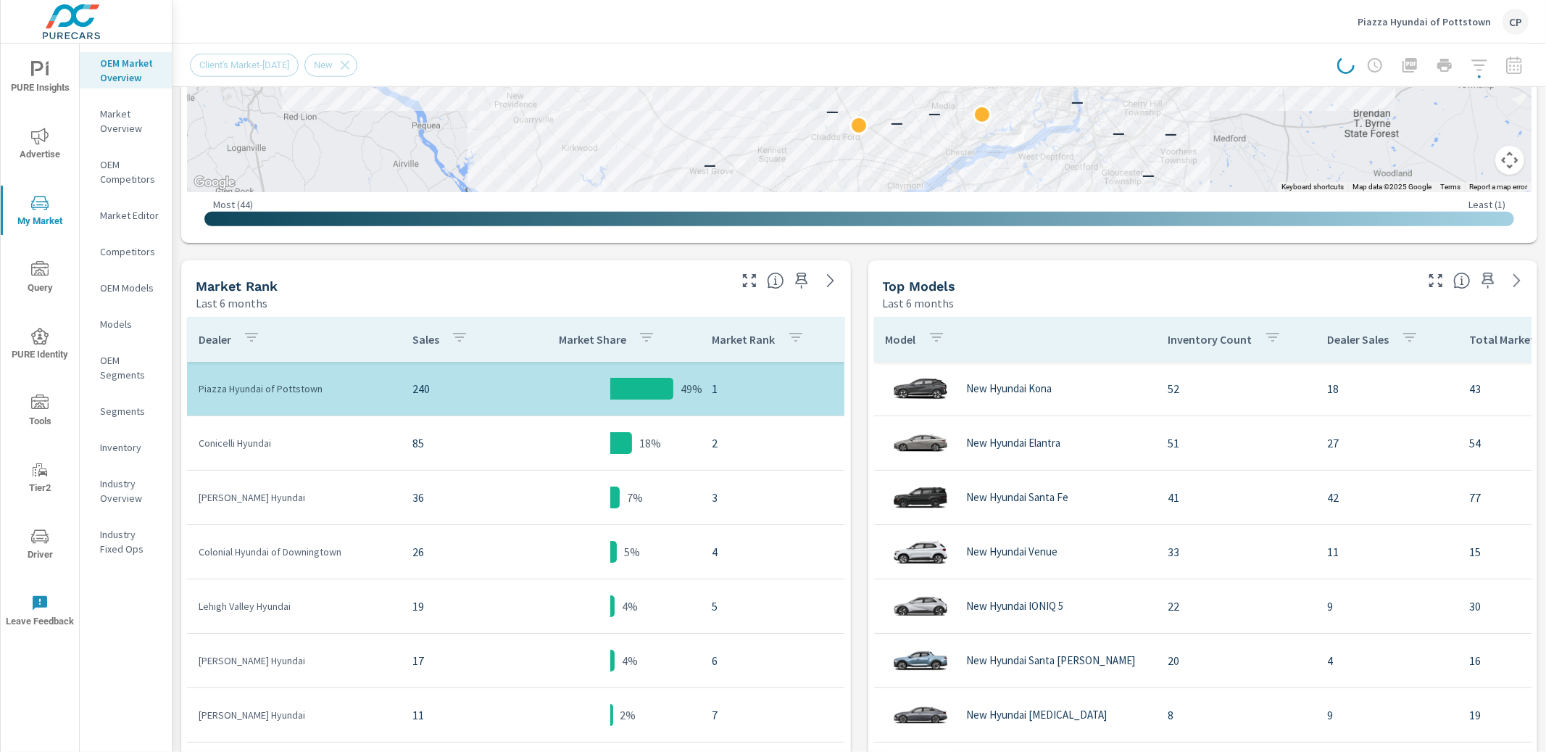
scroll to position [555, 0]
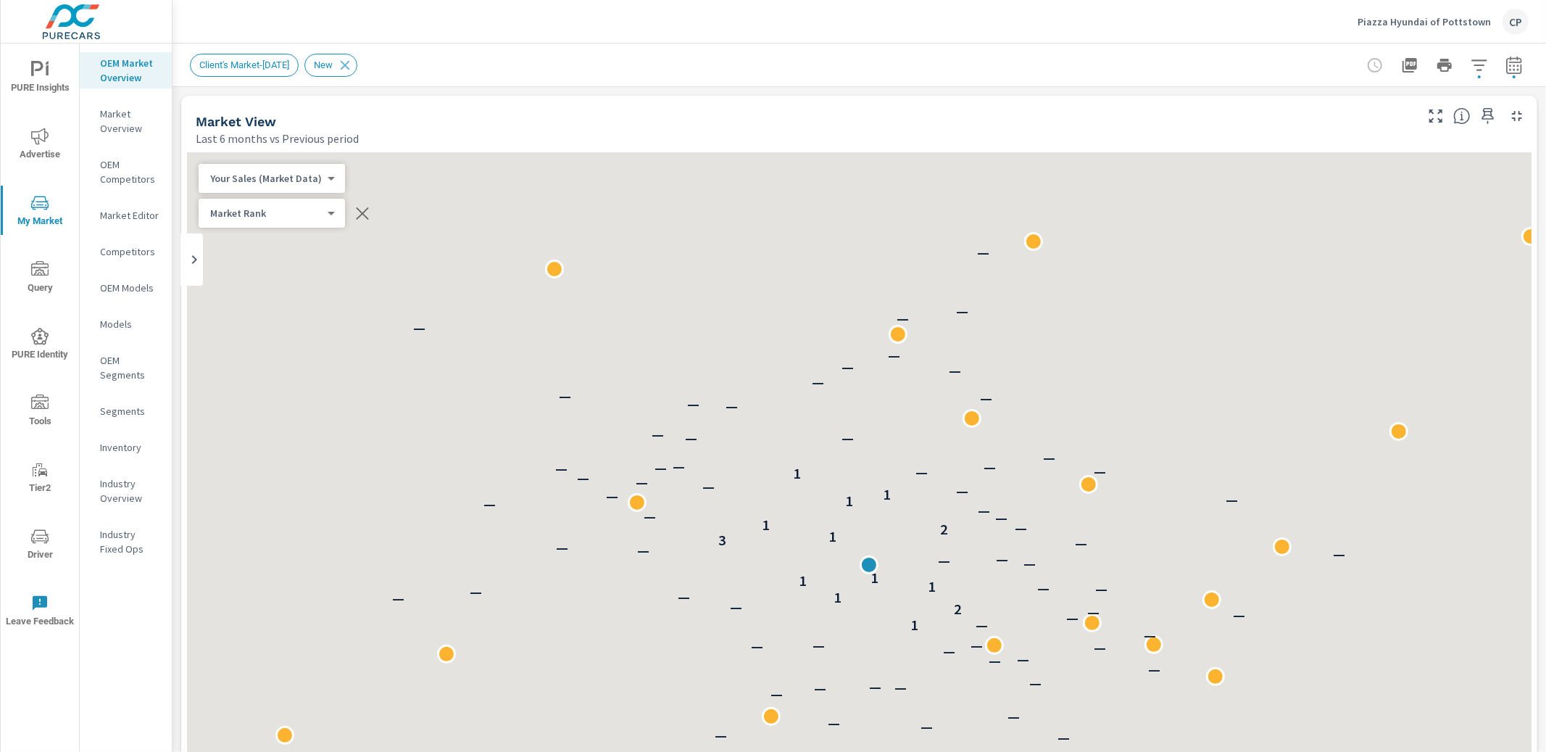
scroll to position [29, 0]
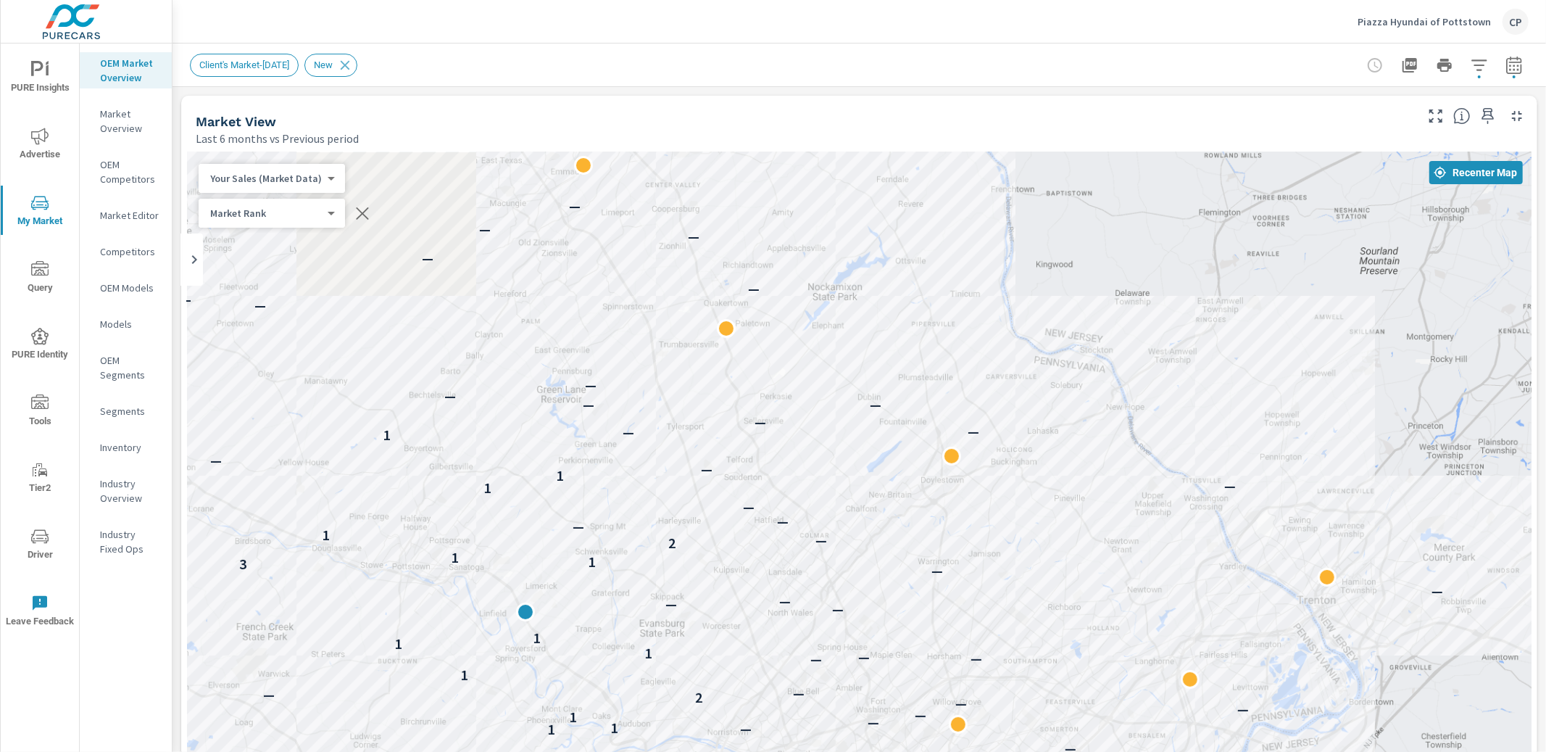
drag, startPoint x: 886, startPoint y: 355, endPoint x: 1202, endPoint y: 204, distance: 350.1
click at [1234, 190] on div "— — — — — — — — — — — — — — — — — — — — — — — — — — — — — — — — — — — — — — — 1…" at bounding box center [859, 555] width 1344 height 806
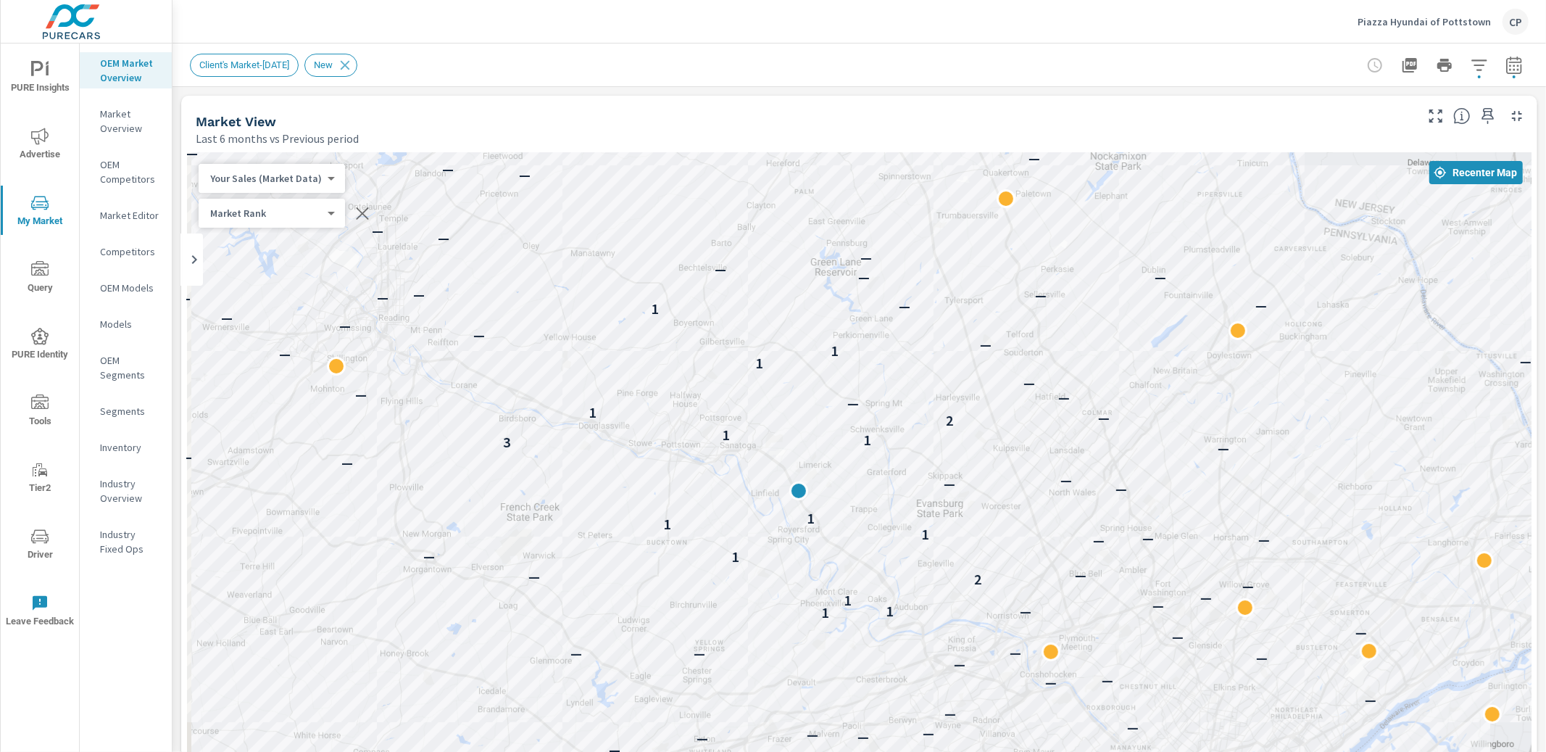
drag, startPoint x: 1018, startPoint y: 332, endPoint x: 1099, endPoint y: 352, distance: 84.4
click at [1099, 354] on div "— — — — — — — — — — — — — — — — — — — — — — — — — — — — — — — — — — — — — — — —…" at bounding box center [859, 555] width 1344 height 806
click at [1512, 69] on icon "button" at bounding box center [1513, 65] width 17 height 17
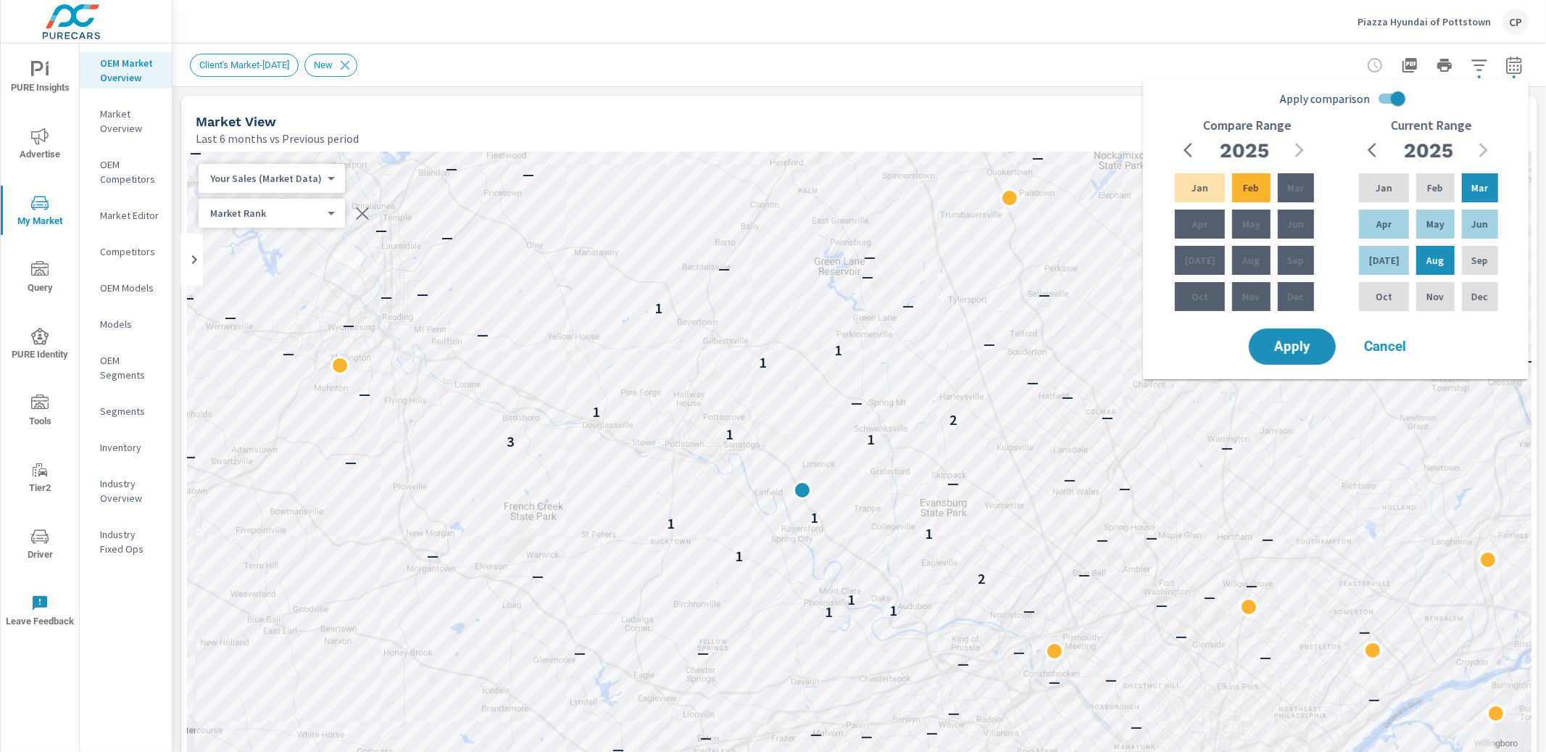
drag, startPoint x: 1226, startPoint y: 26, endPoint x: 1234, endPoint y: 29, distance: 9.2
click at [1226, 26] on div "Piazza Hyundai of Pottstown CP" at bounding box center [859, 21] width 1339 height 43
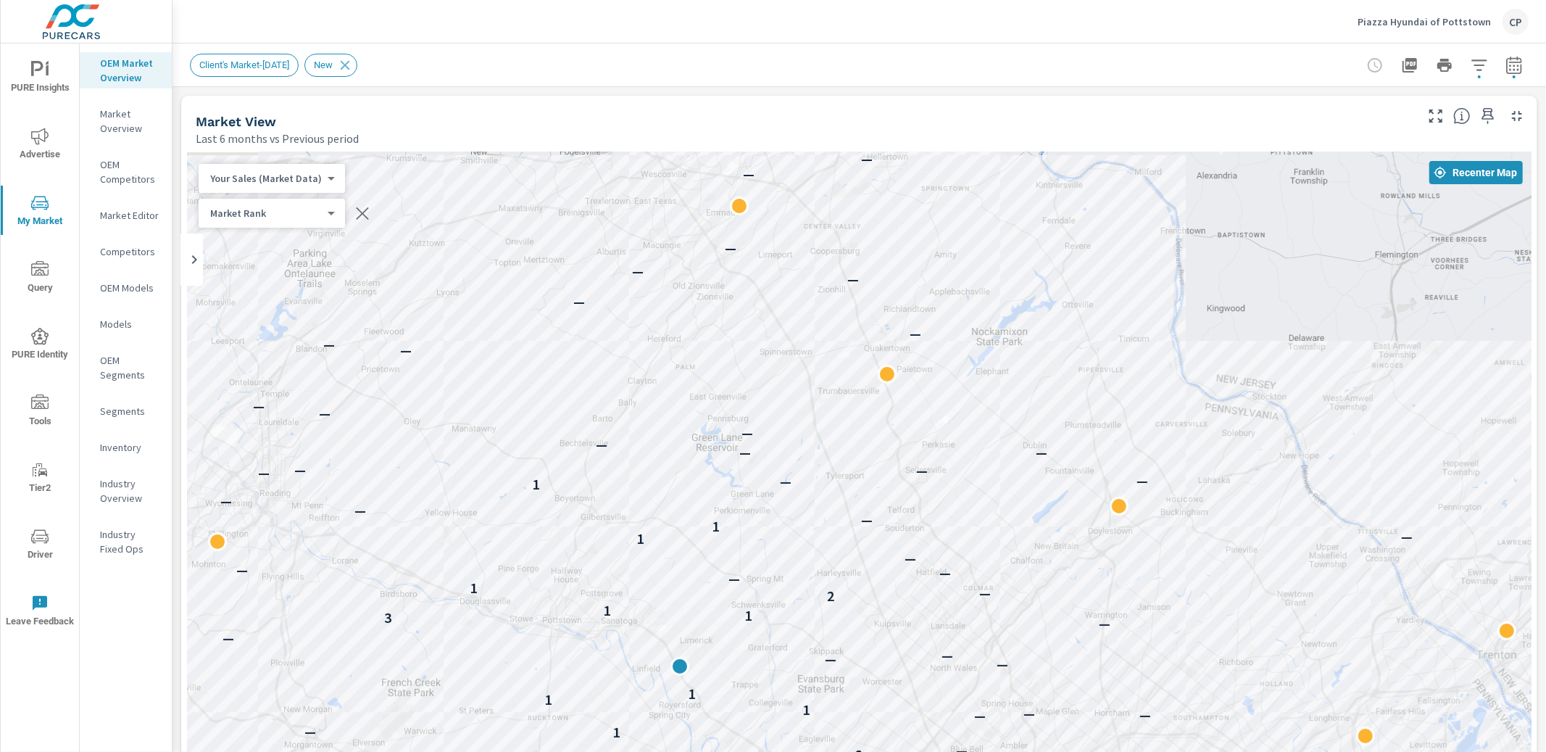
drag, startPoint x: 1173, startPoint y: 326, endPoint x: 1040, endPoint y: 473, distance: 197.5
click at [1047, 506] on div "— — — — — — — — — — — — — — — — — — — — — — — — — — — — — — — — — — — — — — — —…" at bounding box center [859, 555] width 1344 height 806
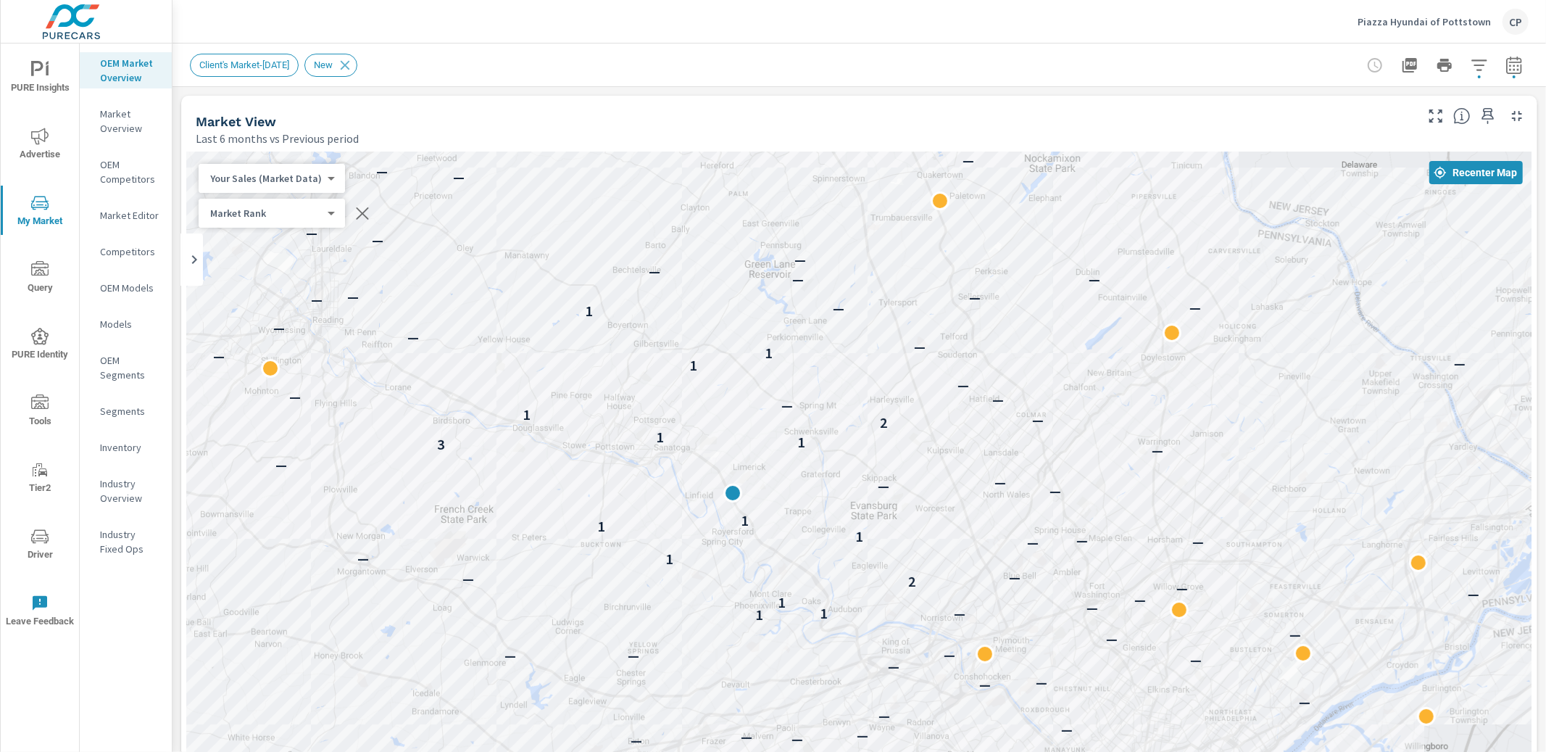
drag, startPoint x: 991, startPoint y: 453, endPoint x: 1048, endPoint y: 276, distance: 185.9
click at [1048, 276] on div "— — — — — — — — — — — — — — — — — — — — — — — — — — — — — — — — — — — — — — — —…" at bounding box center [859, 555] width 1344 height 806
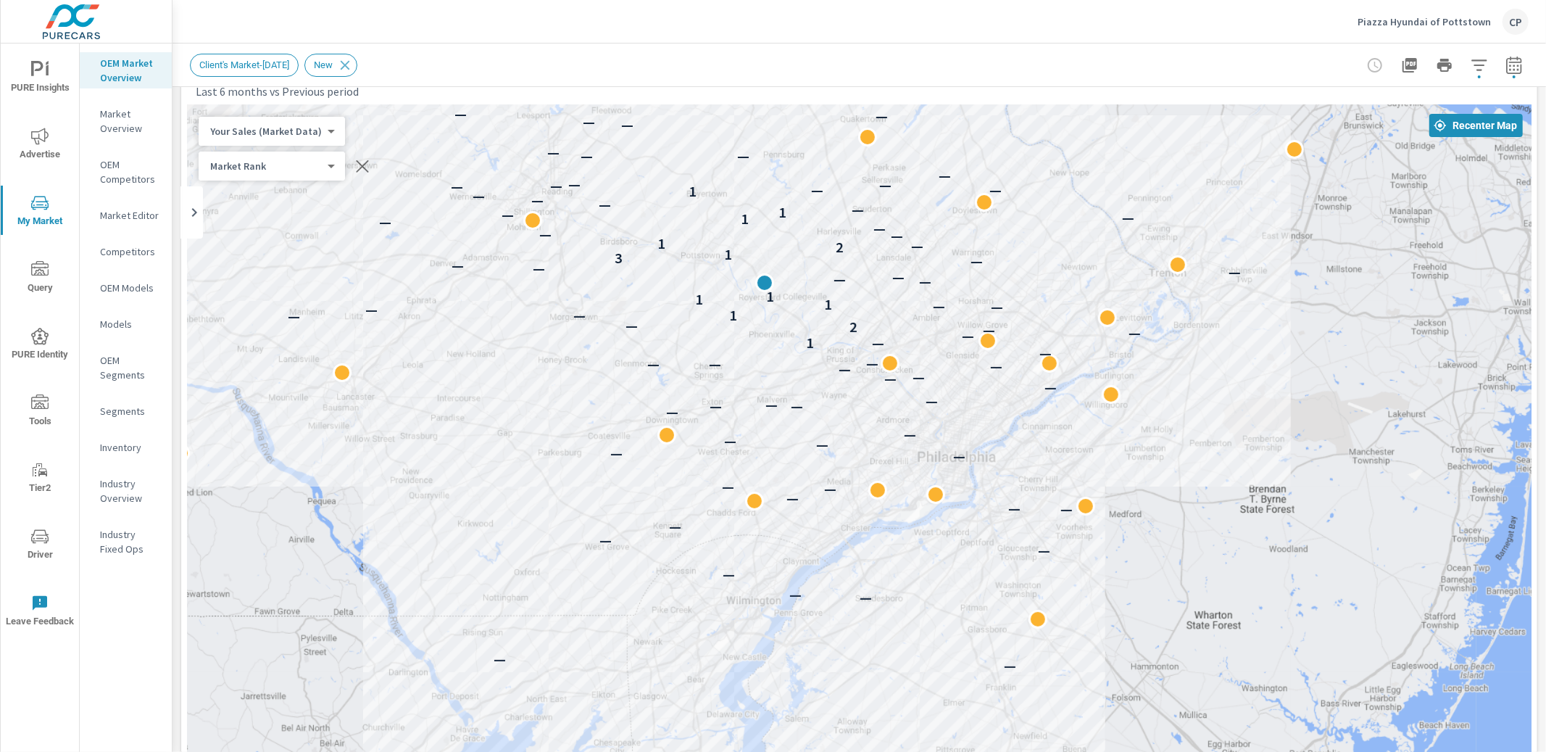
scroll to position [51, 0]
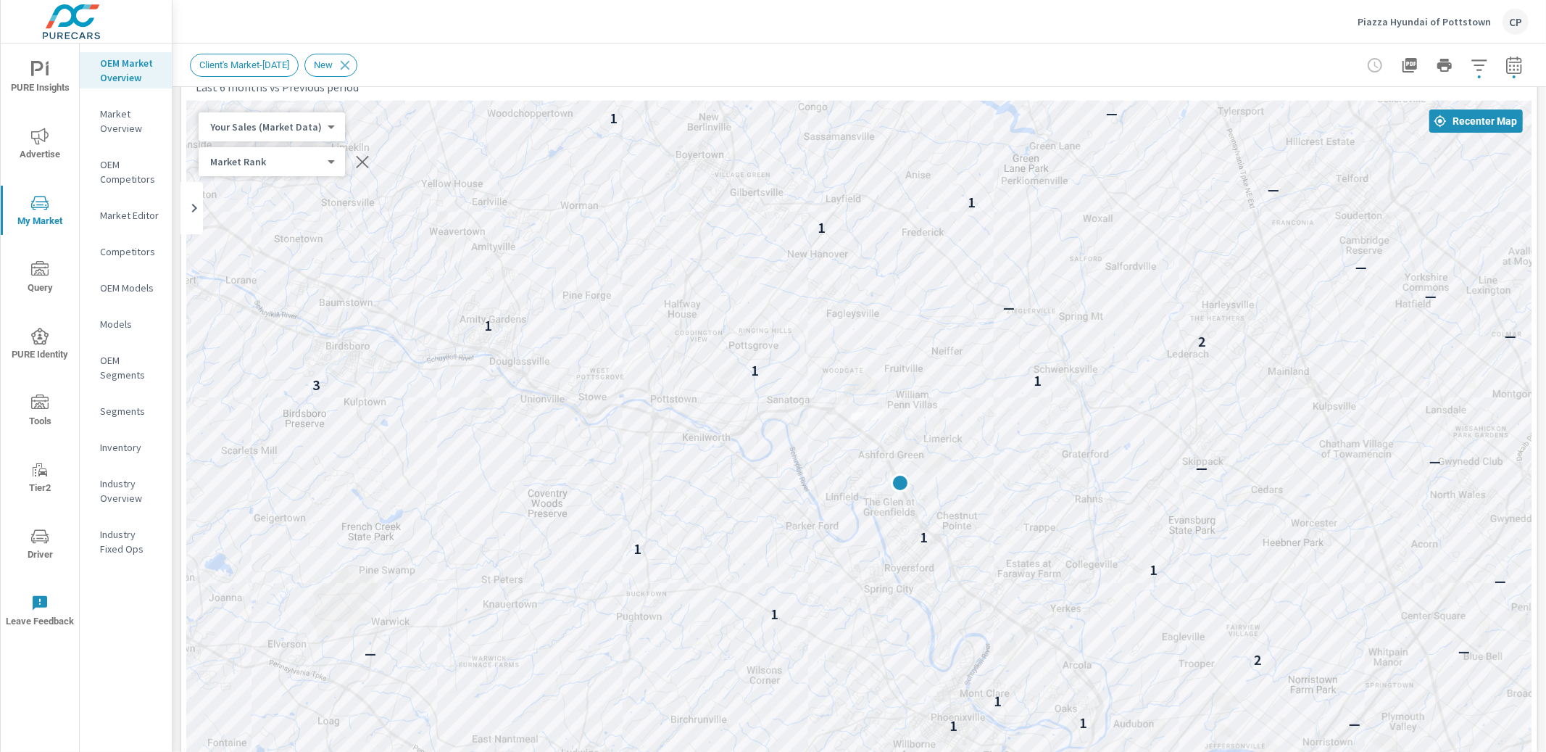
drag, startPoint x: 397, startPoint y: 350, endPoint x: 623, endPoint y: 335, distance: 226.6
click at [627, 335] on div "— — — — — — — — — — — — — — — — — — — — — — — — — — — — — — — — — — — 1 — 1 — 1…" at bounding box center [859, 504] width 1344 height 806
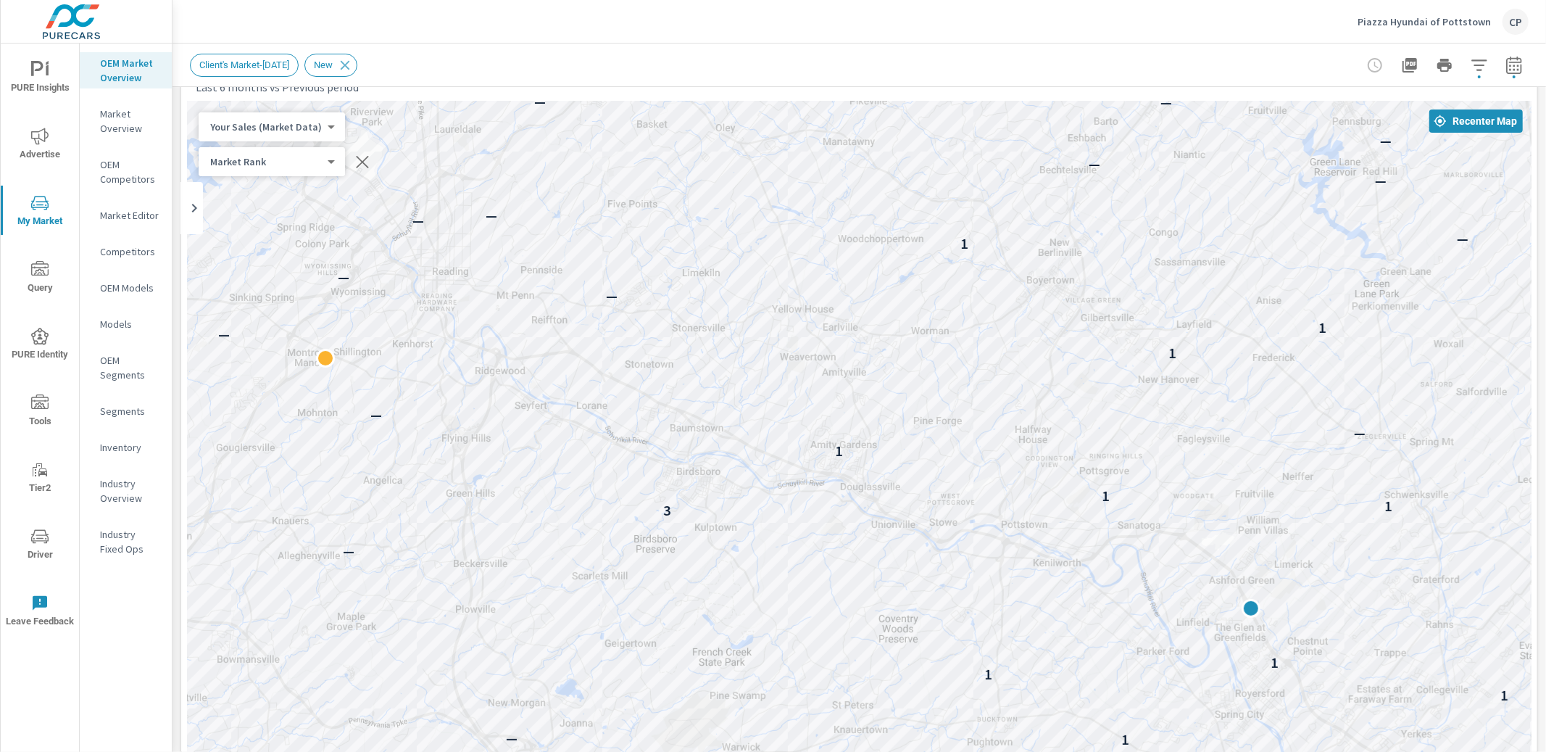
drag, startPoint x: 615, startPoint y: 323, endPoint x: 928, endPoint y: 440, distance: 333.7
click at [928, 440] on div "— — — — — — — — — — — — — — — — — — — — — — — — 1 — 1 — 1 2 — — 1 — — — 1 1 1 —…" at bounding box center [859, 504] width 1344 height 806
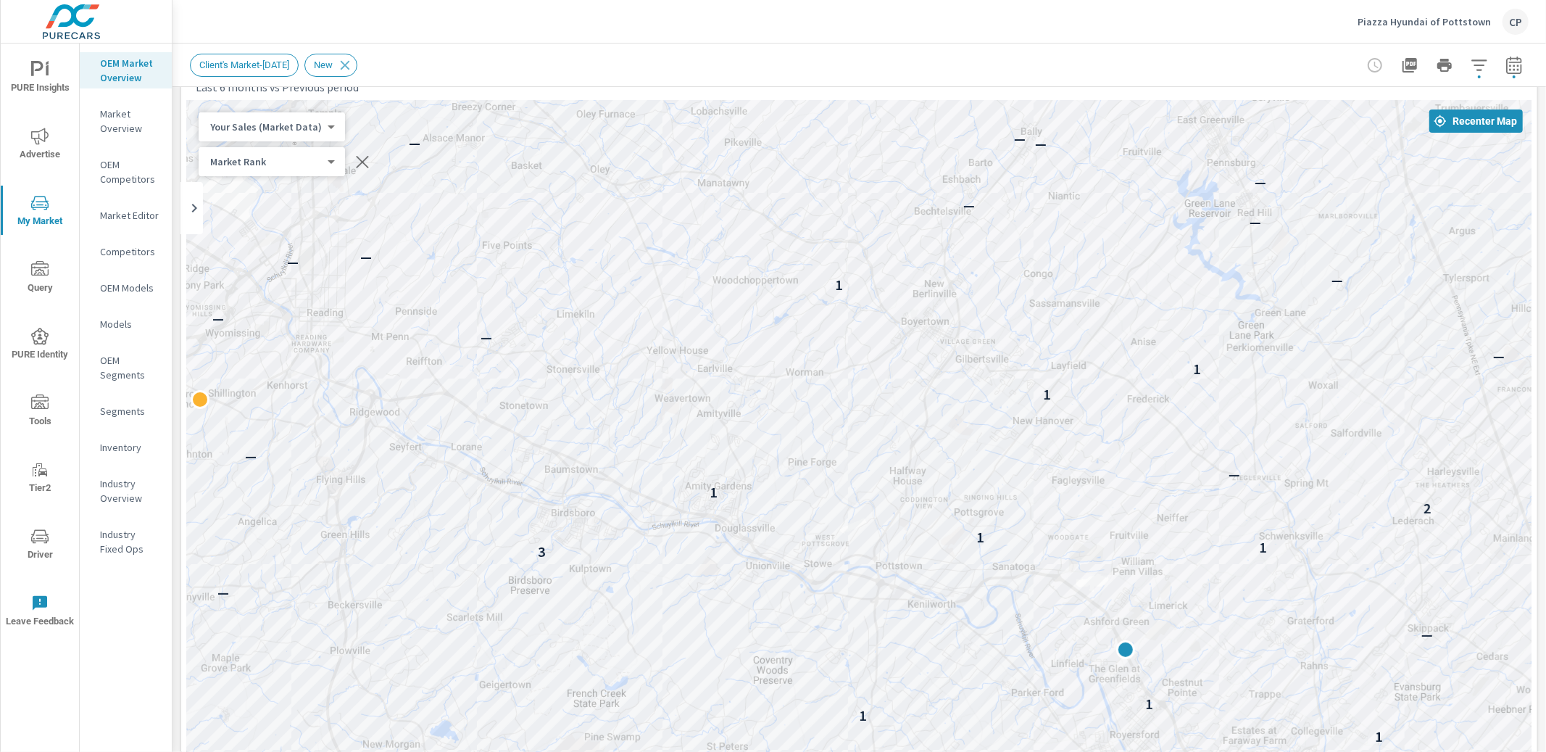
drag, startPoint x: 908, startPoint y: 247, endPoint x: 763, endPoint y: 288, distance: 150.5
click at [763, 288] on div "— — — — — — — — — — — — — — — — — — — — — — — — 1 — 1 — 1 2 — — 1 — — — 1 1 1 —…" at bounding box center [859, 504] width 1344 height 806
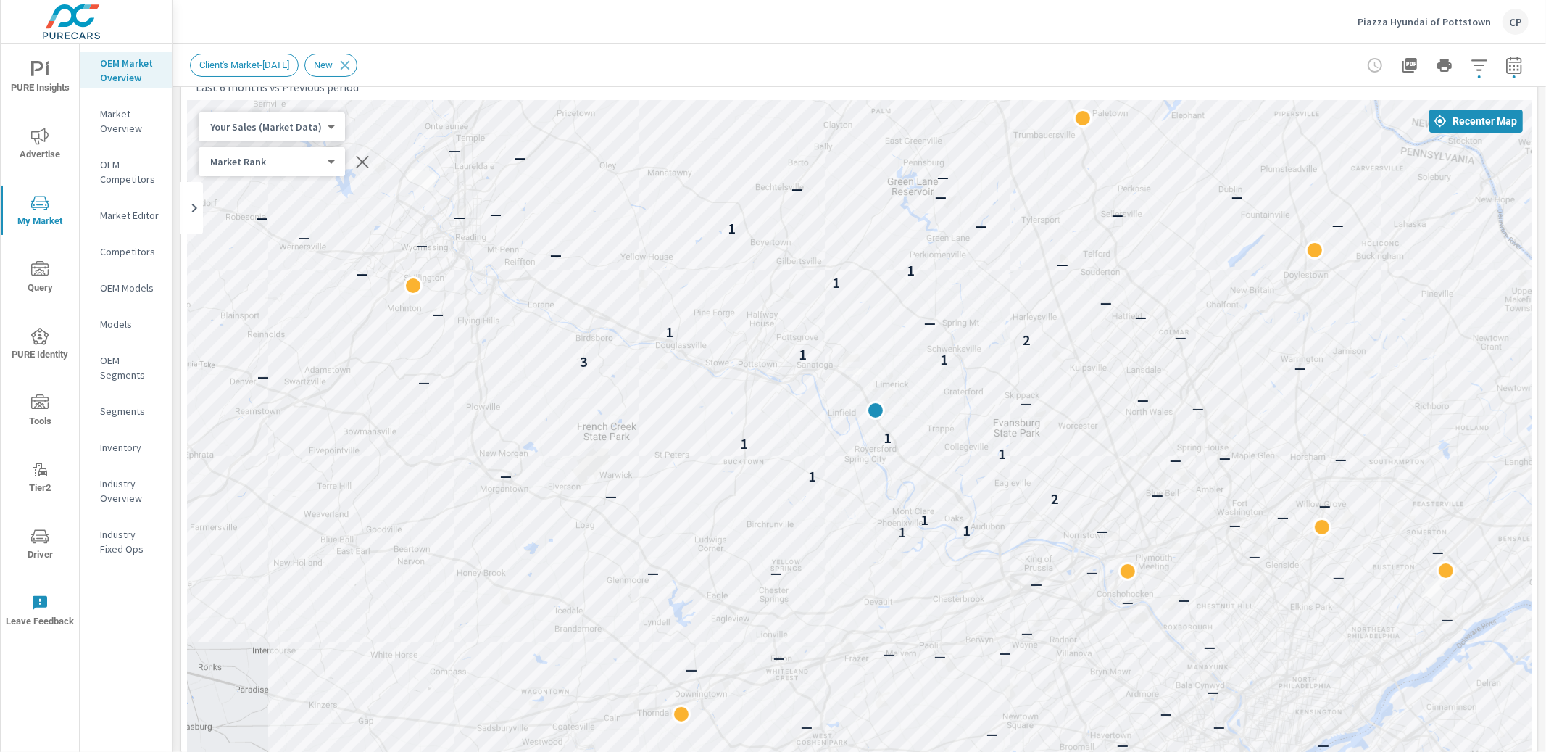
drag, startPoint x: 1007, startPoint y: 351, endPoint x: 878, endPoint y: 263, distance: 156.0
click at [886, 262] on div "— — — — — — — — — — — — — — — — — — — — — — — — — — — — — — — — — — — — — — — —…" at bounding box center [859, 504] width 1344 height 806
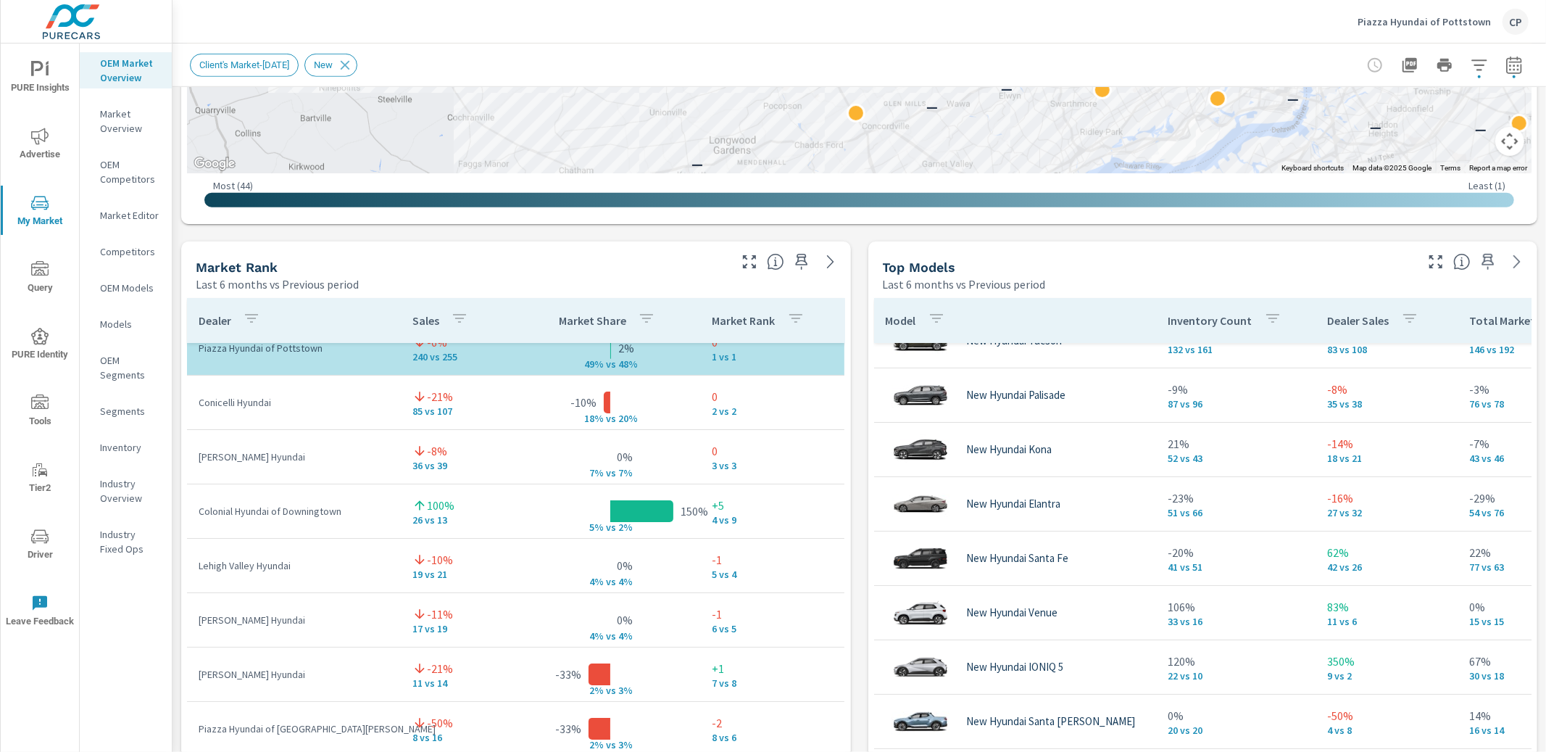
scroll to position [31, 0]
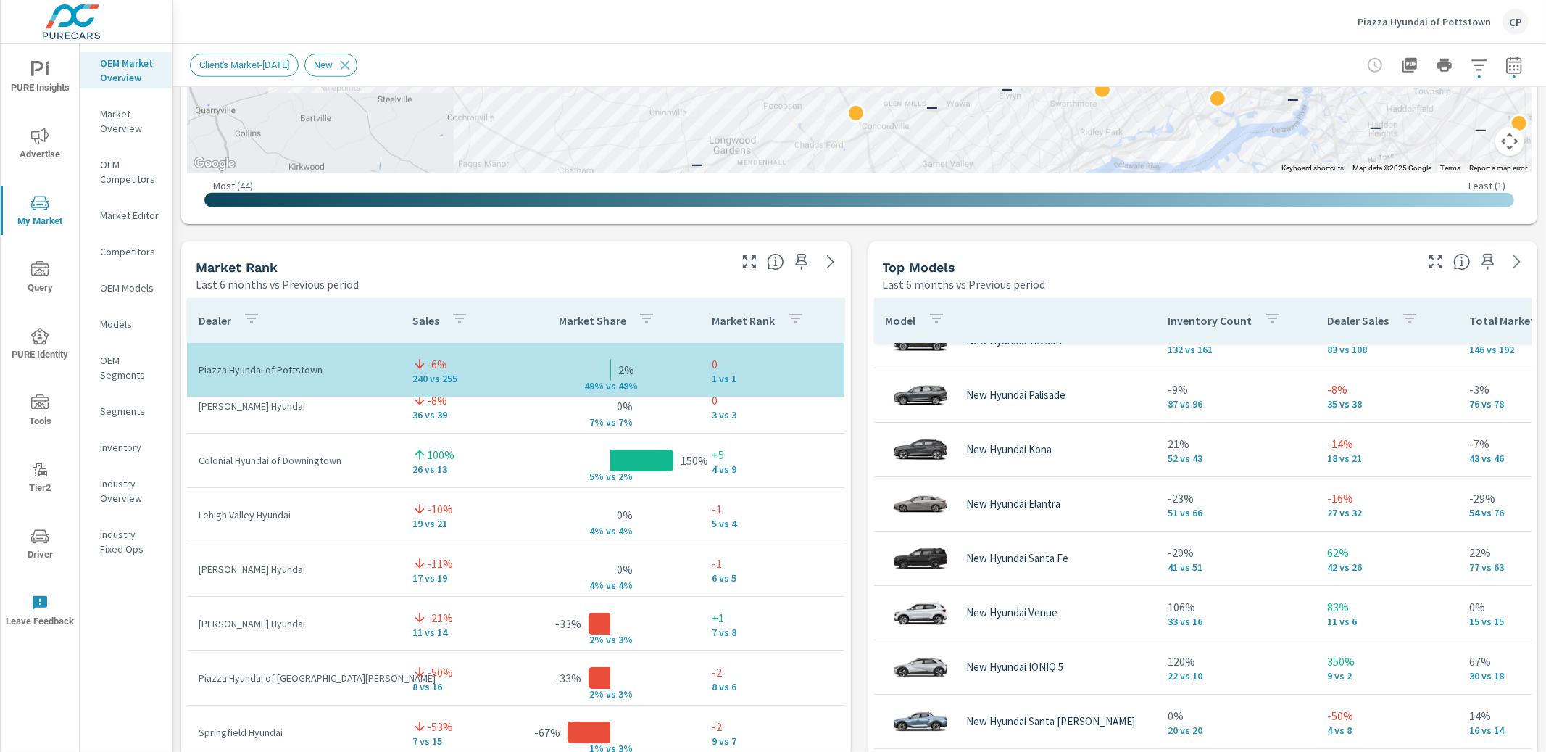
scroll to position [75, 0]
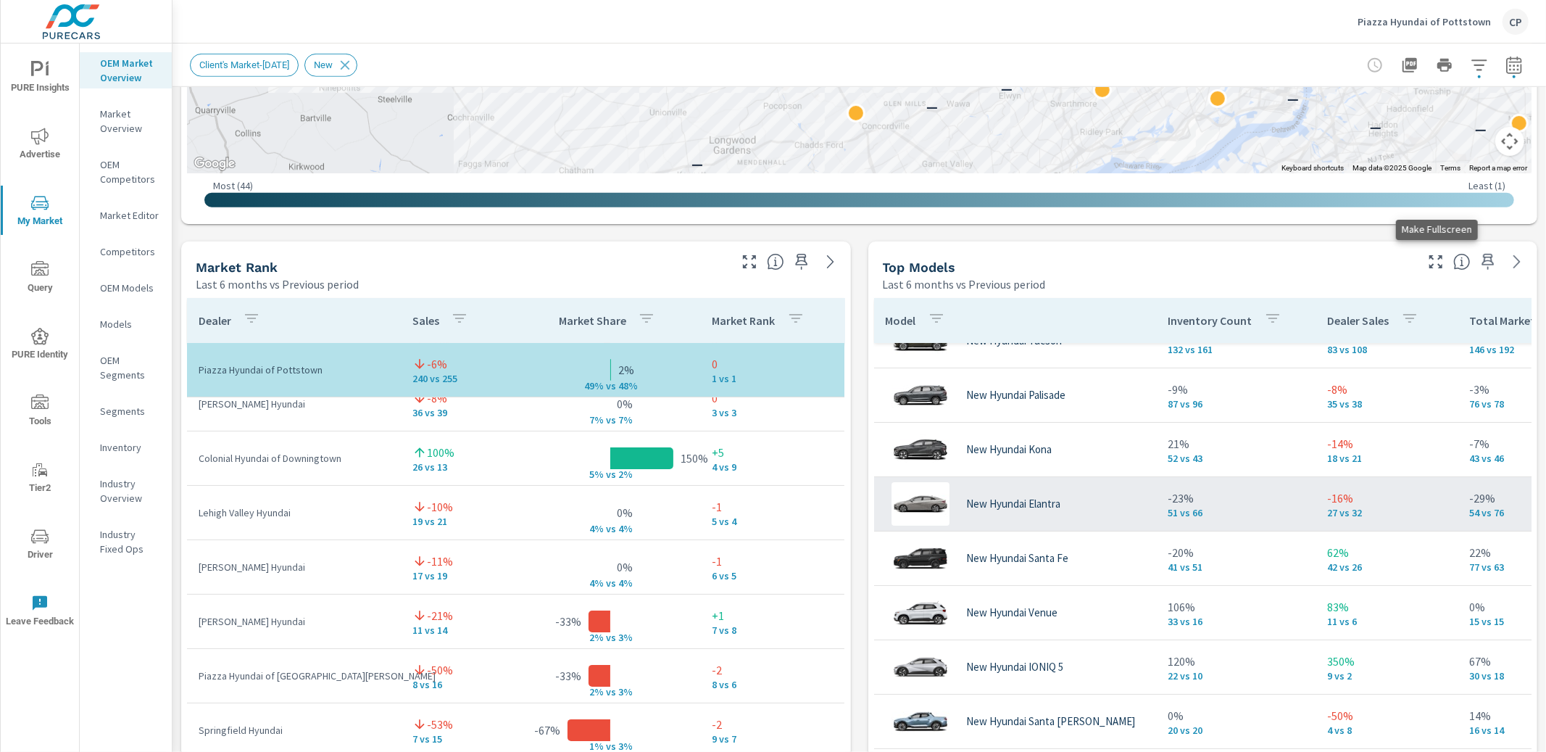
drag, startPoint x: 1435, startPoint y: 260, endPoint x: 1400, endPoint y: 257, distance: 35.0
click at [1435, 260] on icon "button" at bounding box center [1435, 261] width 17 height 17
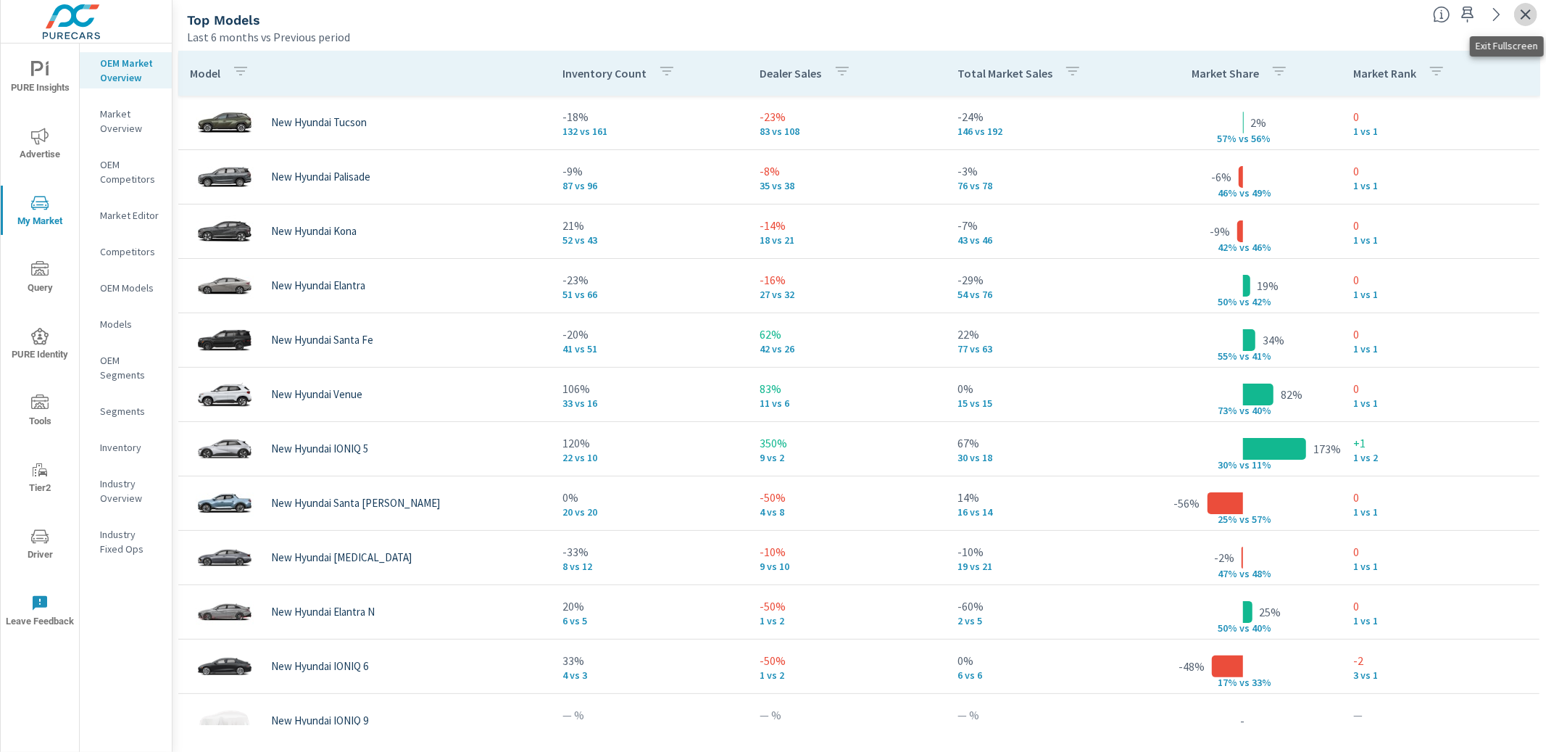
drag, startPoint x: 1529, startPoint y: 11, endPoint x: 1507, endPoint y: 12, distance: 21.8
click at [1528, 11] on icon "button" at bounding box center [1526, 14] width 10 height 10
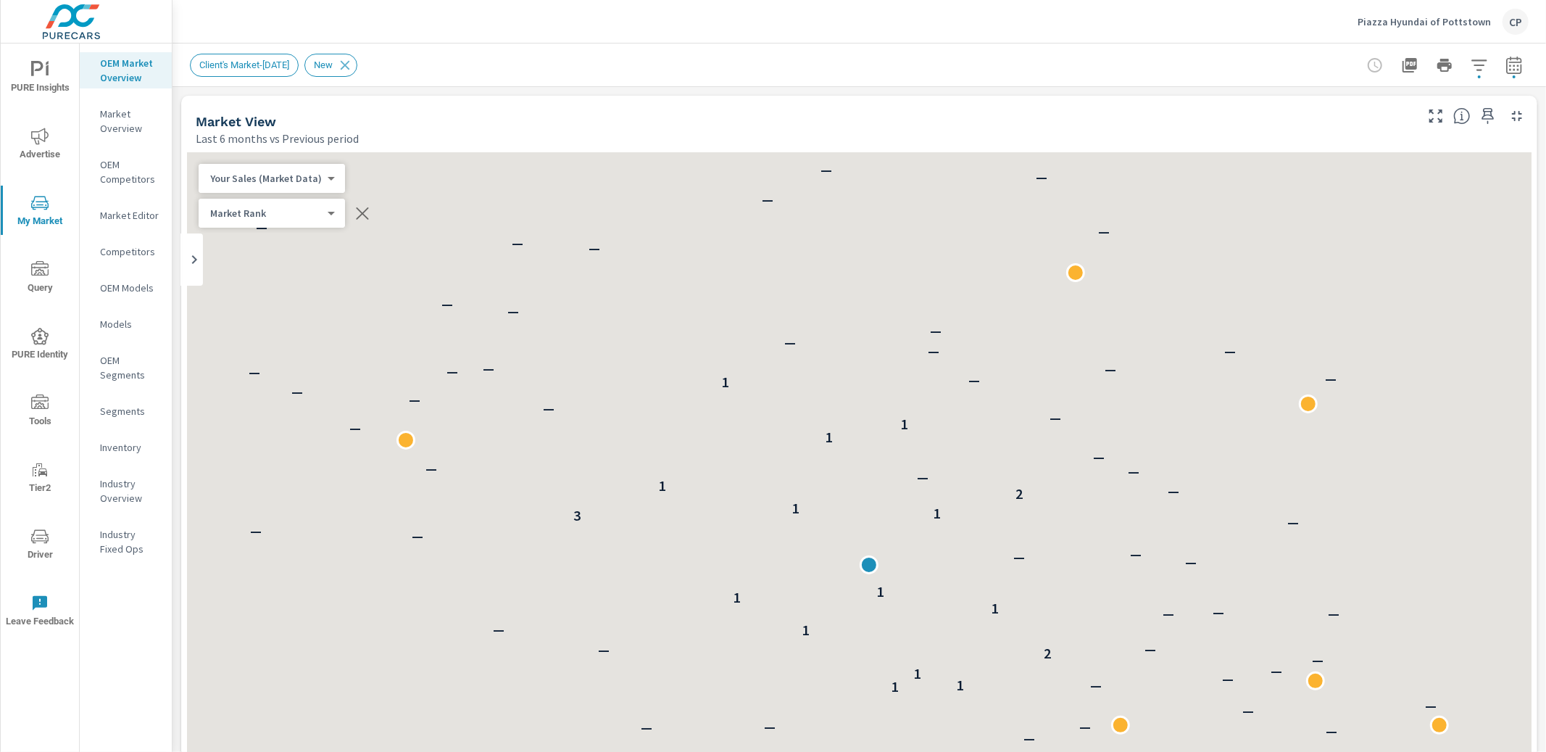
scroll to position [54, 0]
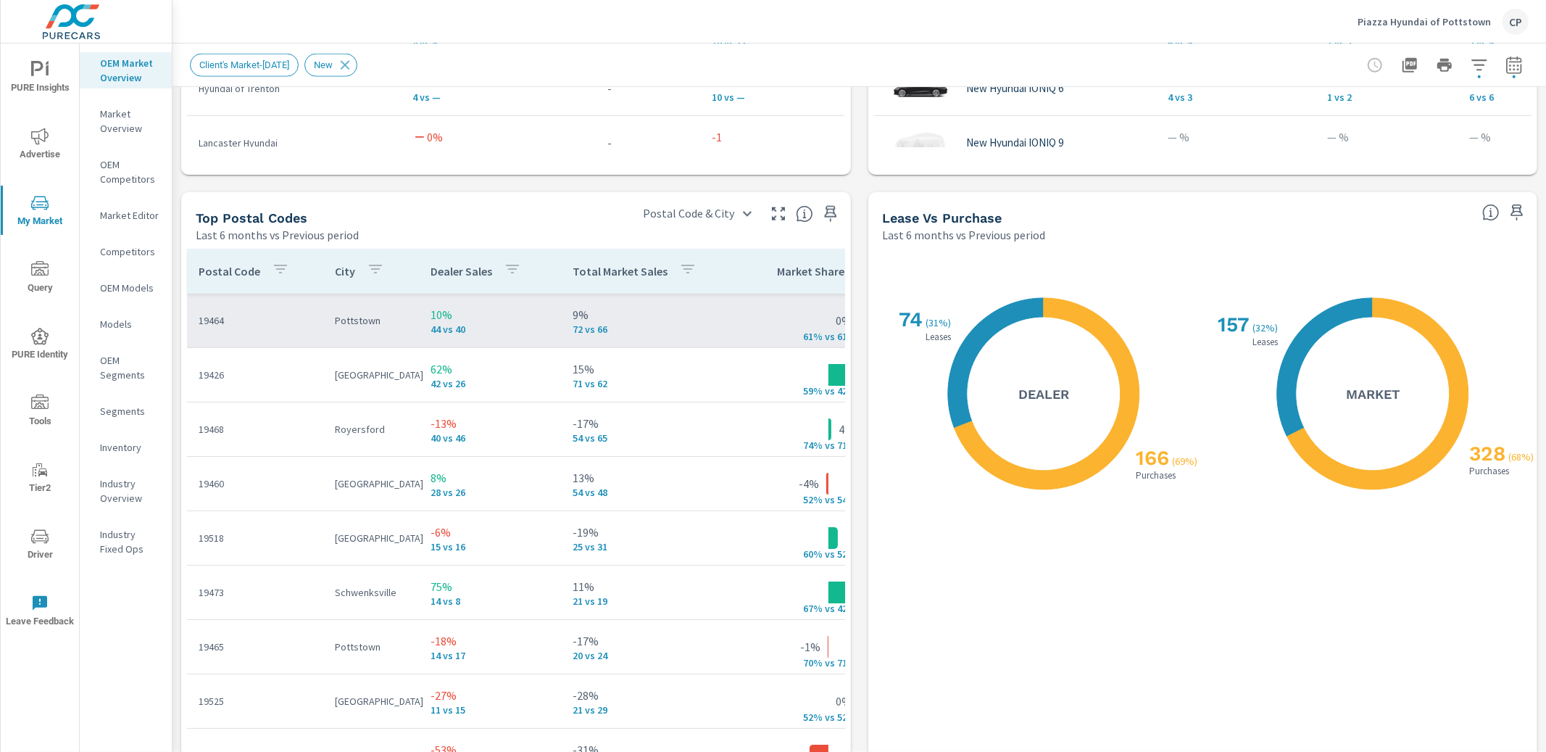
scroll to position [1610, 0]
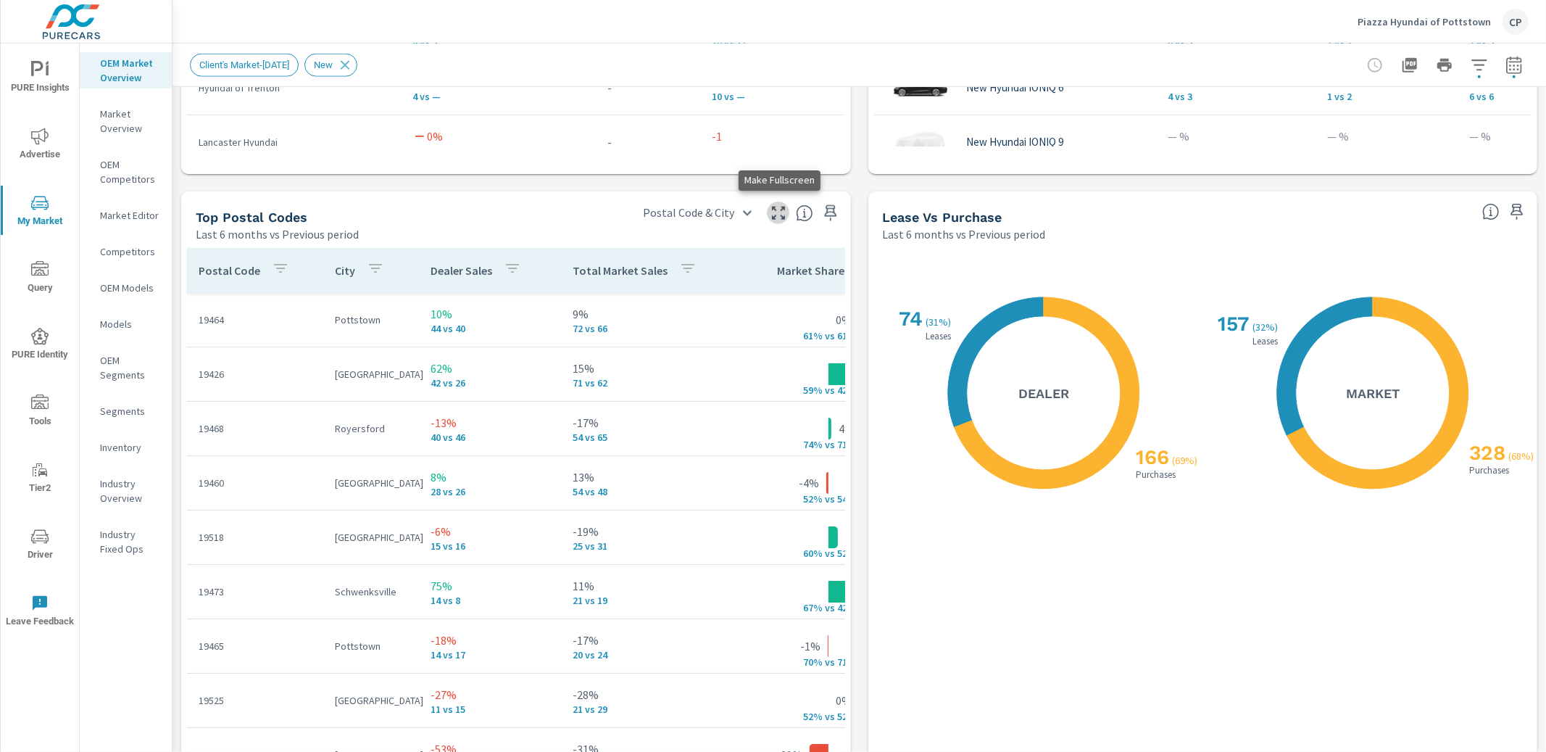
click at [780, 206] on icon "button" at bounding box center [778, 212] width 17 height 17
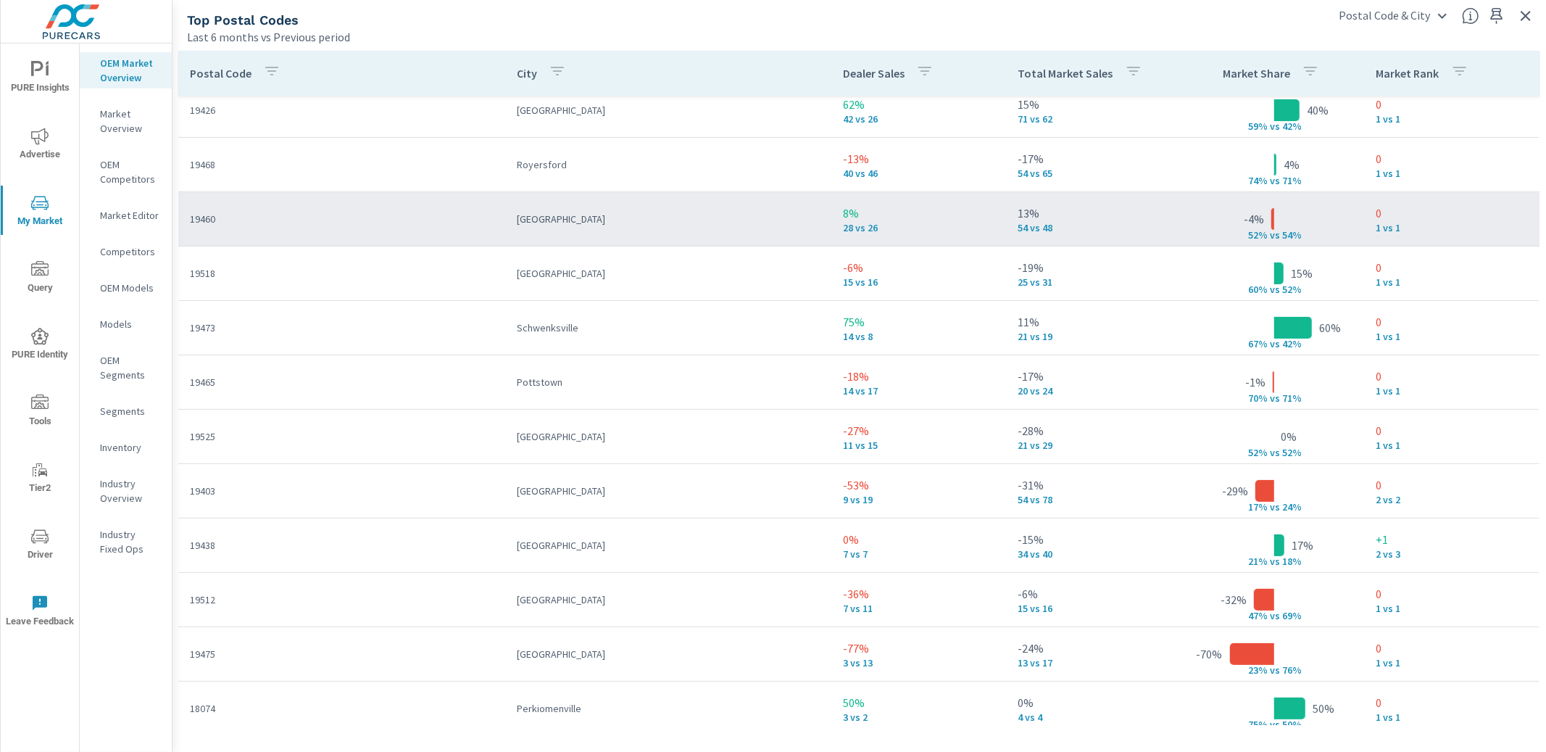
scroll to position [67, 0]
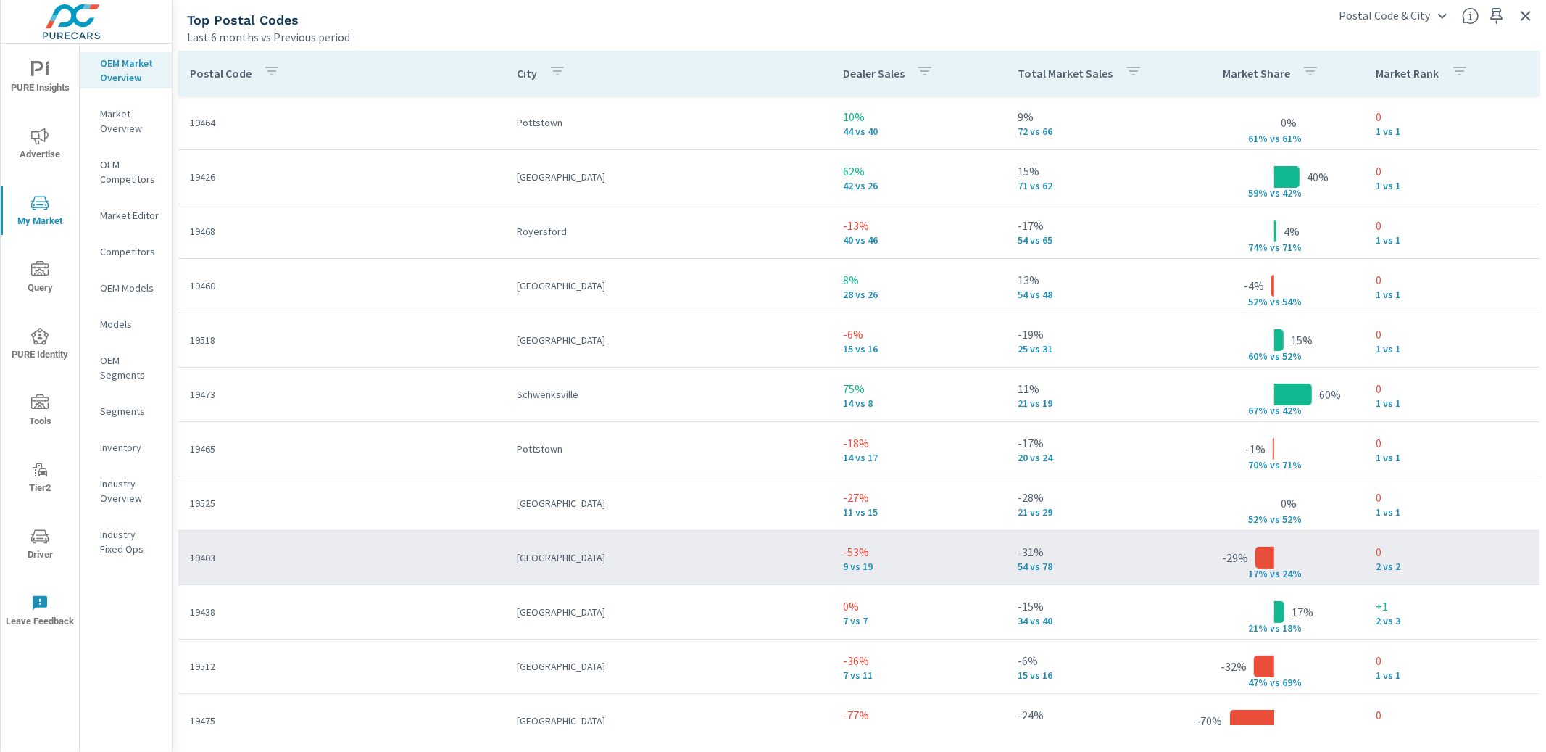
click at [1078, 540] on td "-31% 54 vs 78" at bounding box center [1095, 557] width 177 height 52
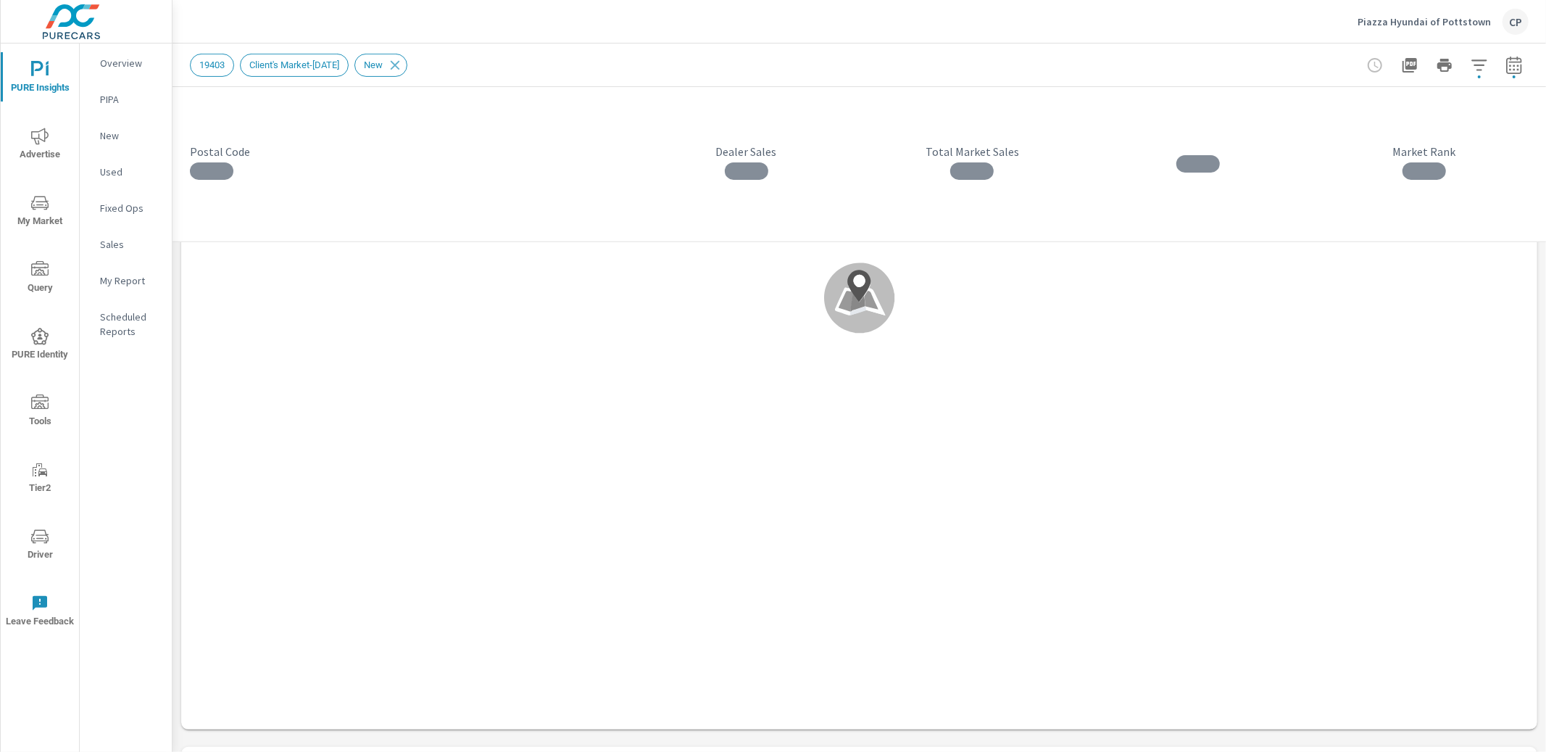
scroll to position [453, 0]
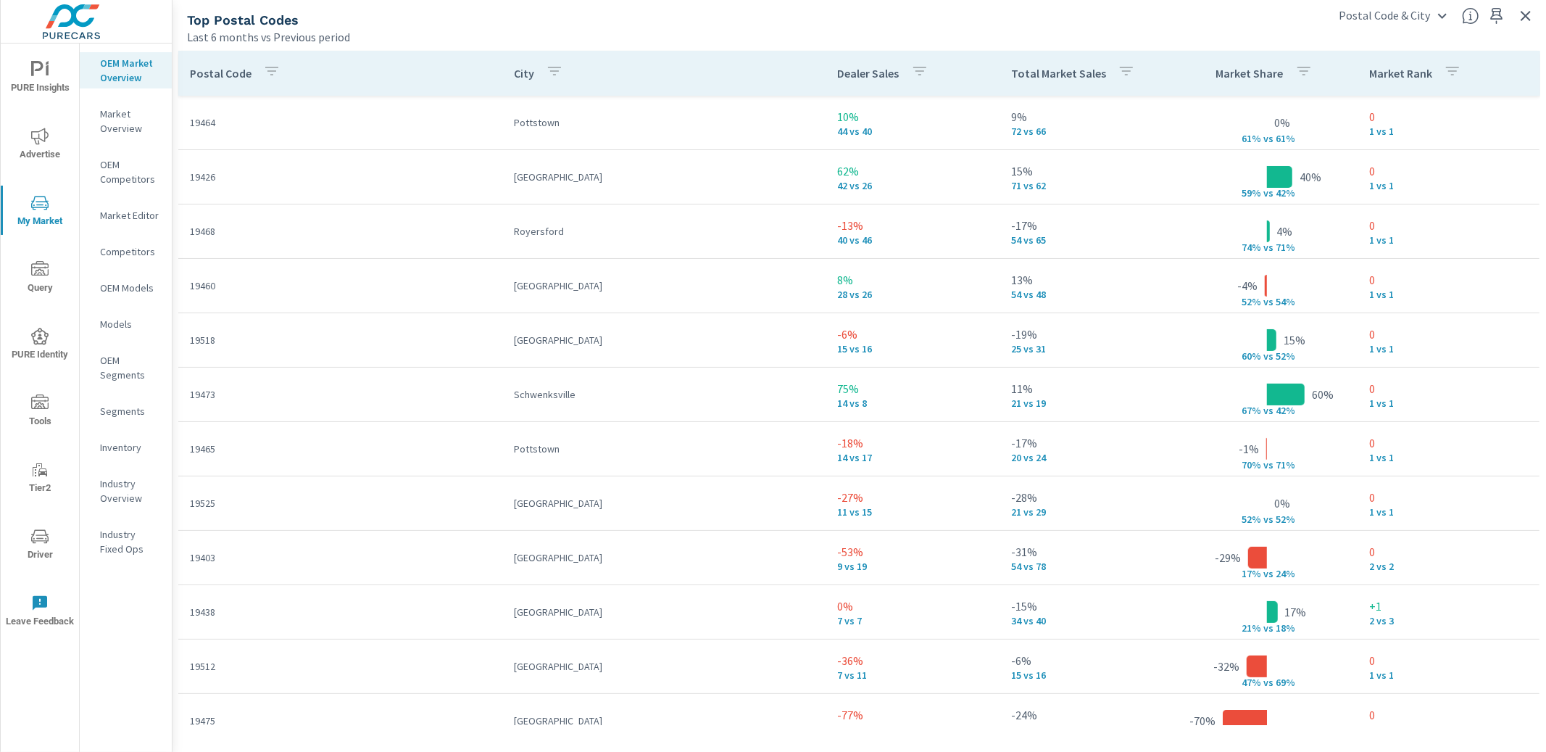
click at [1521, 9] on icon "button" at bounding box center [1525, 15] width 17 height 17
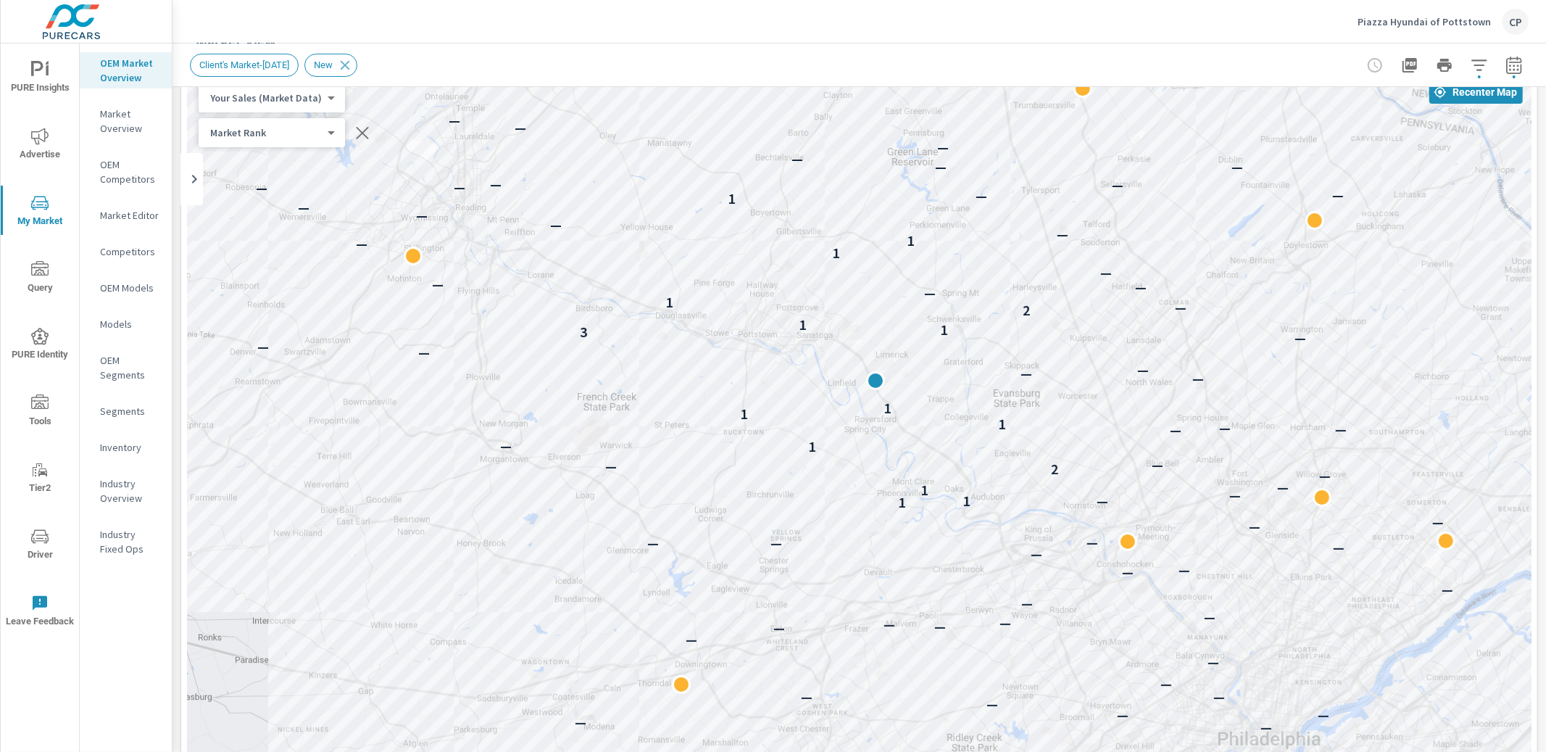
scroll to position [54, 0]
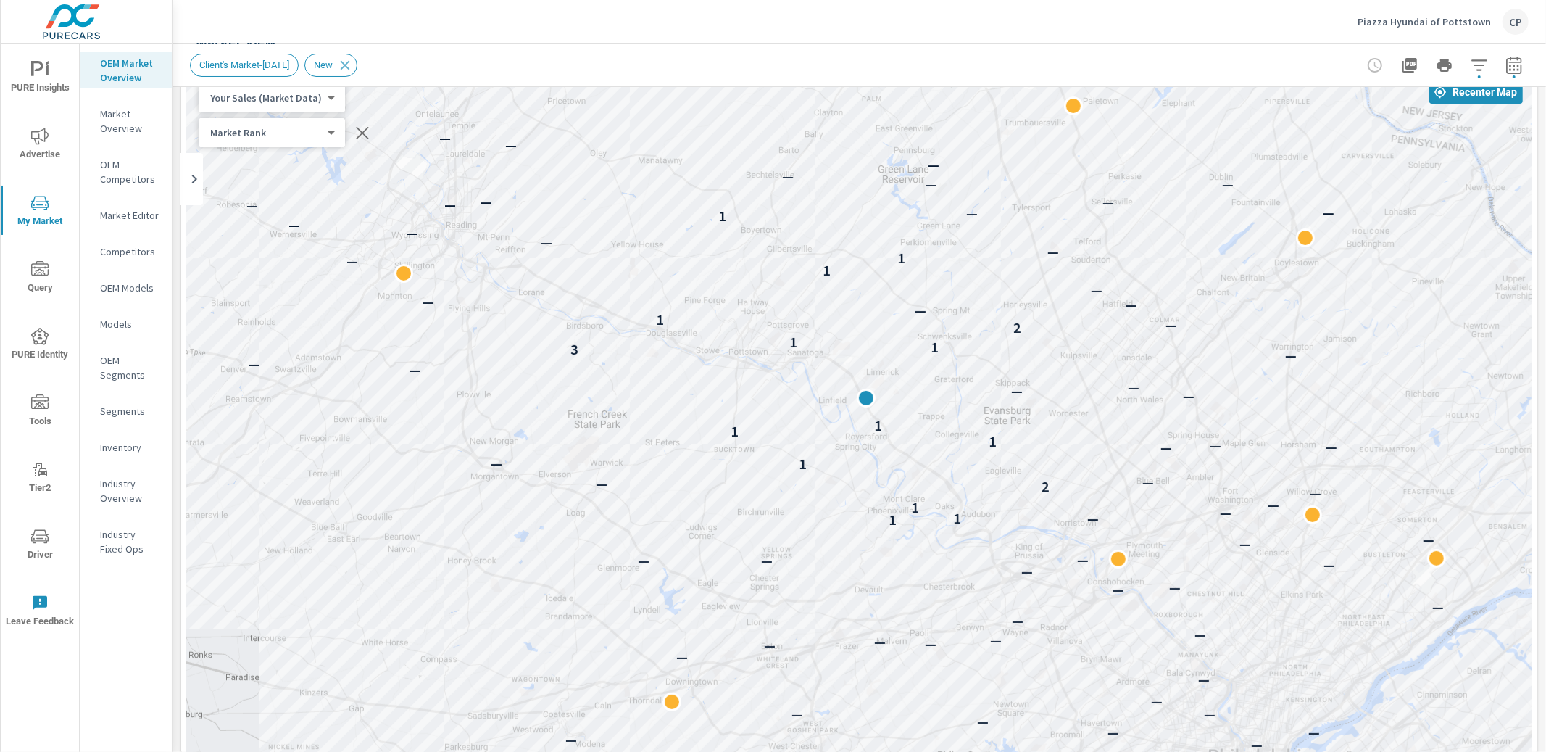
drag, startPoint x: 1237, startPoint y: 207, endPoint x: 1194, endPoint y: 280, distance: 84.8
click at [1199, 283] on div "— — — — — — — — — — — — — — — — — — — — — — — — — — — — — — — — — — — — — — — —…" at bounding box center [859, 475] width 1344 height 806
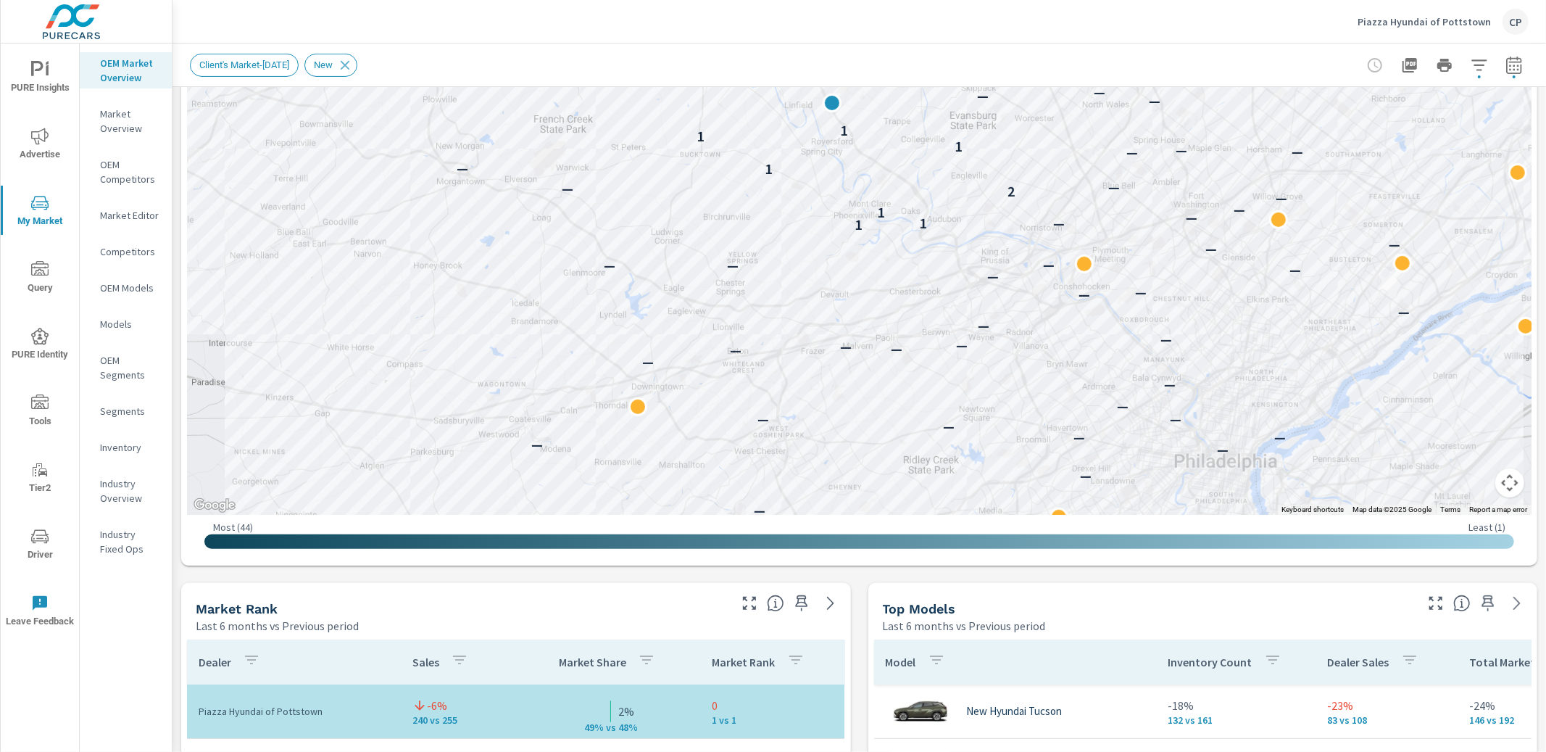
scroll to position [299, 0]
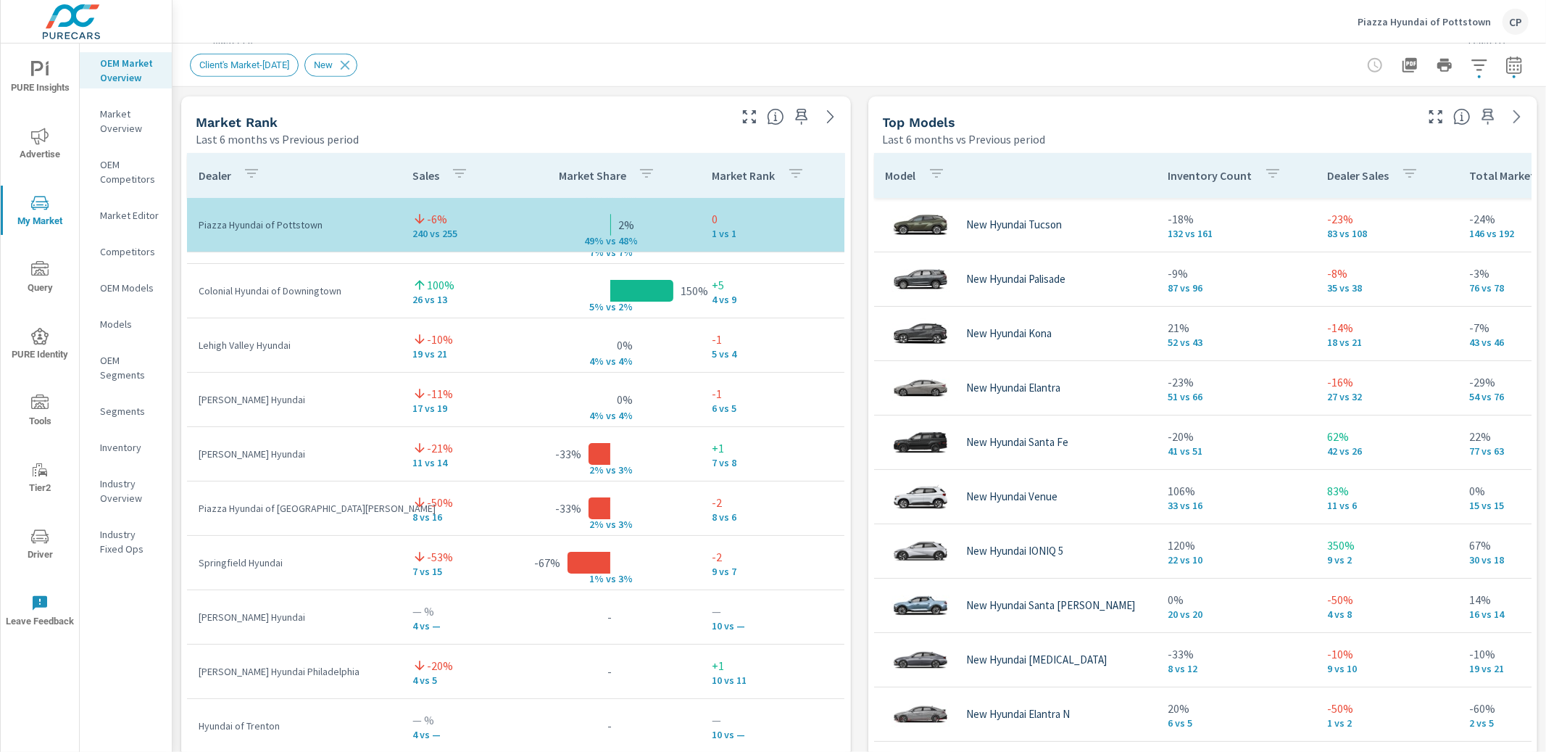
scroll to position [105, 0]
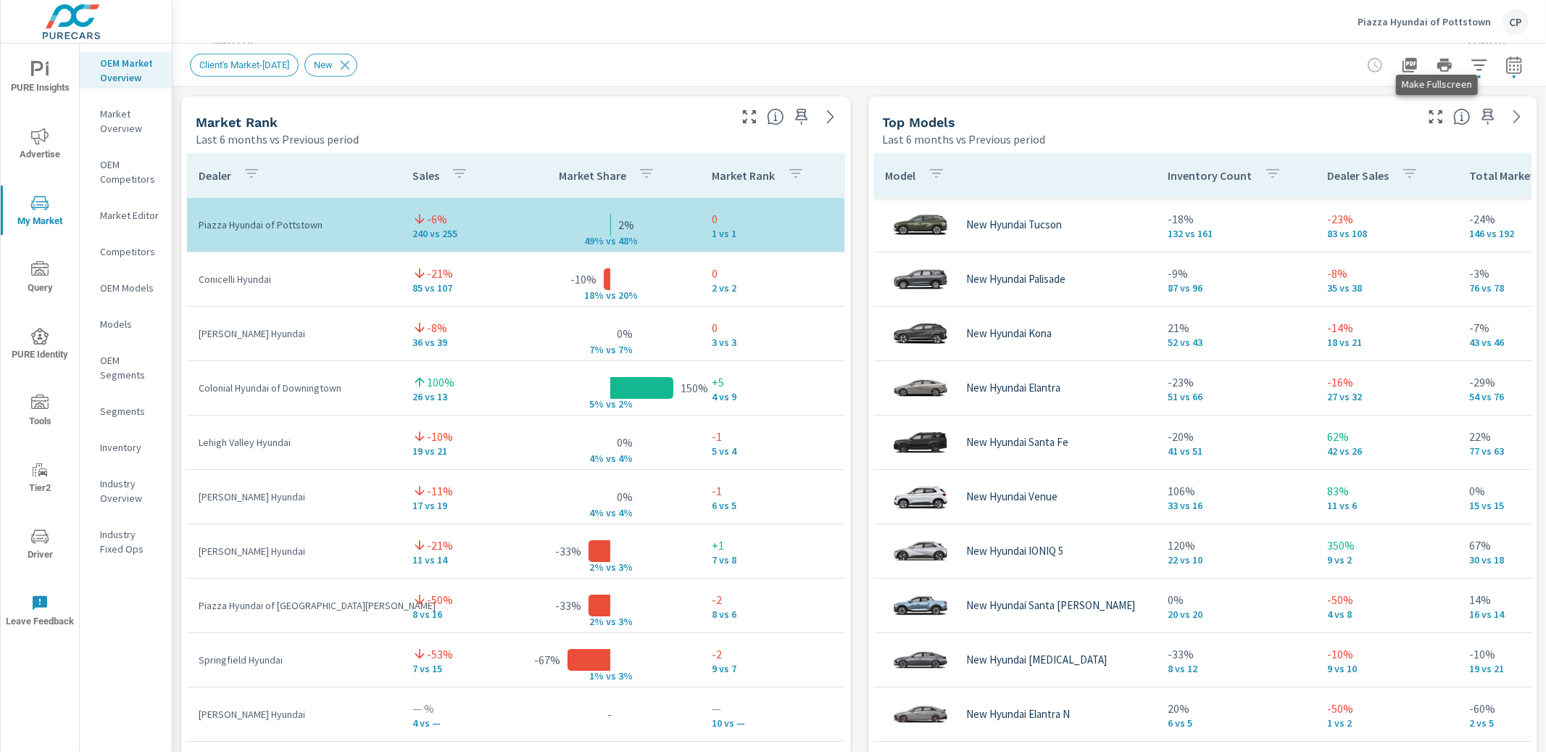
click at [1432, 117] on icon "button" at bounding box center [1435, 116] width 17 height 17
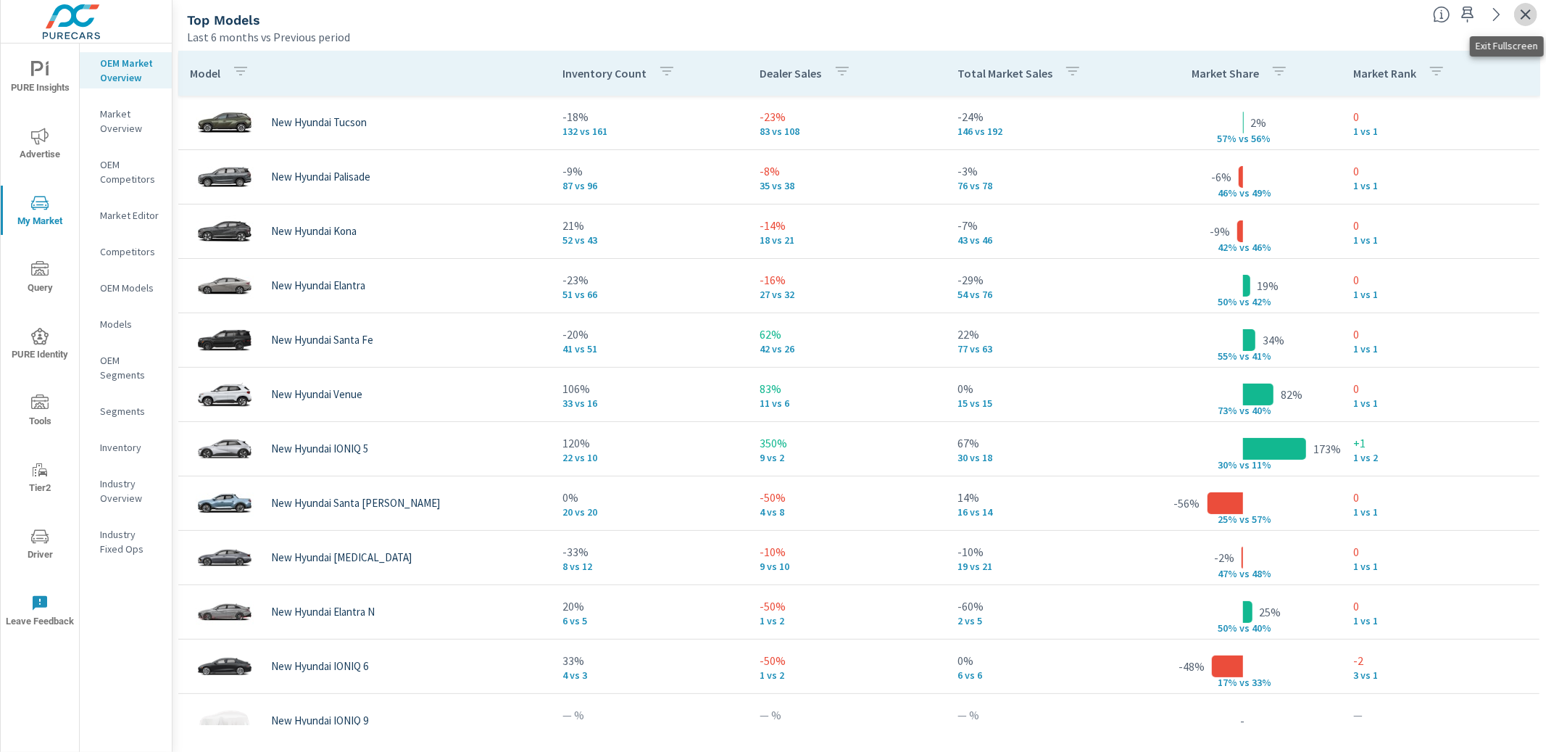
click at [1530, 4] on button "button" at bounding box center [1525, 14] width 23 height 23
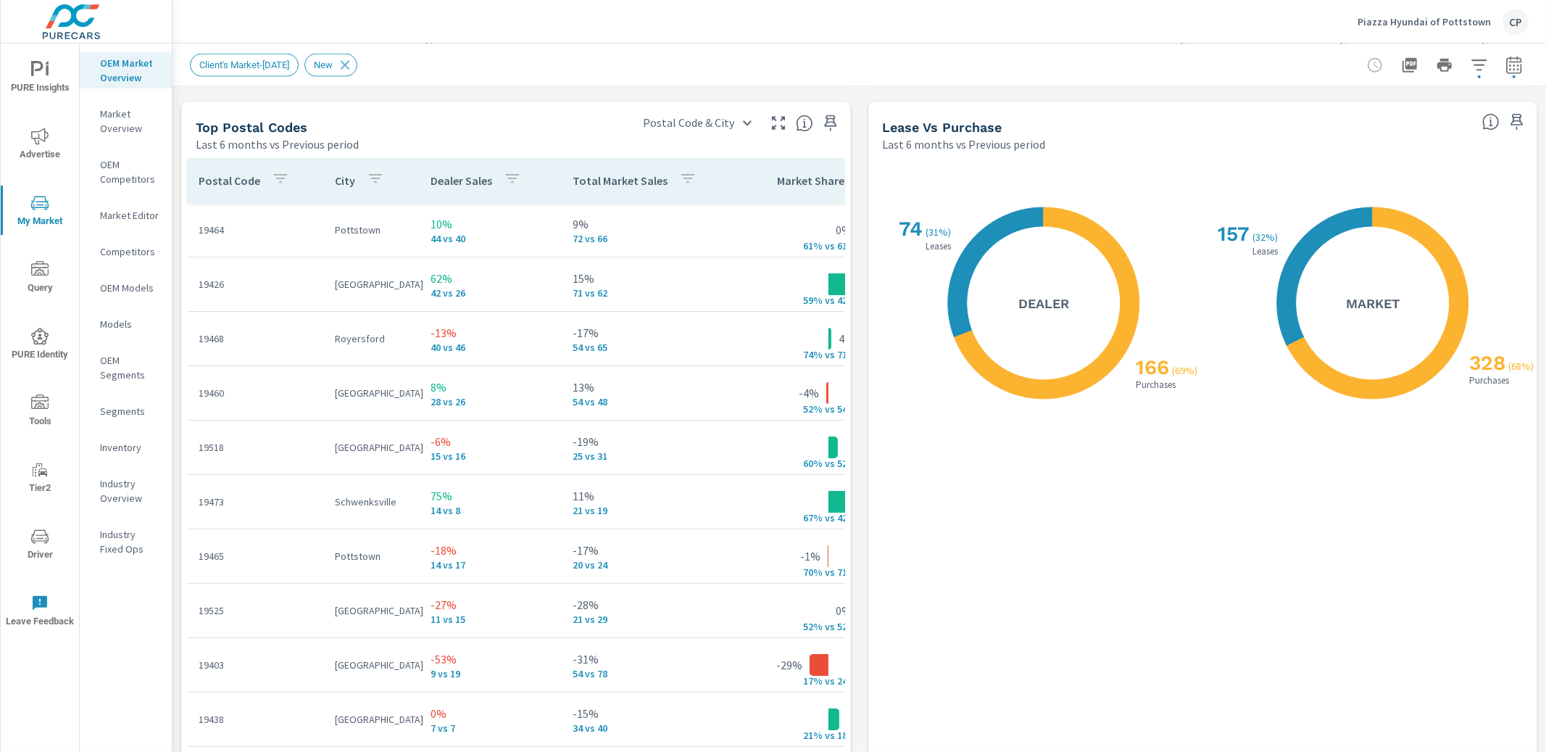
scroll to position [1697, 0]
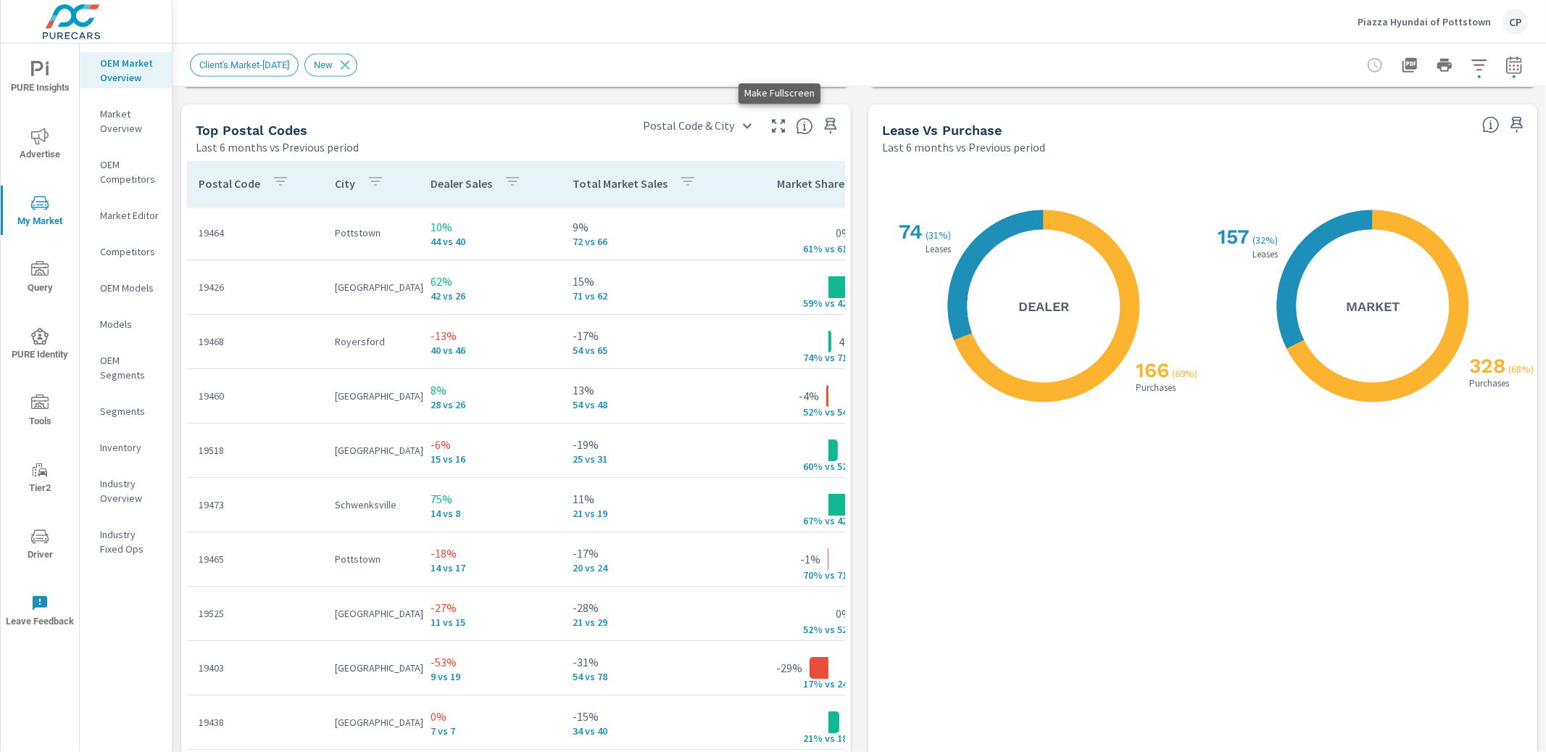
click at [774, 123] on icon "button" at bounding box center [778, 125] width 17 height 17
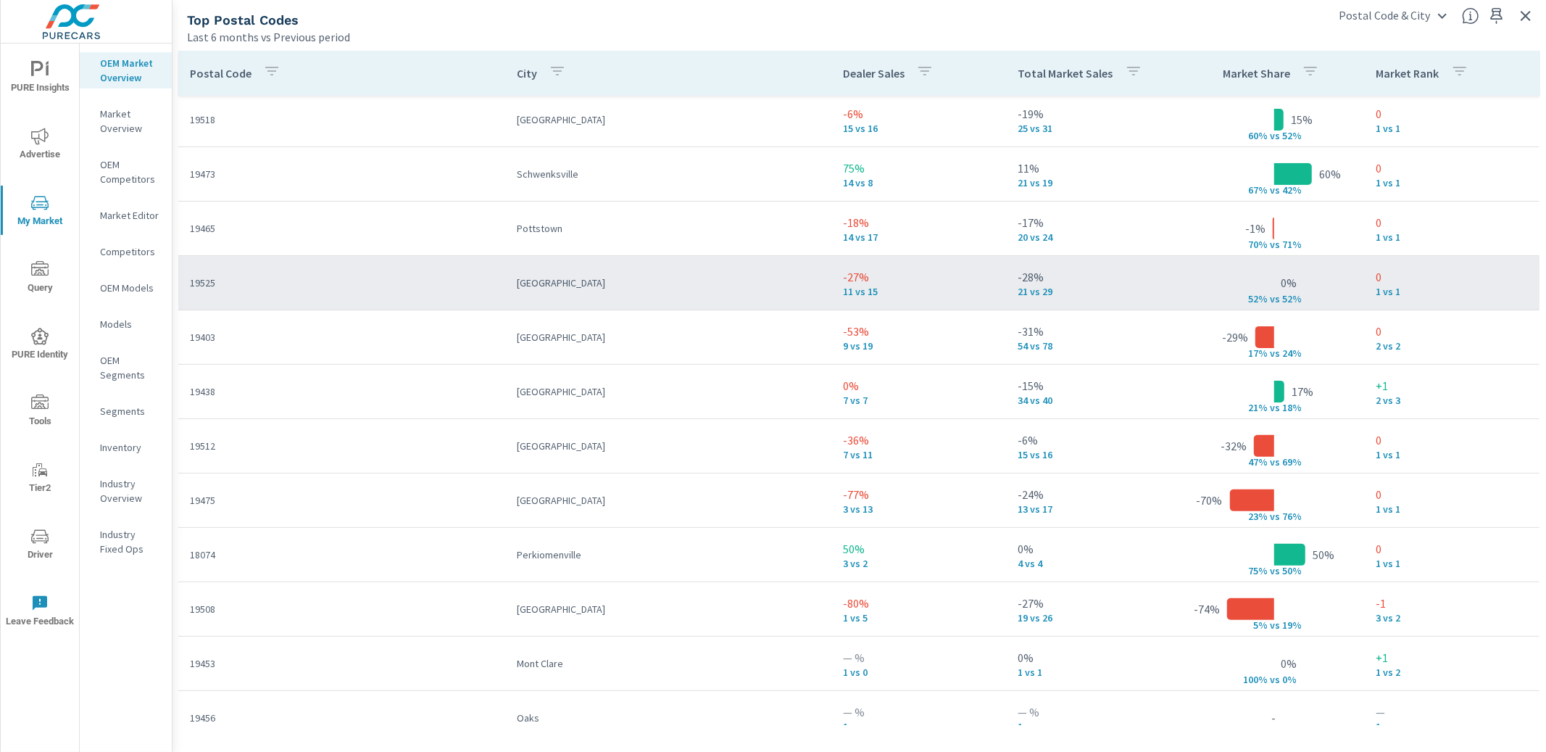
scroll to position [226, 0]
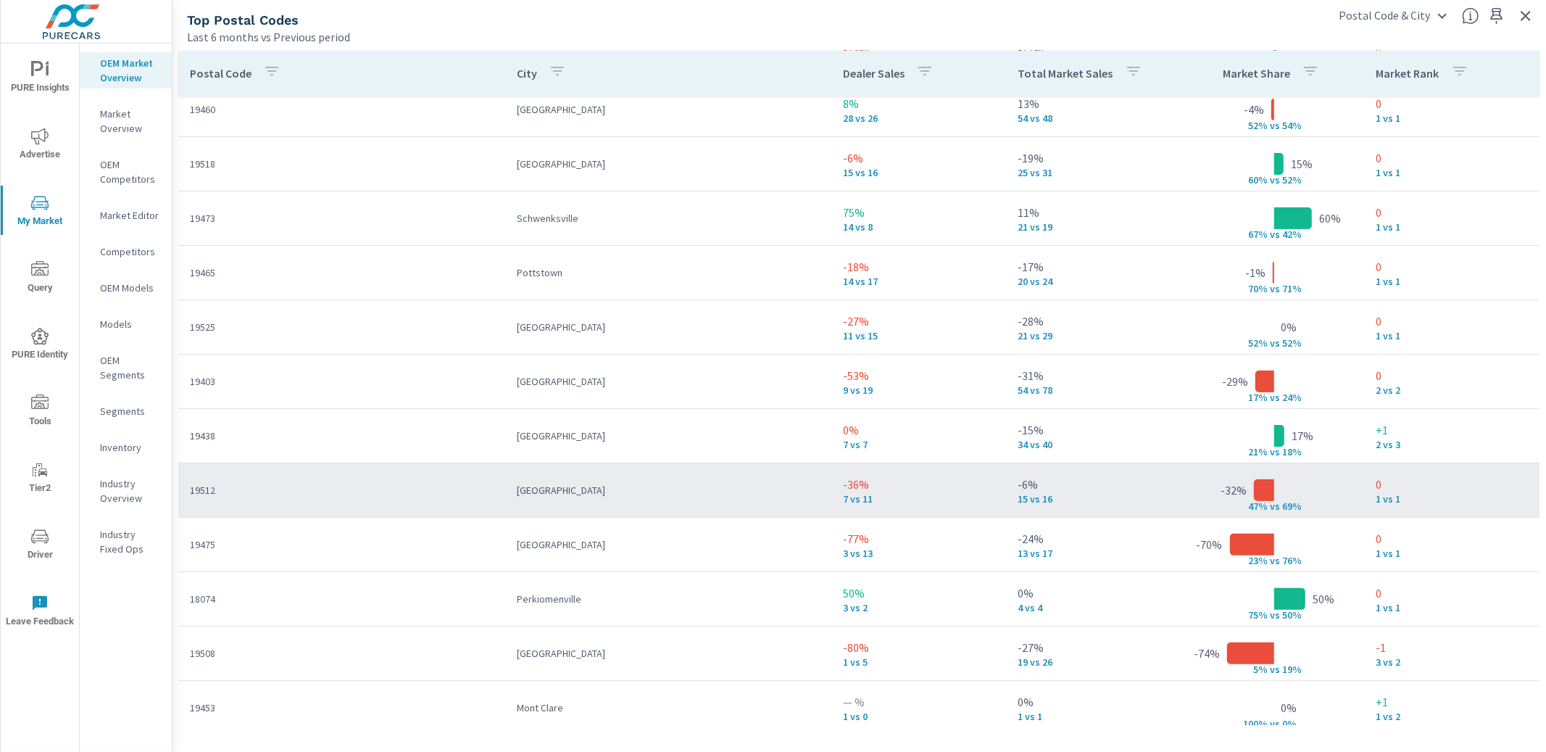
scroll to position [175, 0]
click at [854, 503] on p "7 vs 11" at bounding box center [918, 500] width 151 height 12
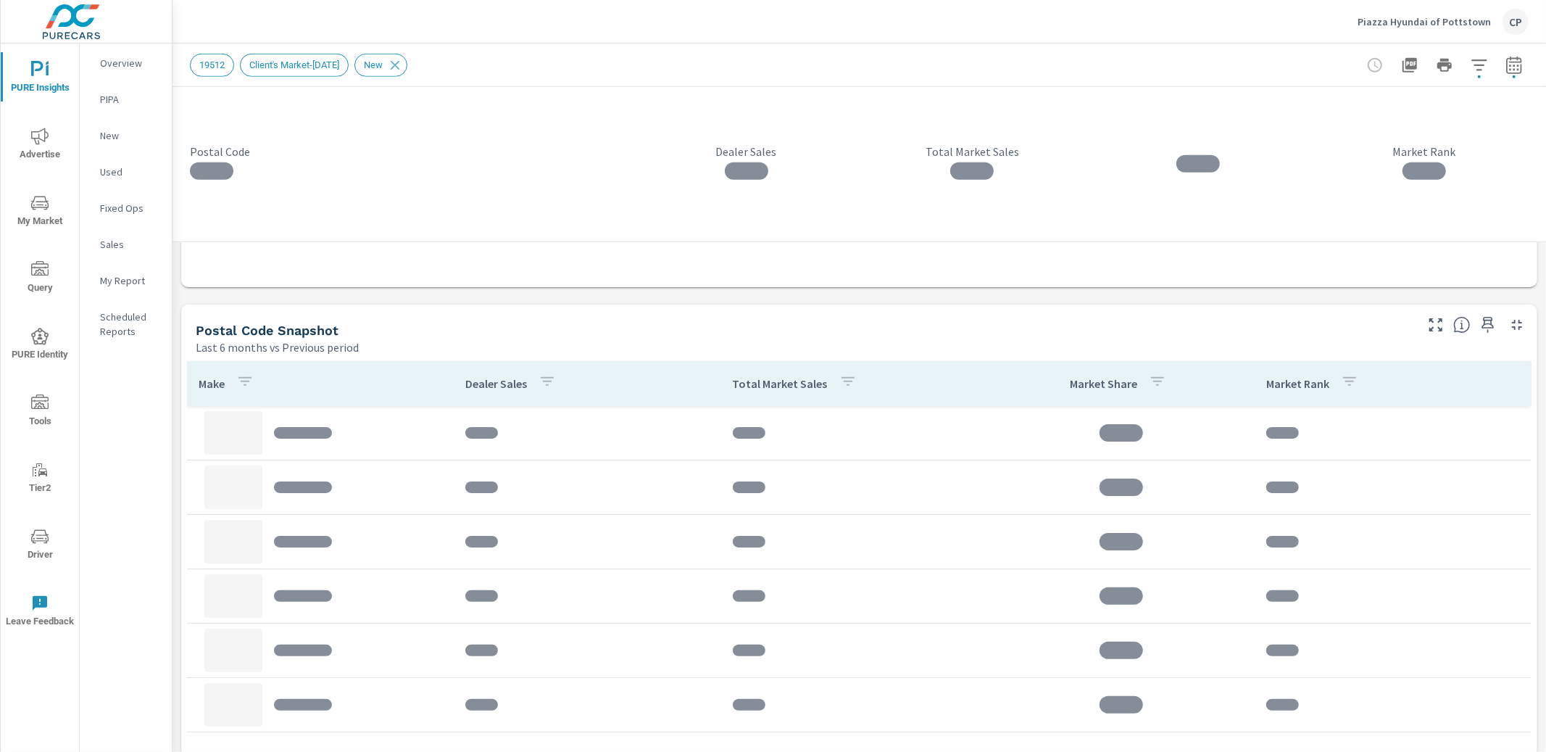
scroll to position [871, 0]
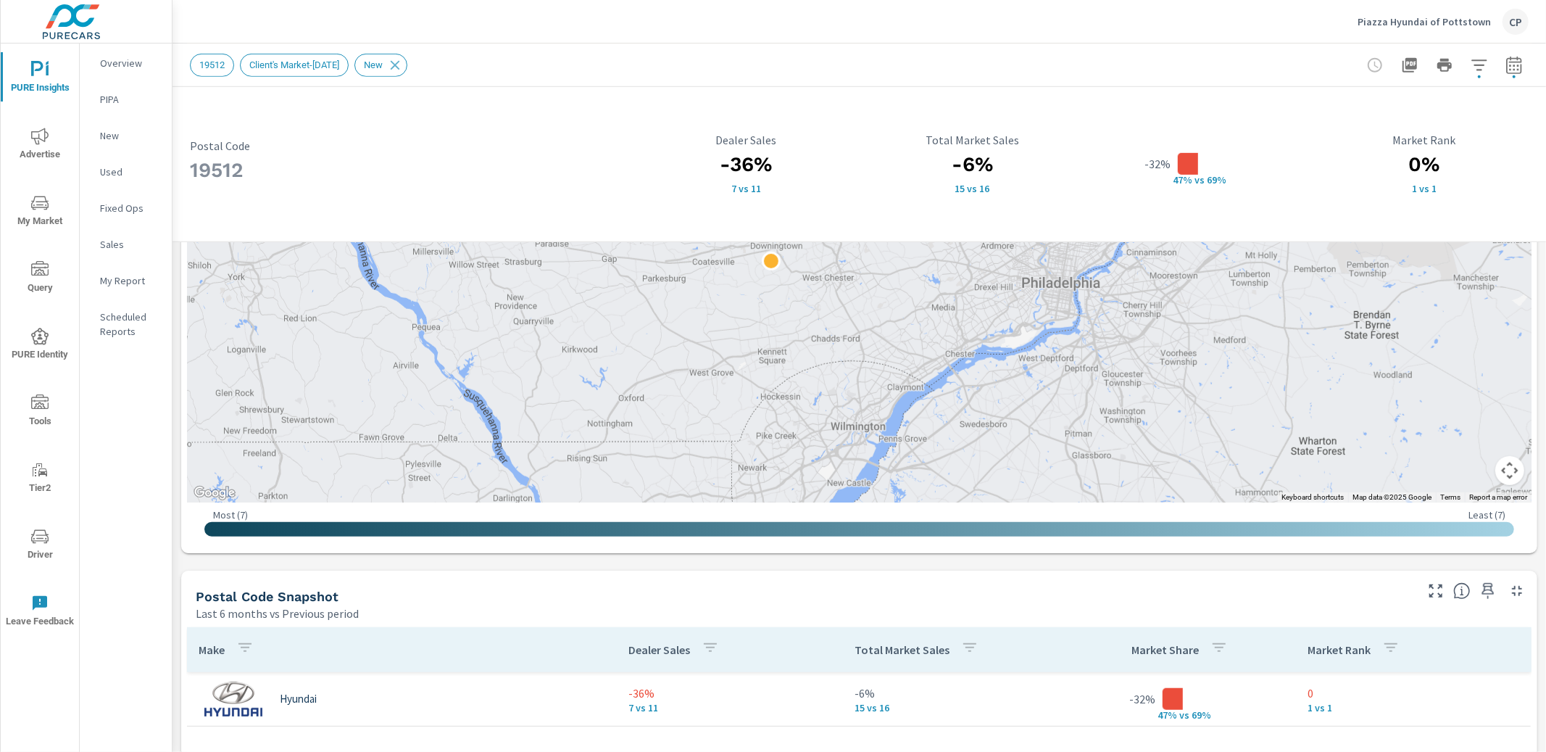
scroll to position [577, 0]
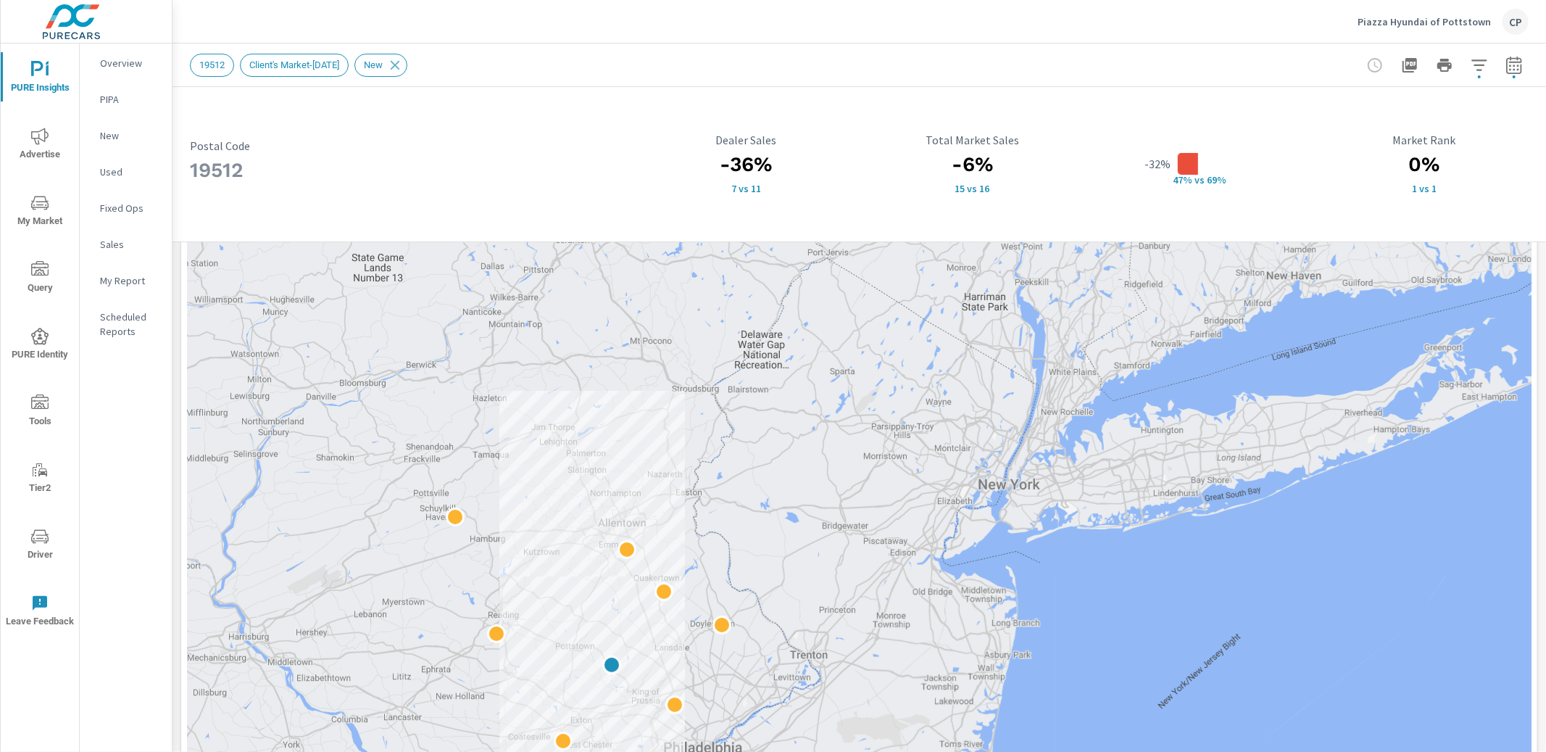
scroll to position [180, 0]
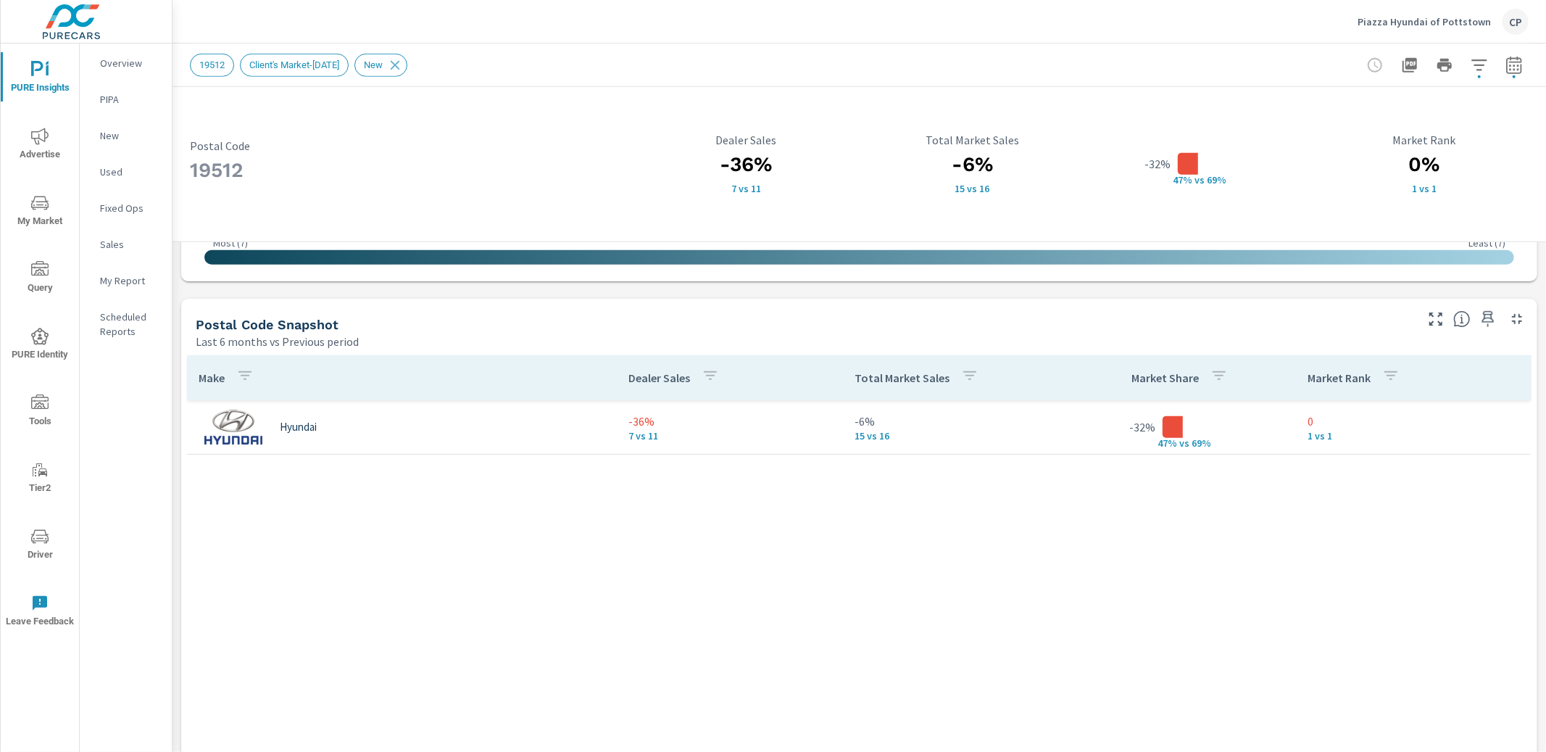
scroll to position [885, 0]
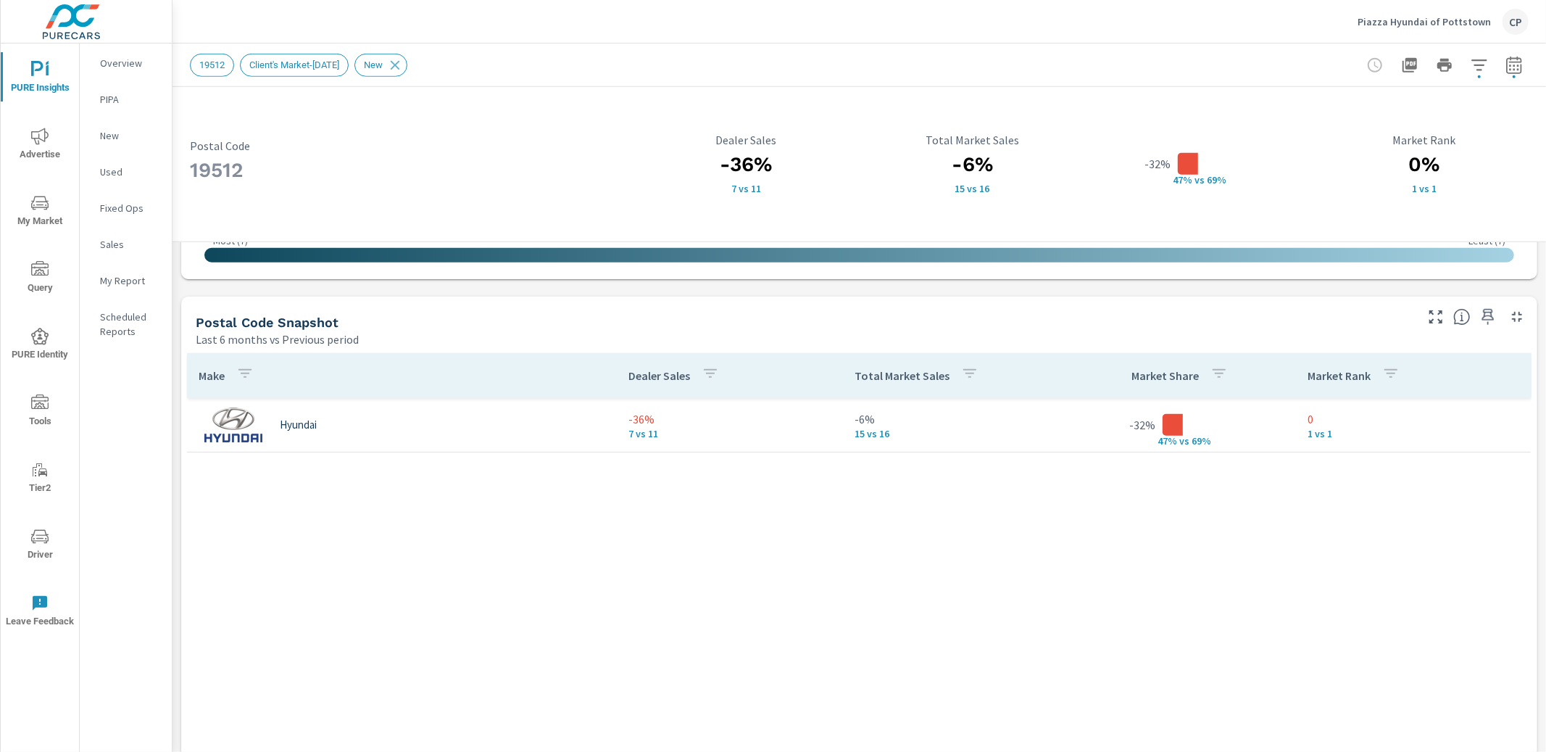
drag, startPoint x: 296, startPoint y: 430, endPoint x: 280, endPoint y: 431, distance: 15.2
click at [295, 430] on p "Hyundai" at bounding box center [298, 424] width 37 height 13
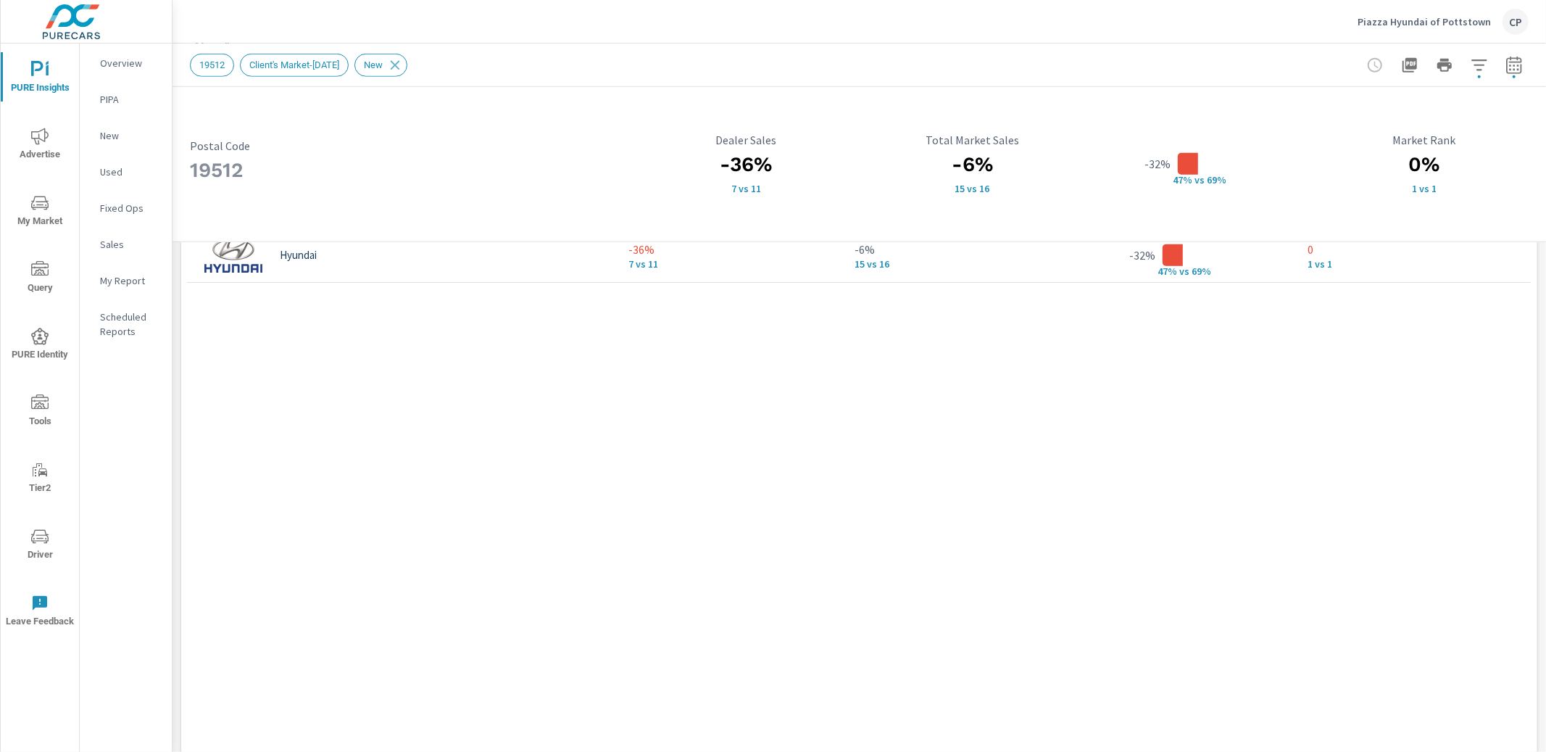
scroll to position [1196, 0]
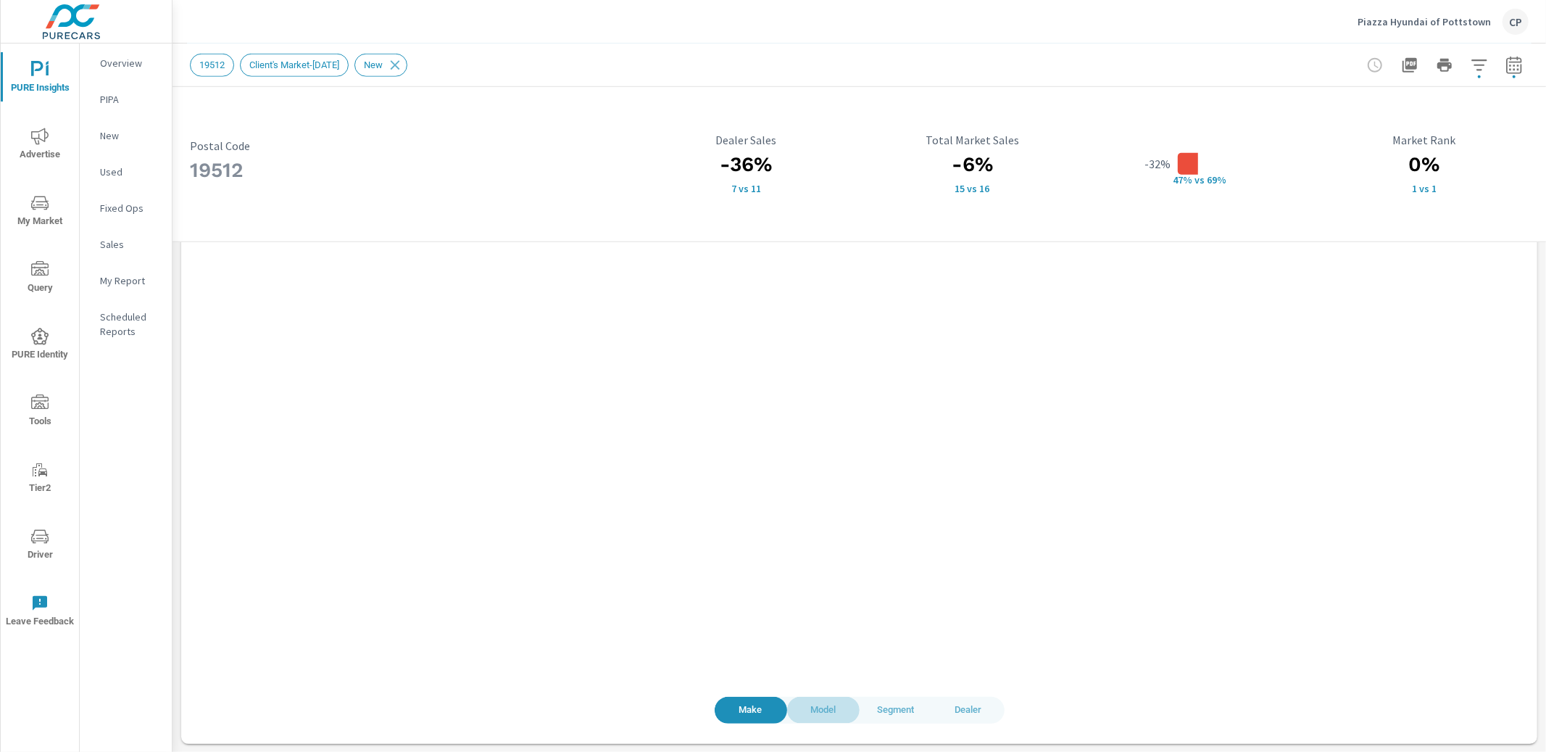
click at [816, 711] on span "Model" at bounding box center [823, 710] width 55 height 17
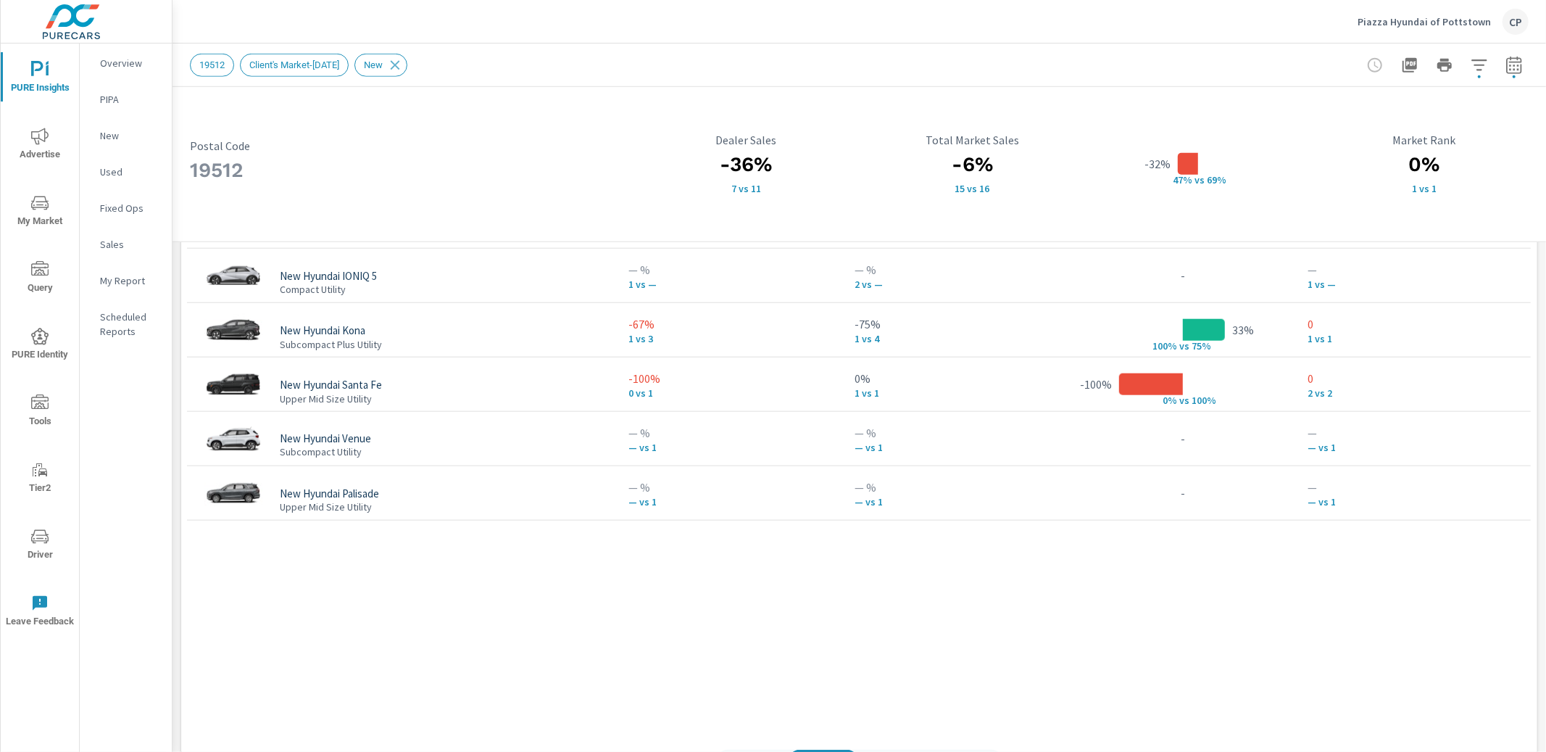
scroll to position [1196, 0]
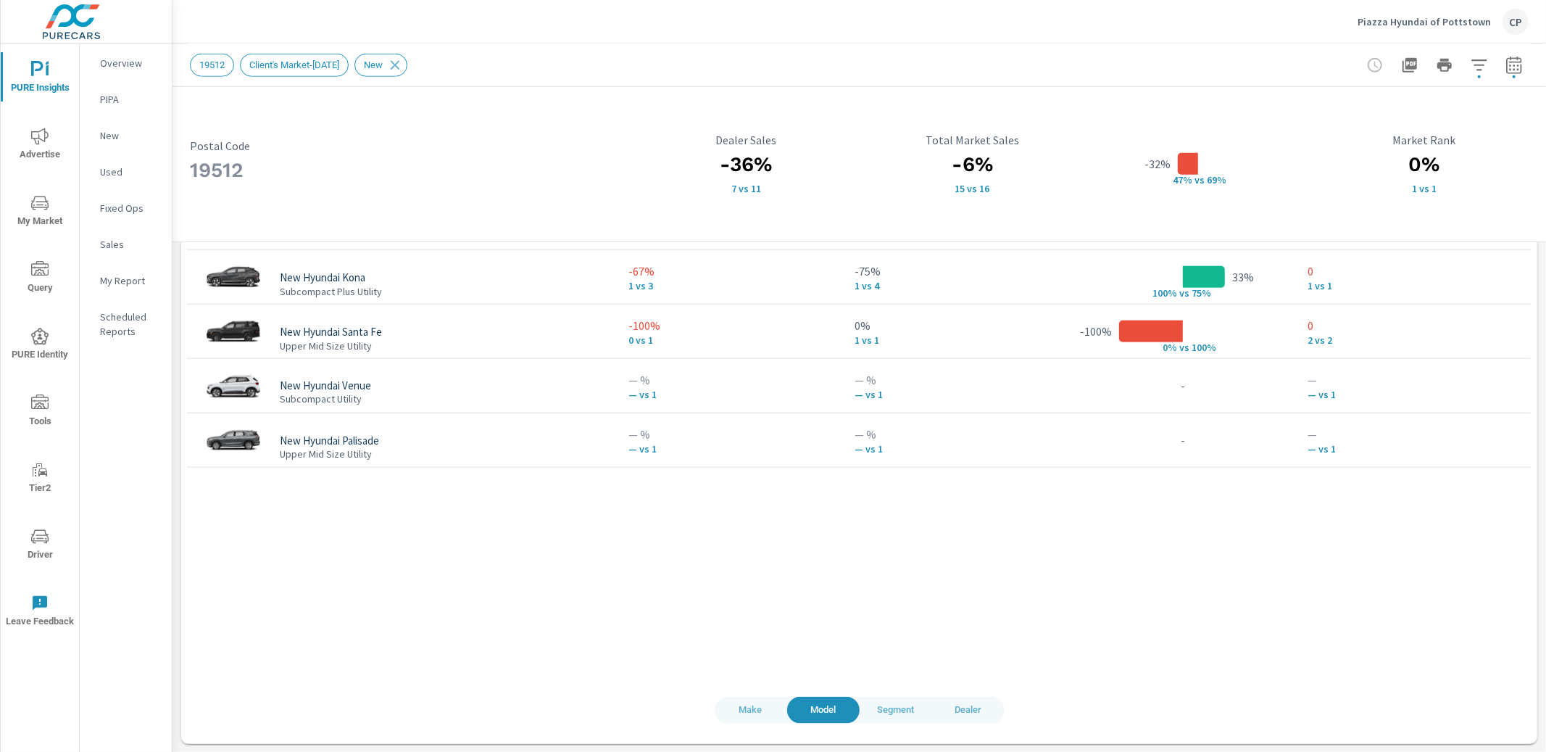
click at [958, 710] on span "Dealer" at bounding box center [968, 710] width 55 height 17
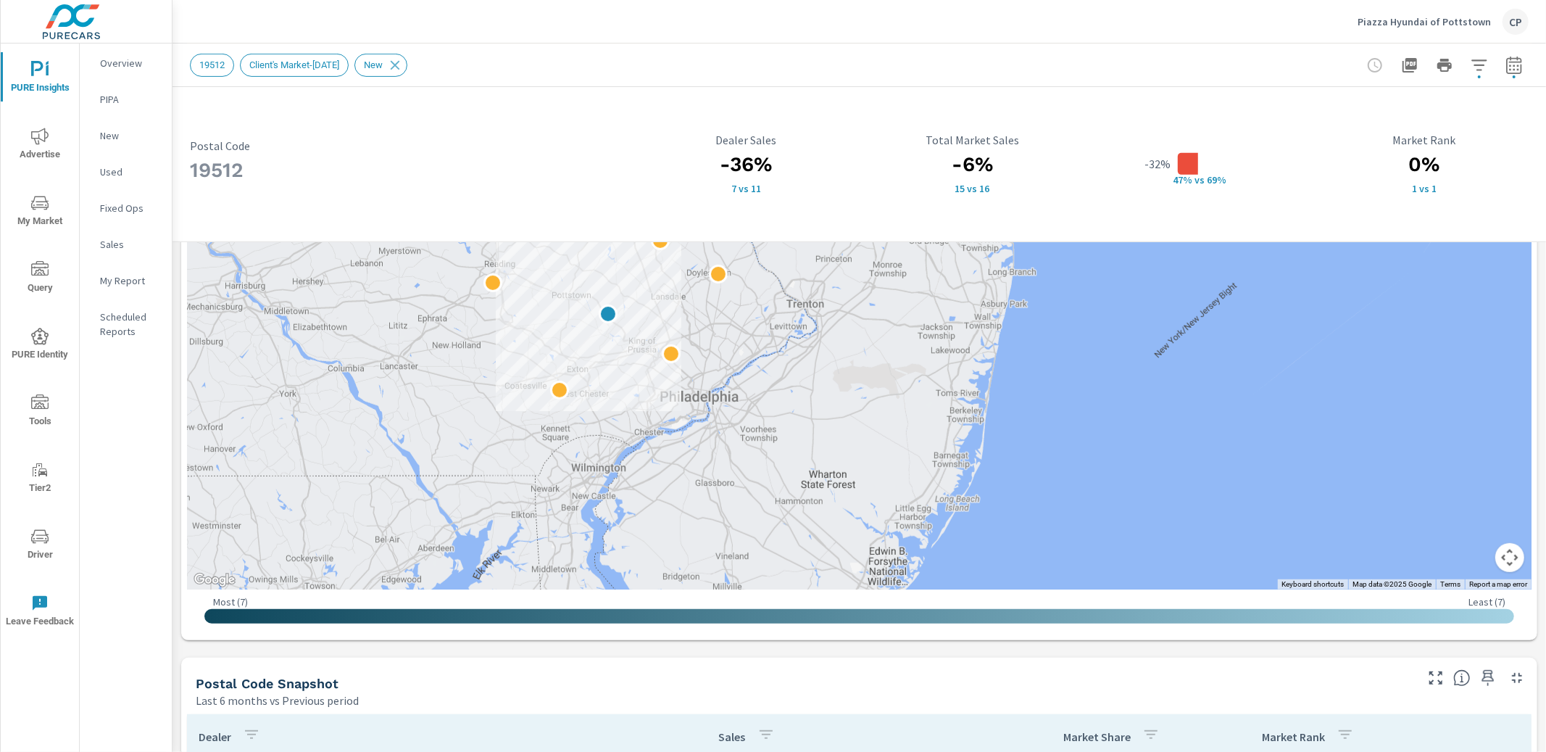
scroll to position [494, 0]
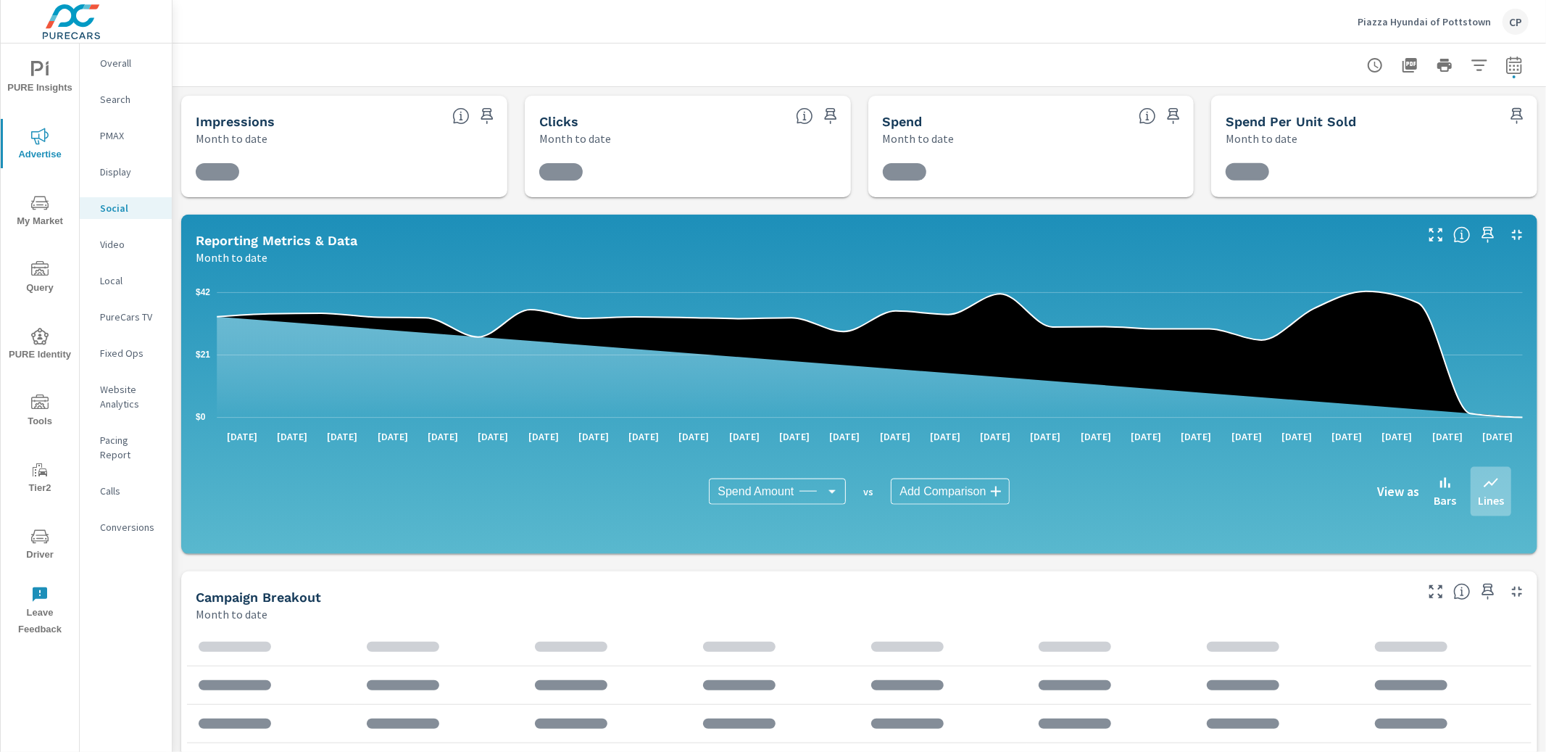
click at [1458, 24] on p "Piazza Hyundai of Pottstown" at bounding box center [1423, 21] width 133 height 13
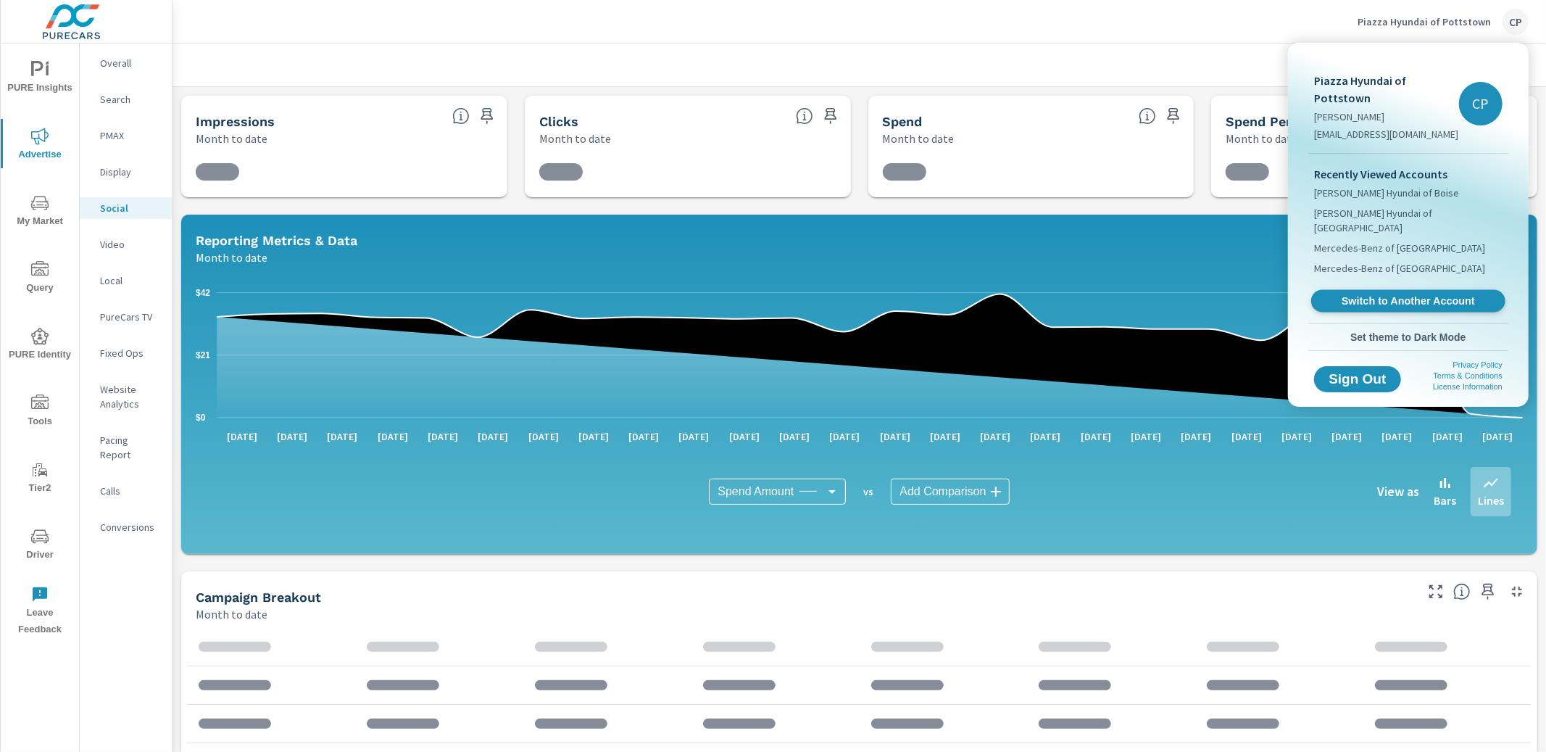
click at [1403, 294] on span "Switch to Another Account" at bounding box center [1408, 301] width 178 height 14
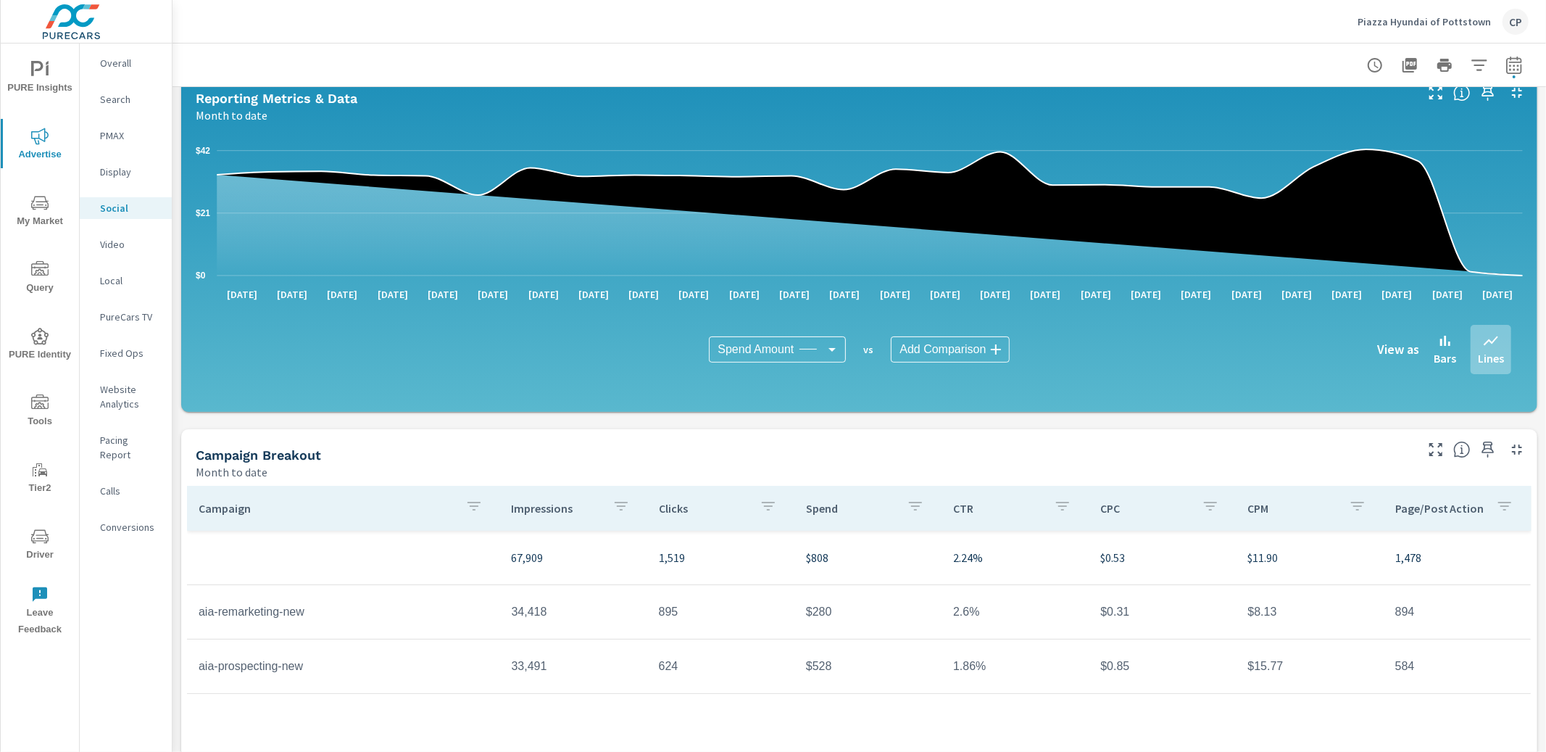
scroll to position [154, 0]
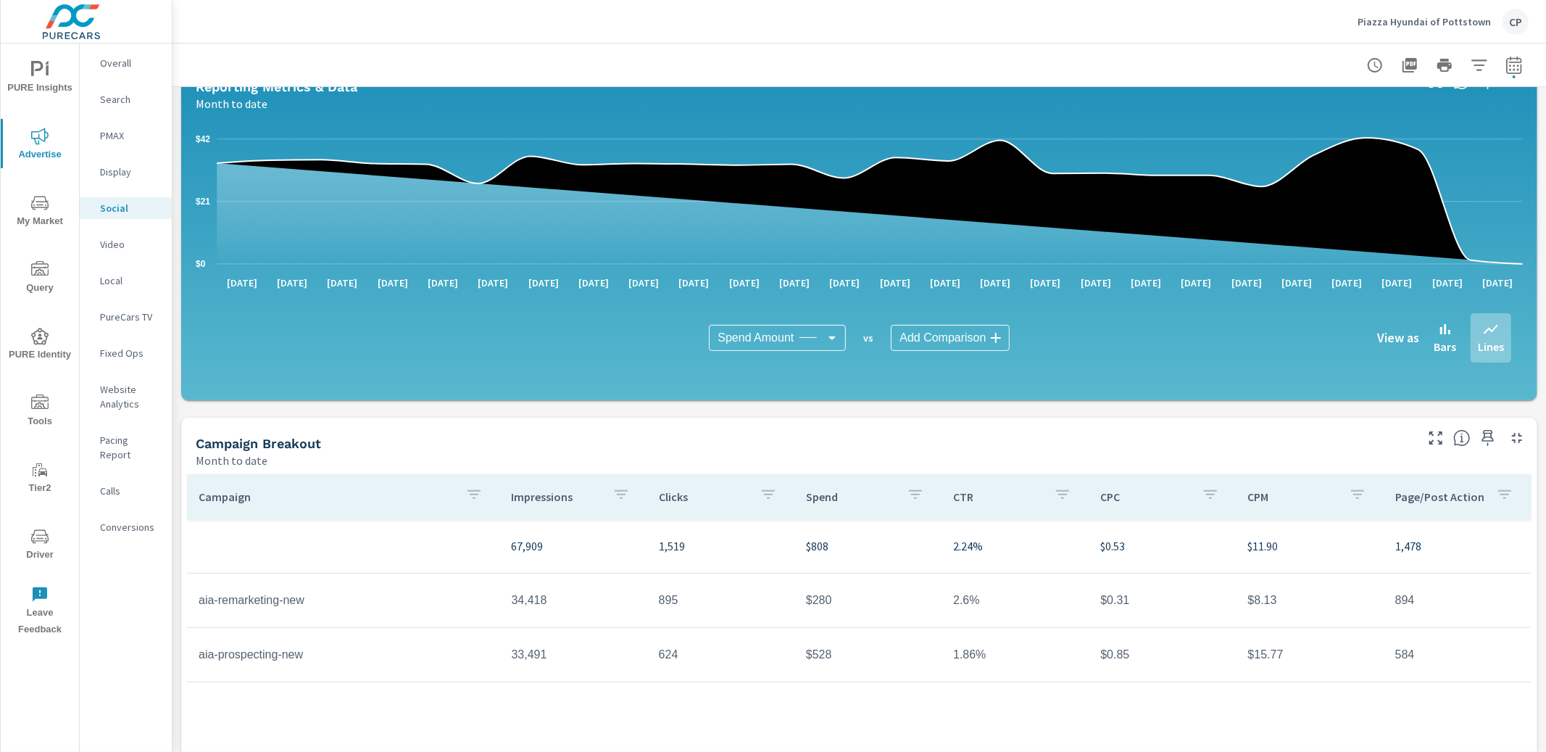
click at [1385, 19] on p "Piazza Hyundai of Pottstown" at bounding box center [1423, 21] width 133 height 13
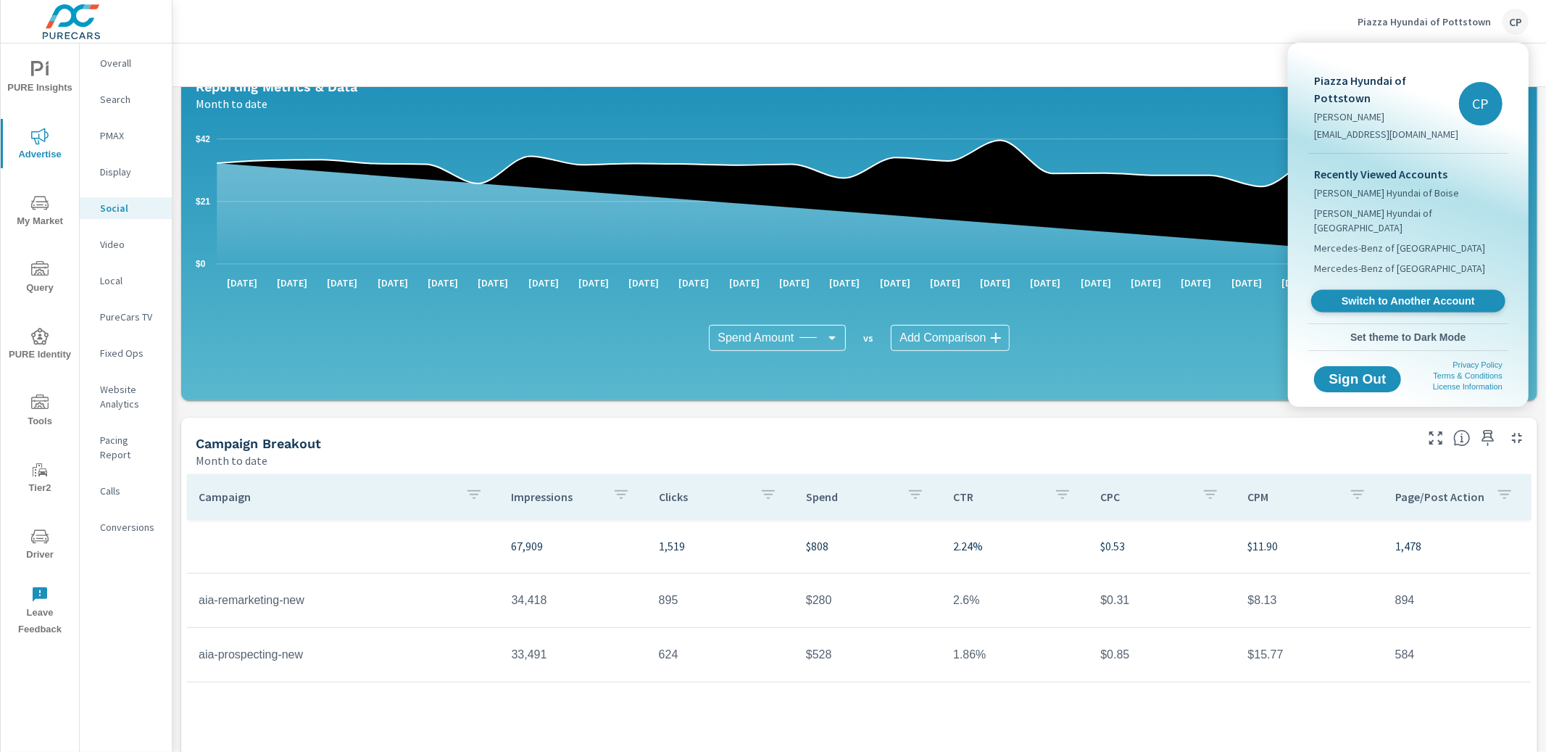
click at [1357, 294] on span "Switch to Another Account" at bounding box center [1408, 301] width 178 height 14
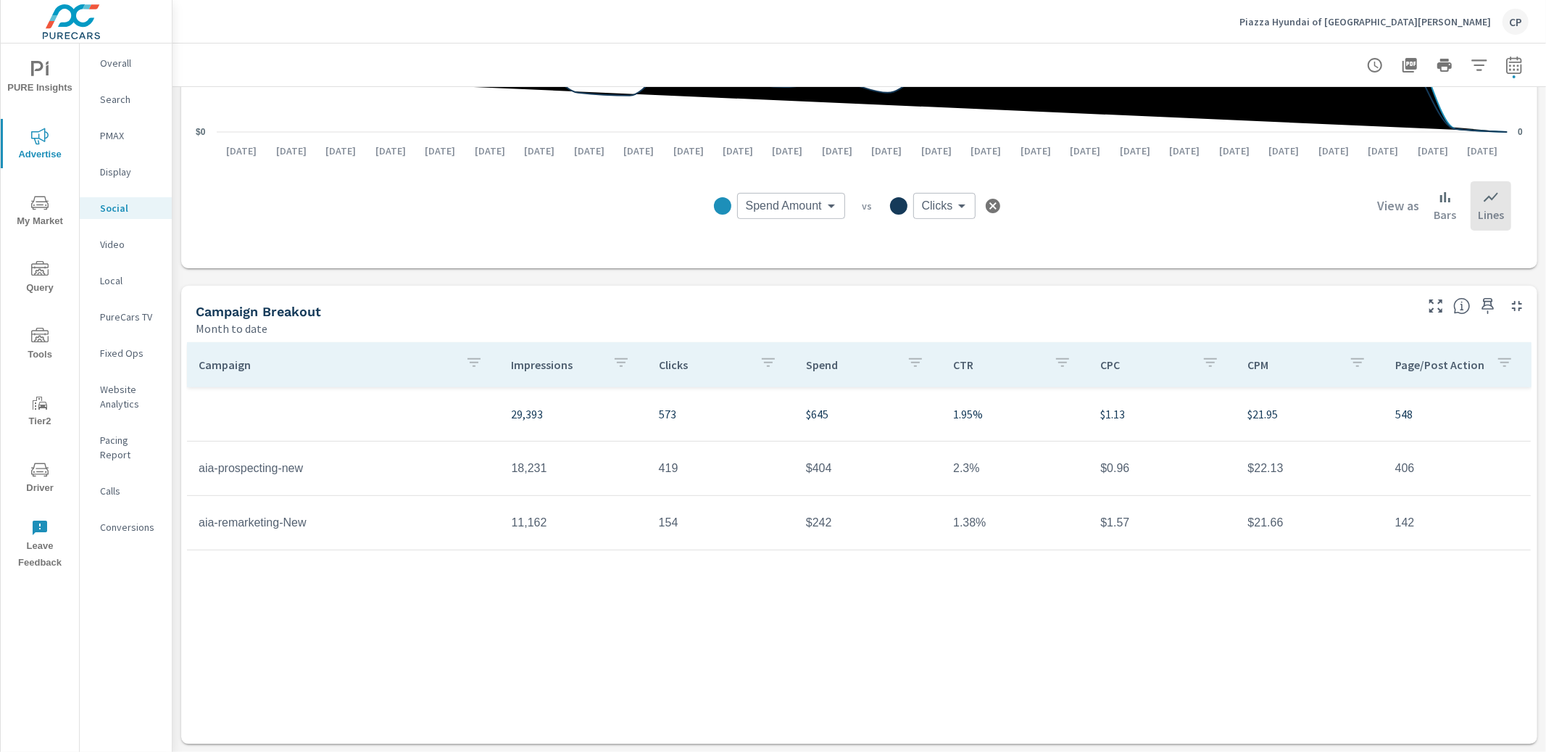
scroll to position [286, 0]
